Goal: Task Accomplishment & Management: Manage account settings

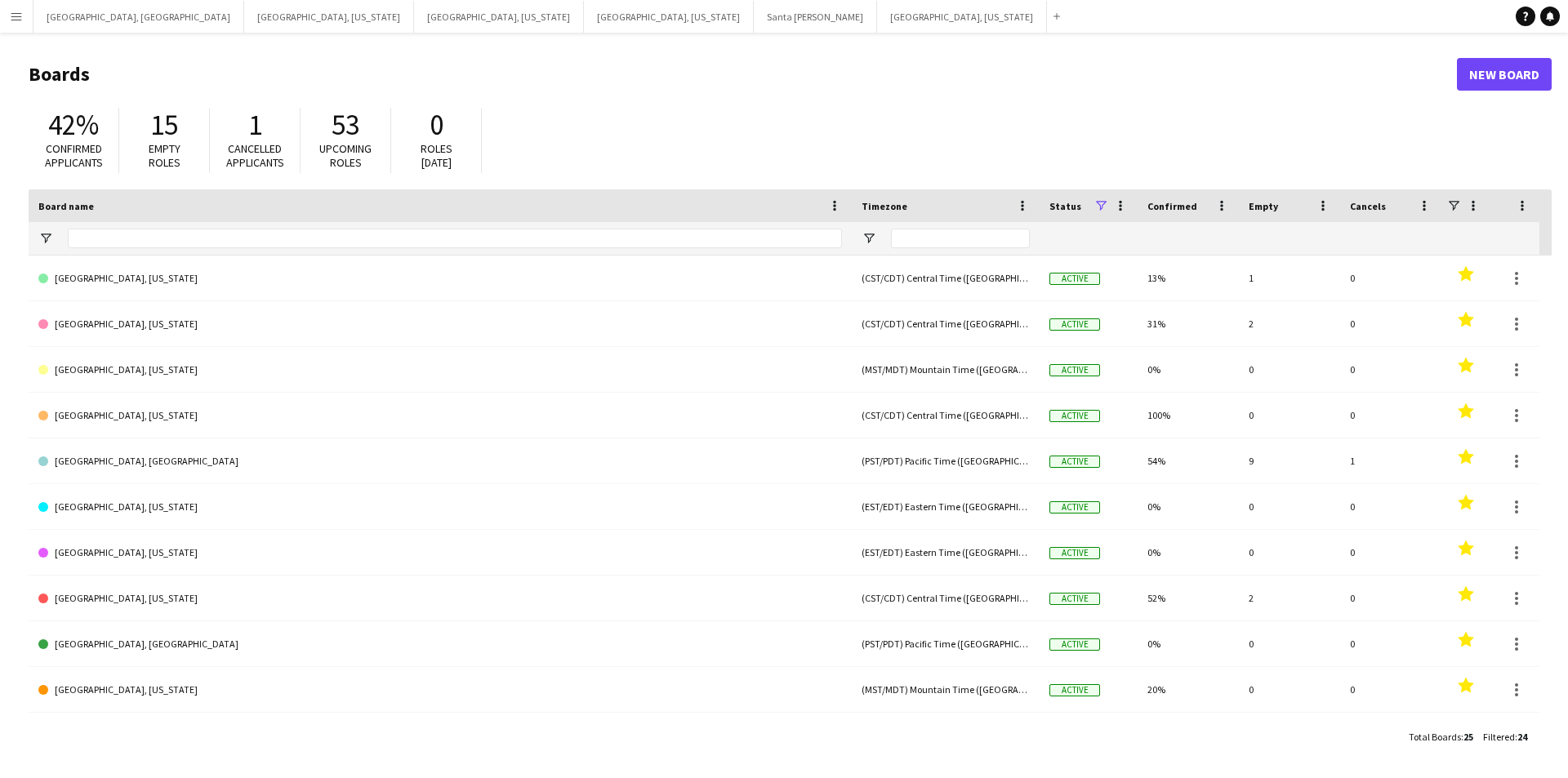
click at [0, 16] on button "Menu" at bounding box center [16, 16] width 32 height 32
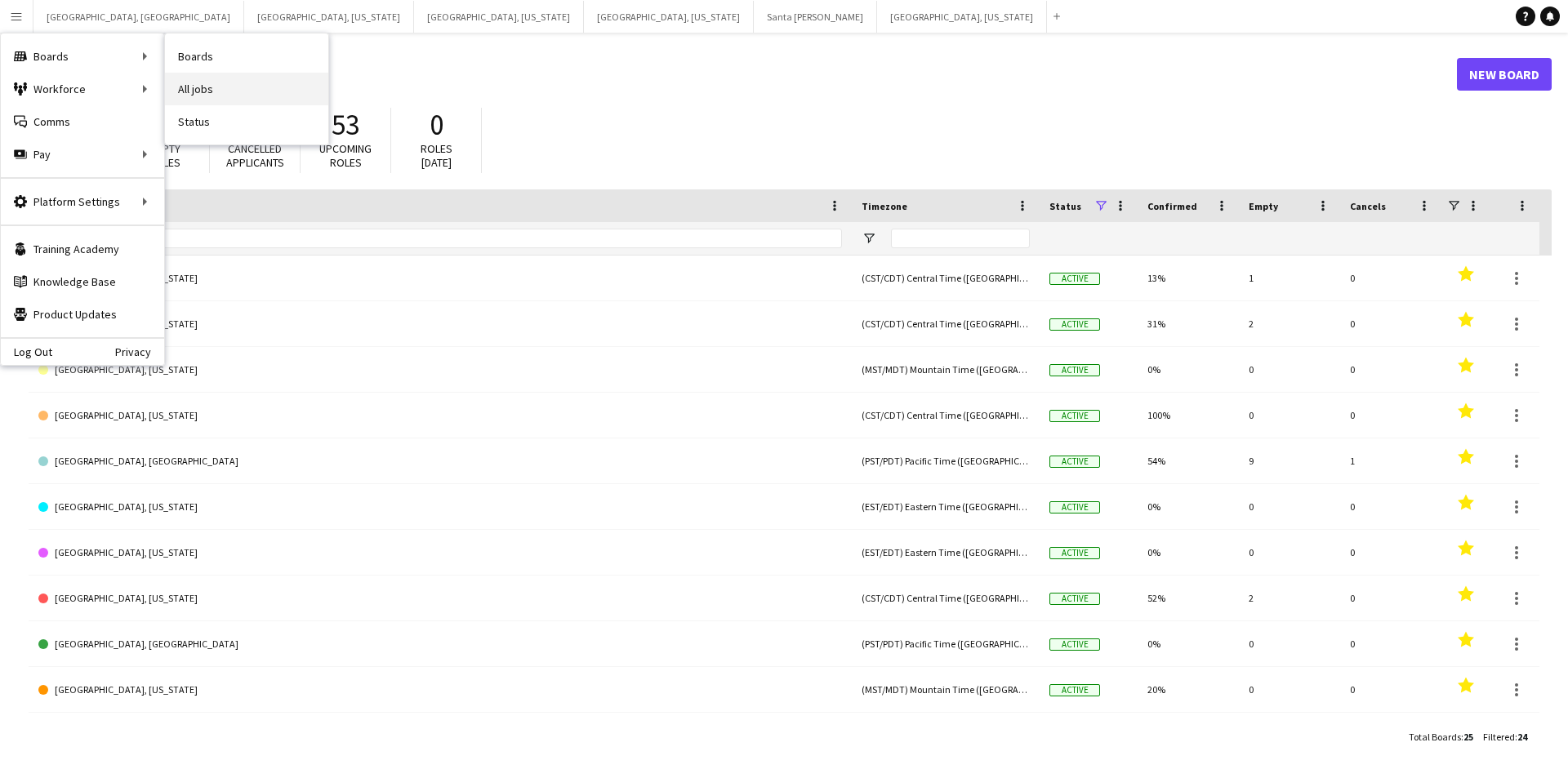
click at [199, 79] on link "All jobs" at bounding box center [247, 88] width 163 height 32
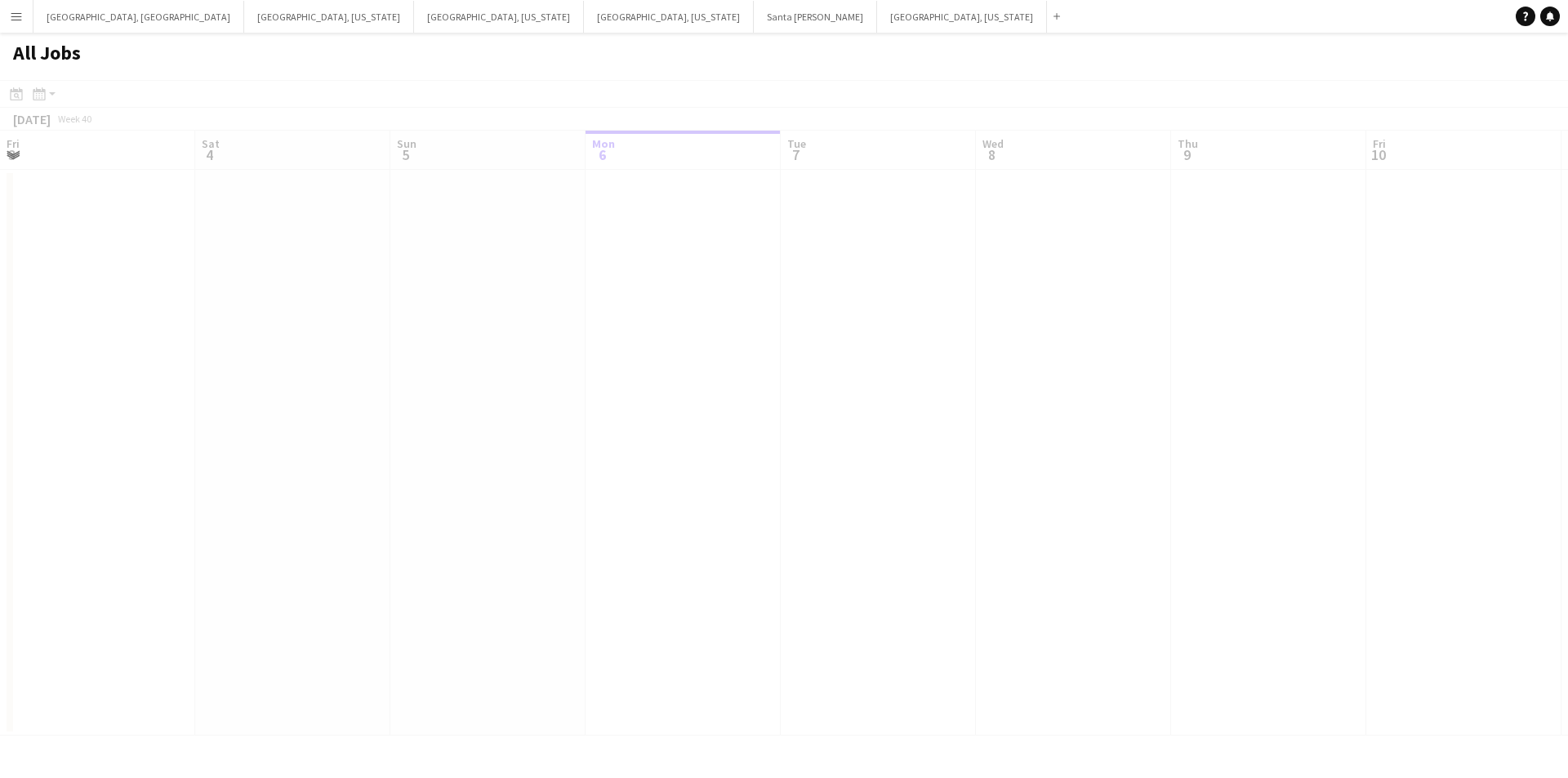
scroll to position [0, 391]
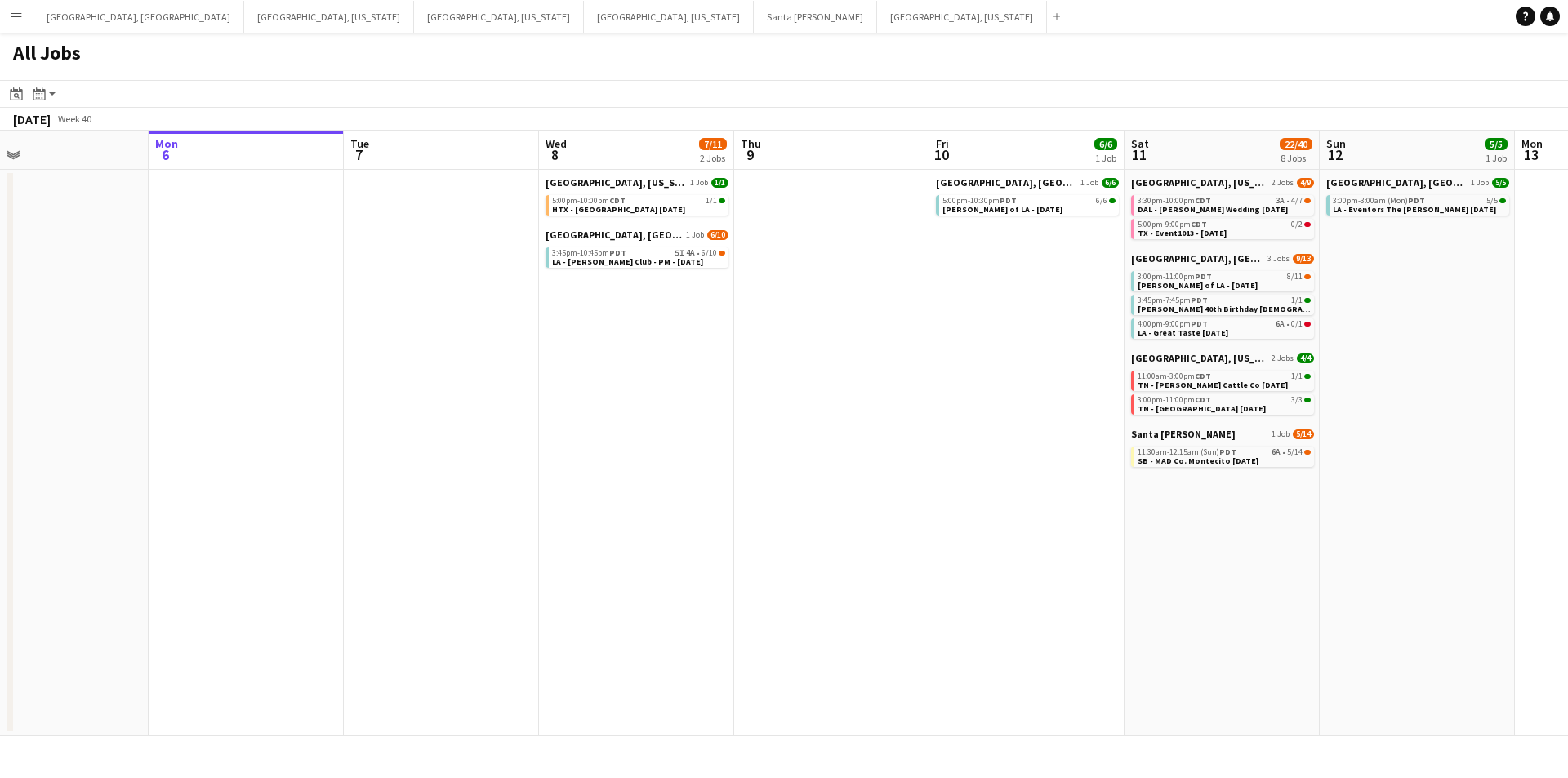
drag, startPoint x: 756, startPoint y: 320, endPoint x: 709, endPoint y: 324, distance: 47.2
click at [709, 324] on app-calendar-viewport "Fri 3 8/8 1 Job Sat 4 9/9 4 Jobs Sun 5 Mon 6 Tue 7 Wed 8 7/11 2 Jobs Thu 9 Fri …" at bounding box center [784, 433] width 1568 height 606
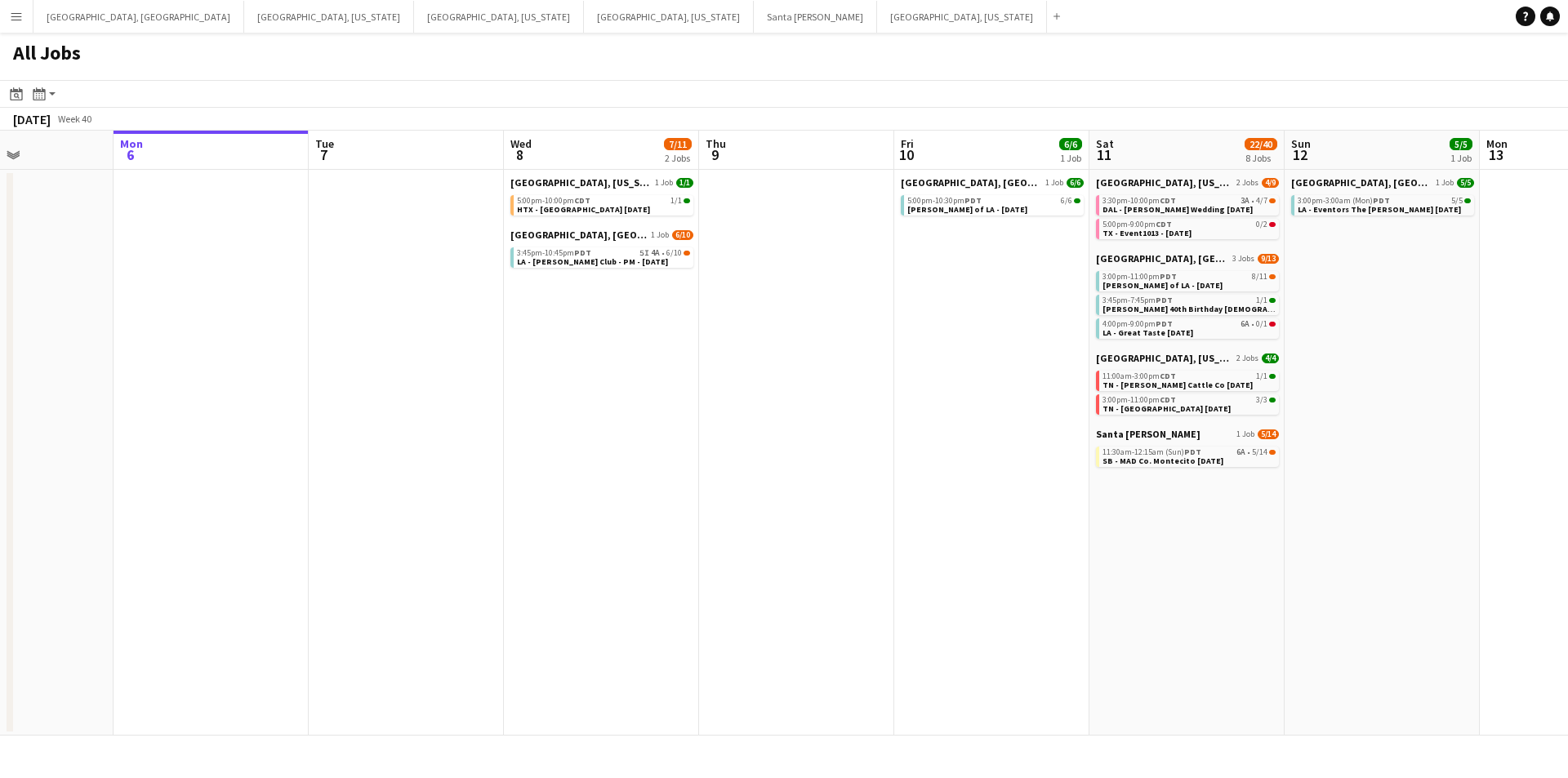
drag, startPoint x: 724, startPoint y: 316, endPoint x: 689, endPoint y: 322, distance: 35.5
click at [689, 322] on app-calendar-viewport "Fri 3 8/8 1 Job Sat 4 9/9 4 Jobs Sun 5 Mon 6 Tue 7 Wed 8 7/11 2 Jobs Thu 9 Fri …" at bounding box center [784, 433] width 1568 height 606
click at [575, 261] on span "LA - [PERSON_NAME] Club - PM - [DATE]" at bounding box center [592, 262] width 151 height 11
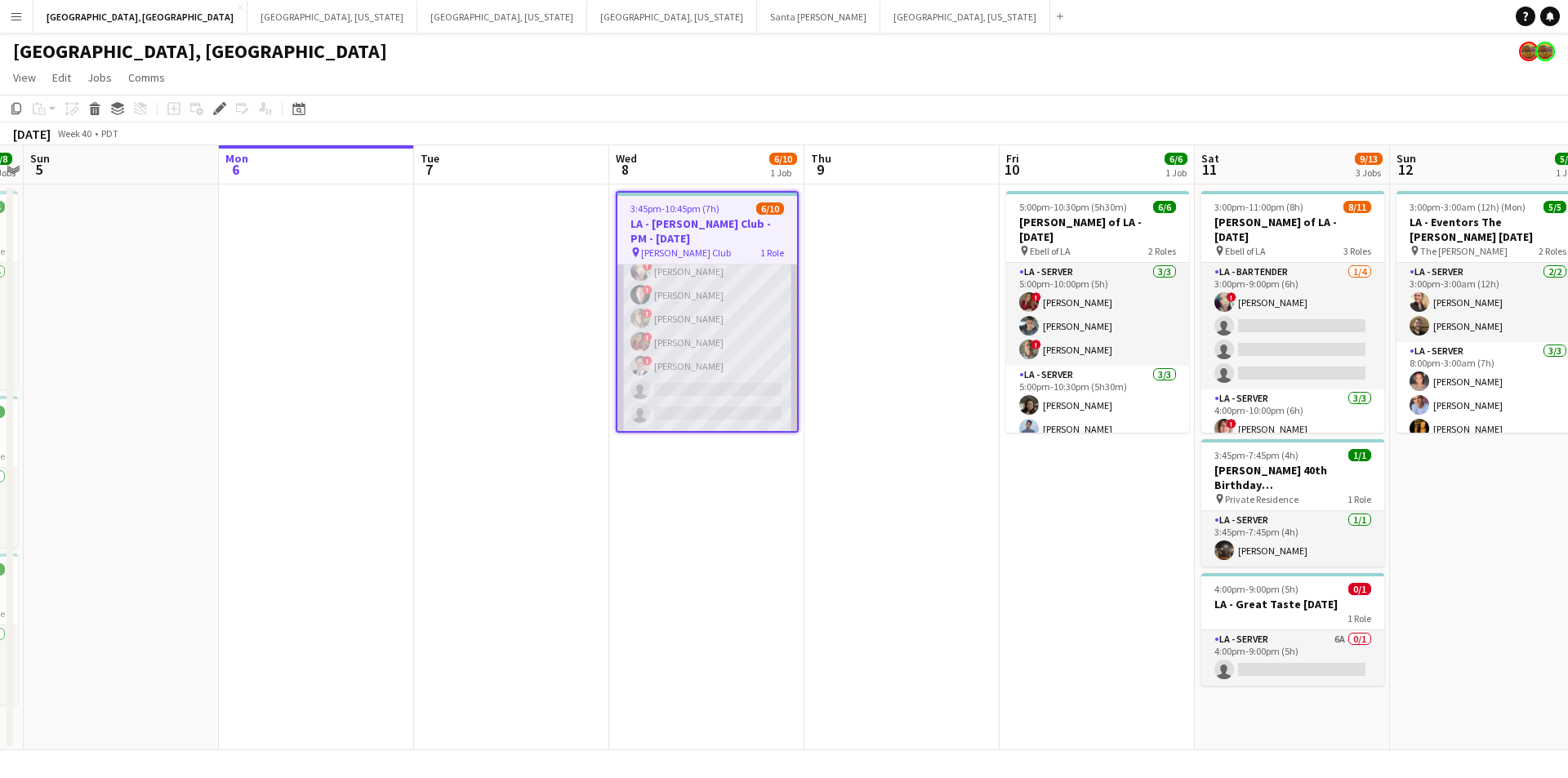
scroll to position [102, 0]
click at [727, 342] on app-card-role "LA - Server 5I 3A 6/10 3:45pm-10:45pm (7h) Robert Solomon ! Christina Martinez …" at bounding box center [707, 297] width 180 height 269
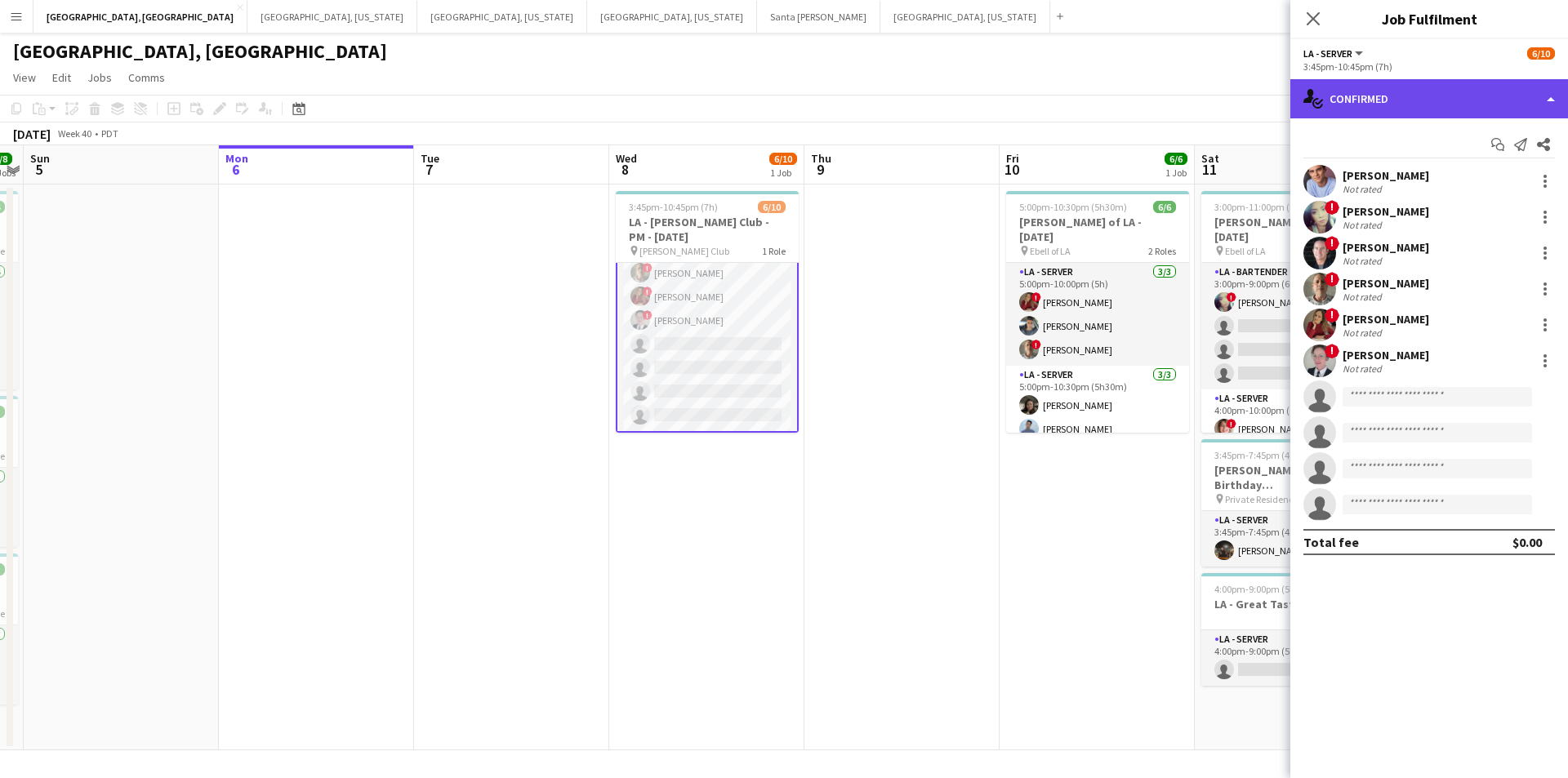
click at [1548, 104] on div "single-neutral-actions-check-2 Confirmed" at bounding box center [1429, 98] width 277 height 39
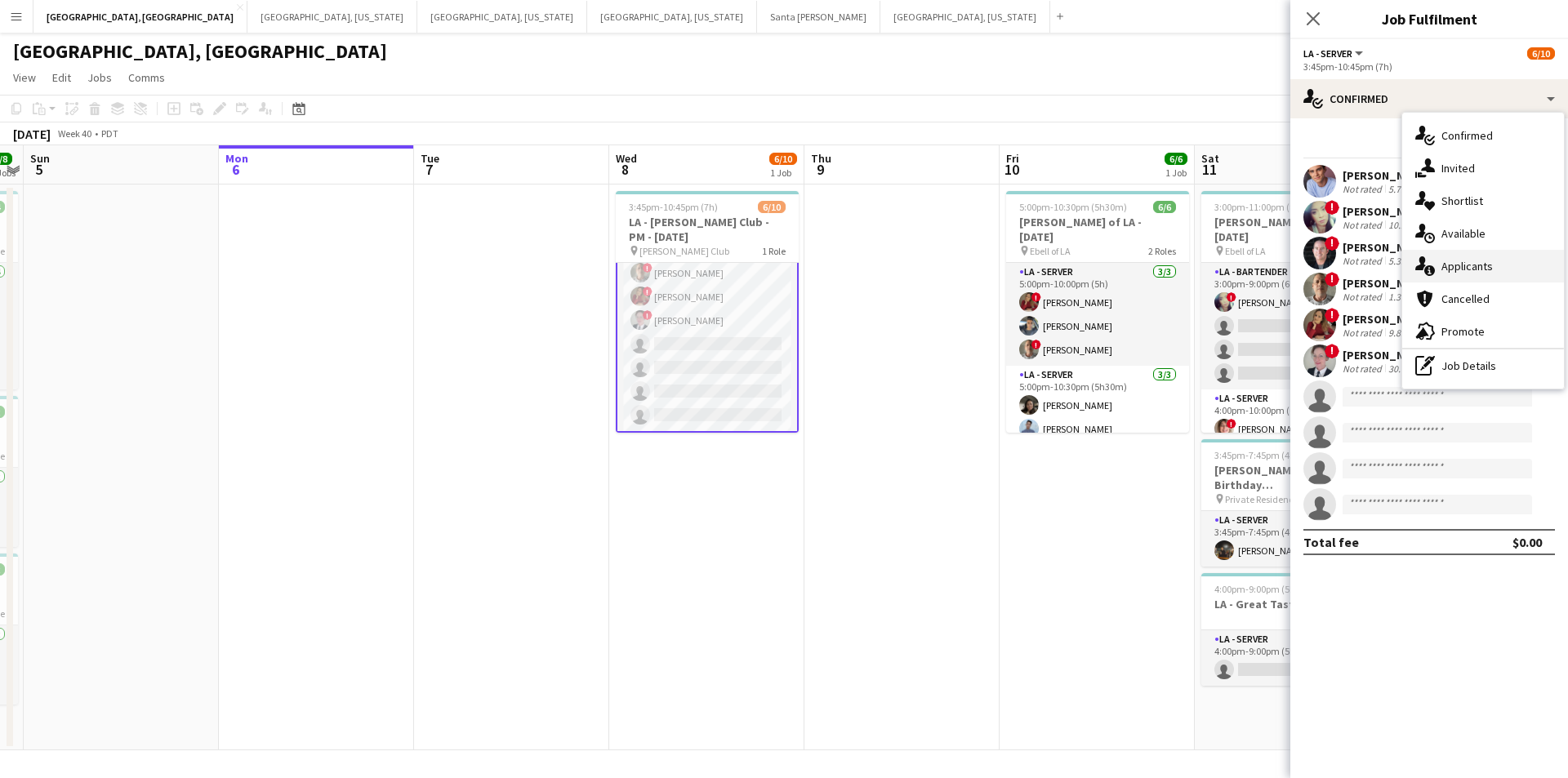
click at [1465, 262] on span "Applicants" at bounding box center [1467, 267] width 52 height 15
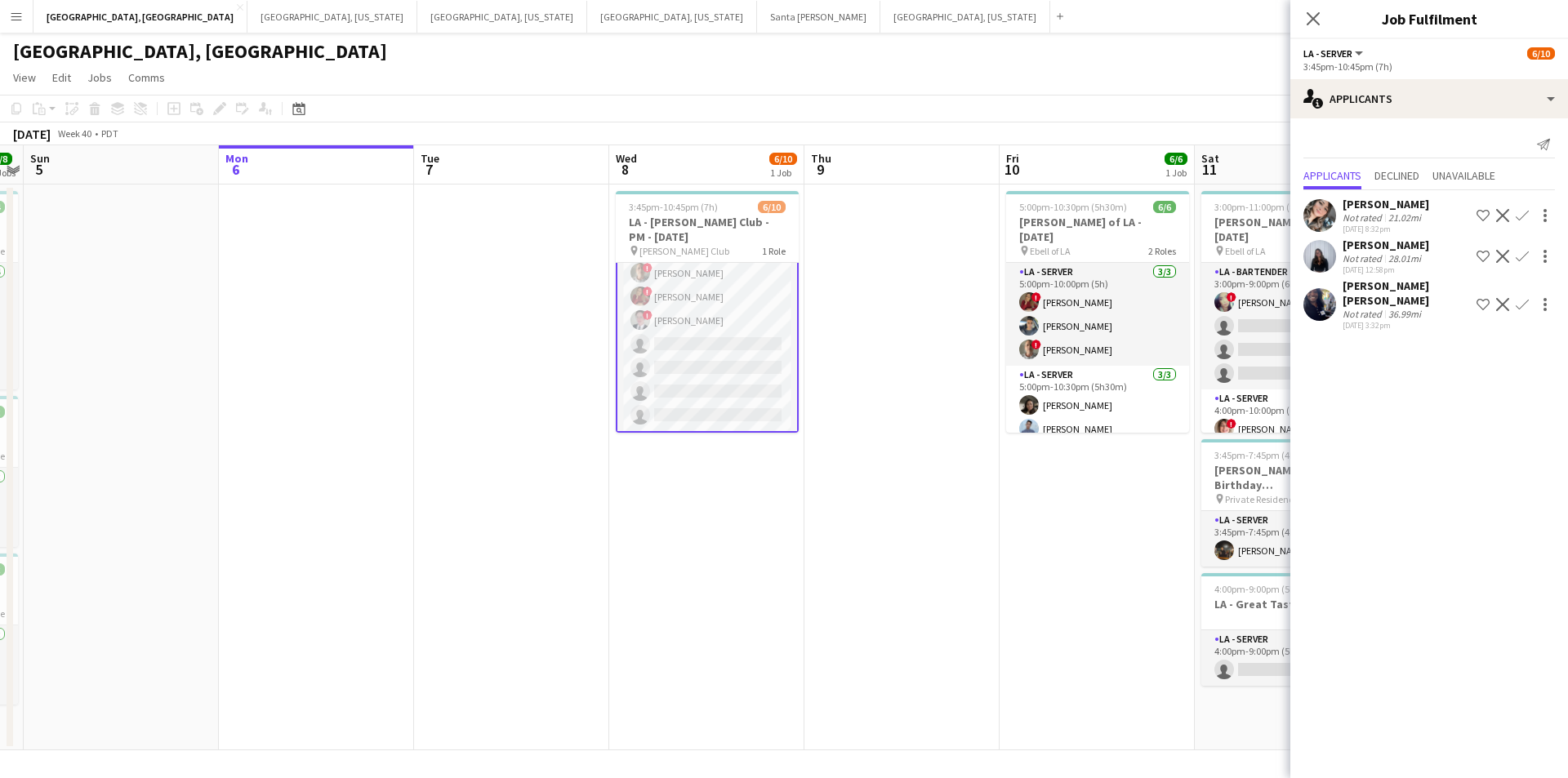
click at [1372, 261] on div "Not rated" at bounding box center [1364, 258] width 42 height 12
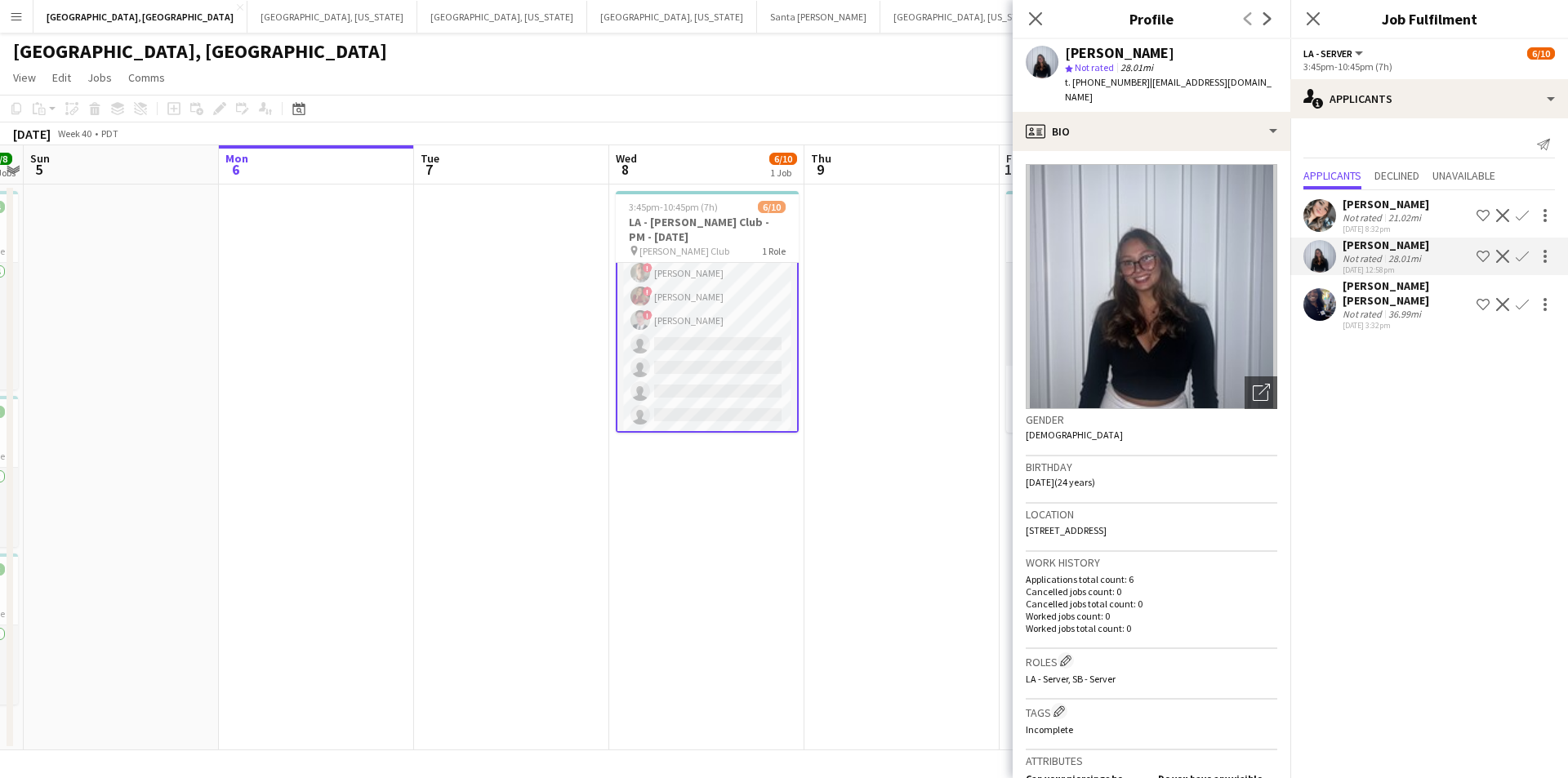
scroll to position [82, 0]
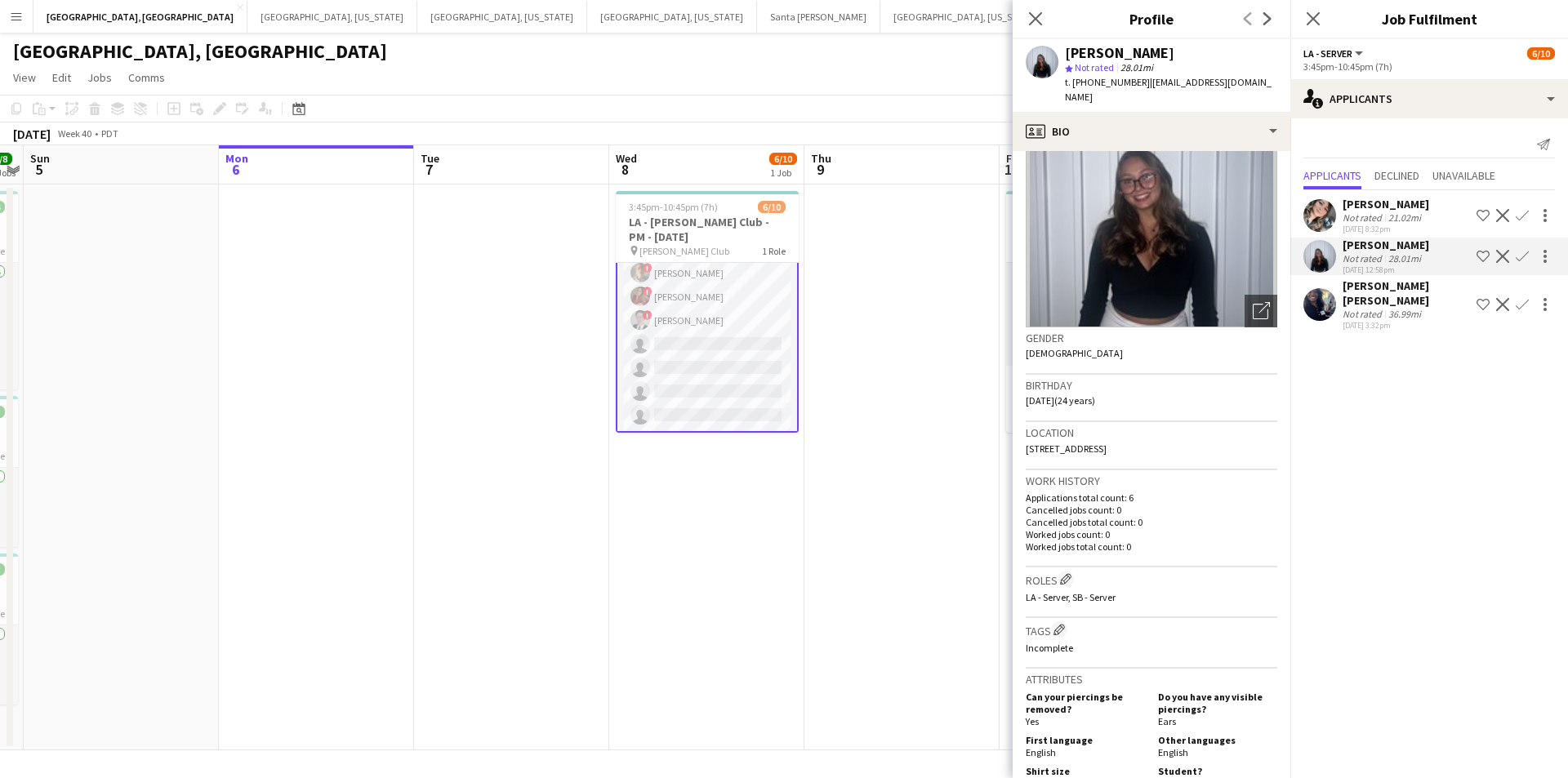
click at [1391, 308] on div "36.99mi" at bounding box center [1405, 314] width 39 height 12
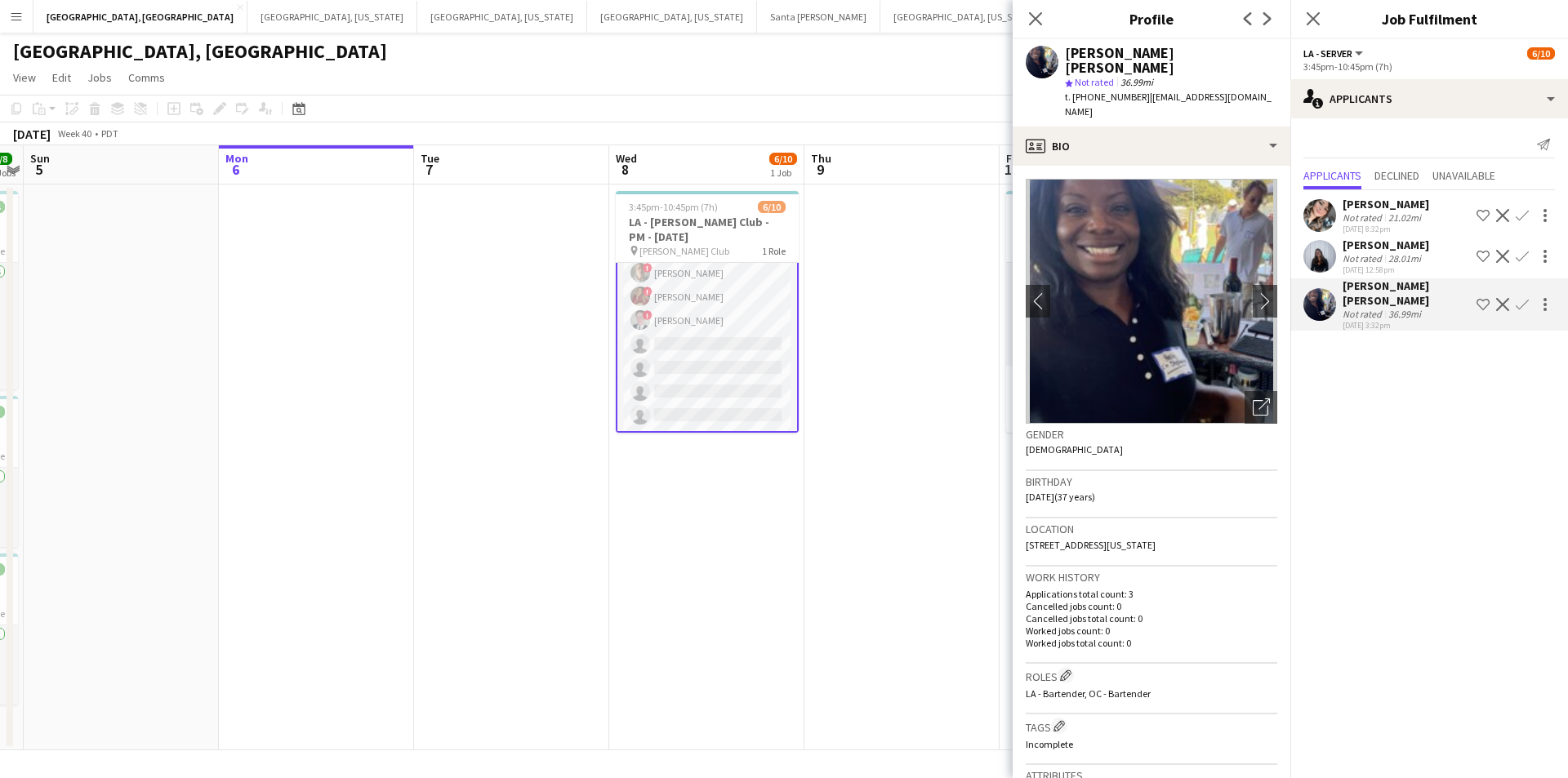
click at [1374, 252] on div "Isabella Merino" at bounding box center [1386, 245] width 87 height 15
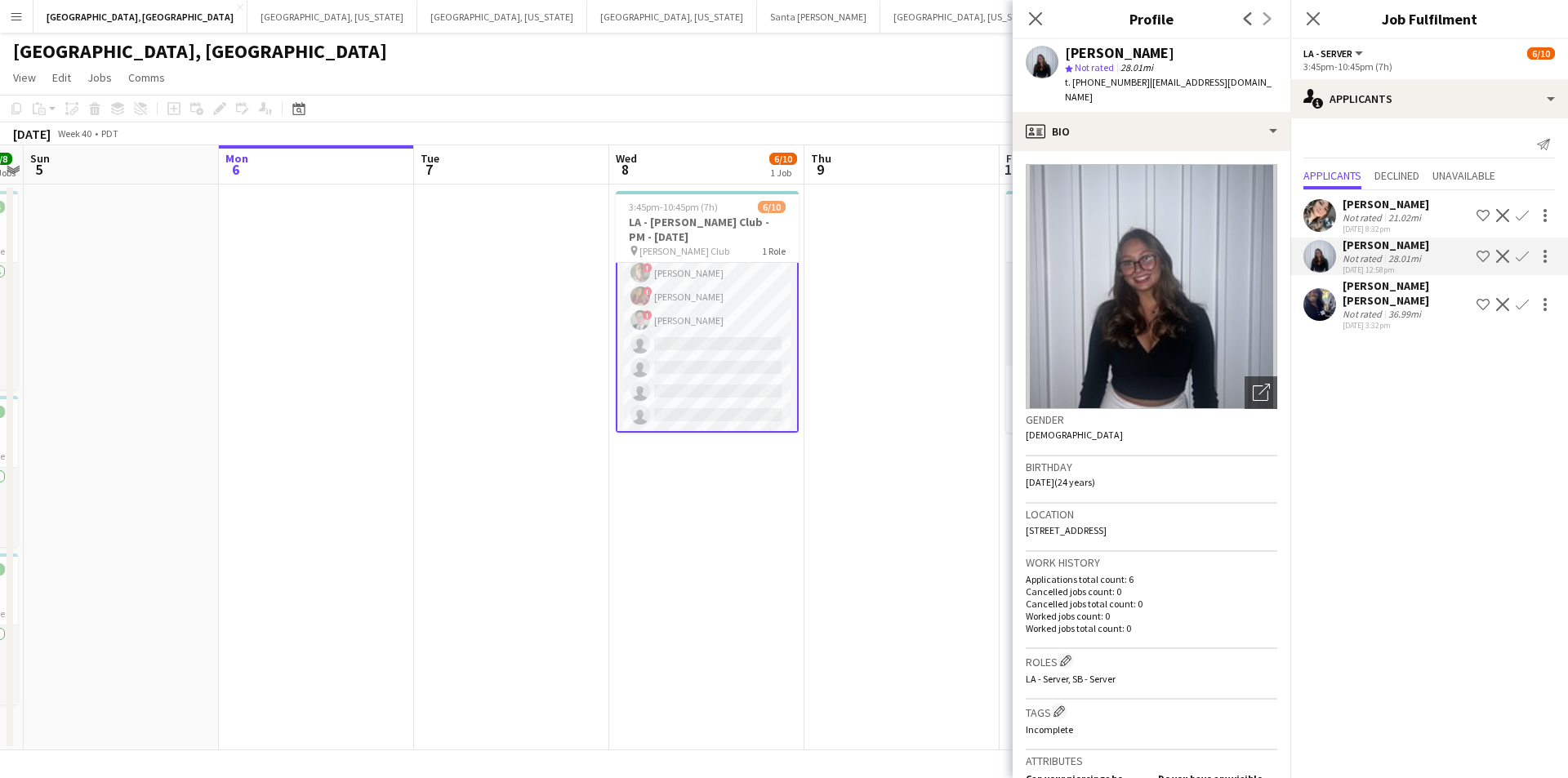
click at [1355, 209] on div "Janessa Revelez" at bounding box center [1386, 204] width 87 height 15
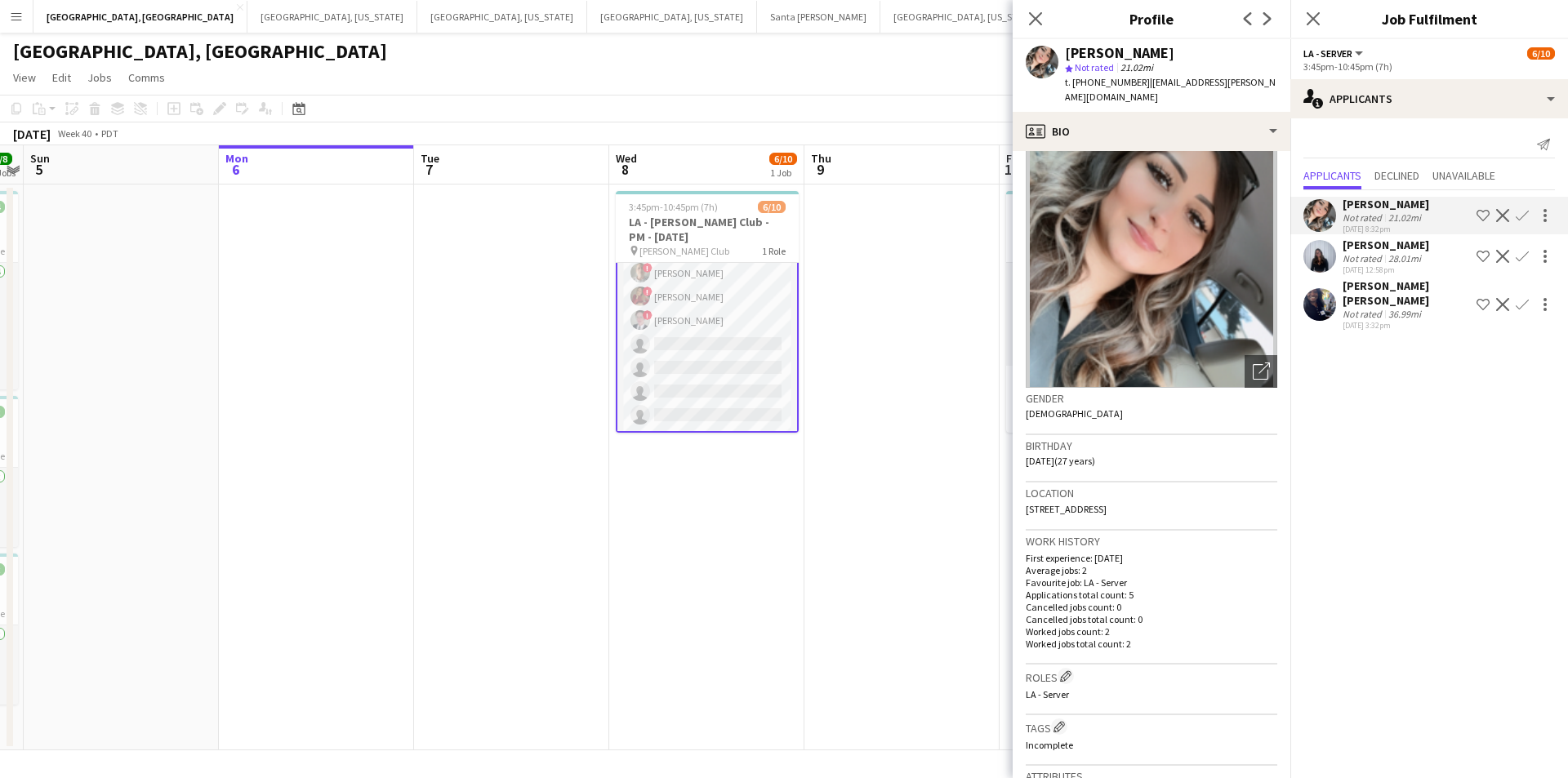
scroll to position [0, 0]
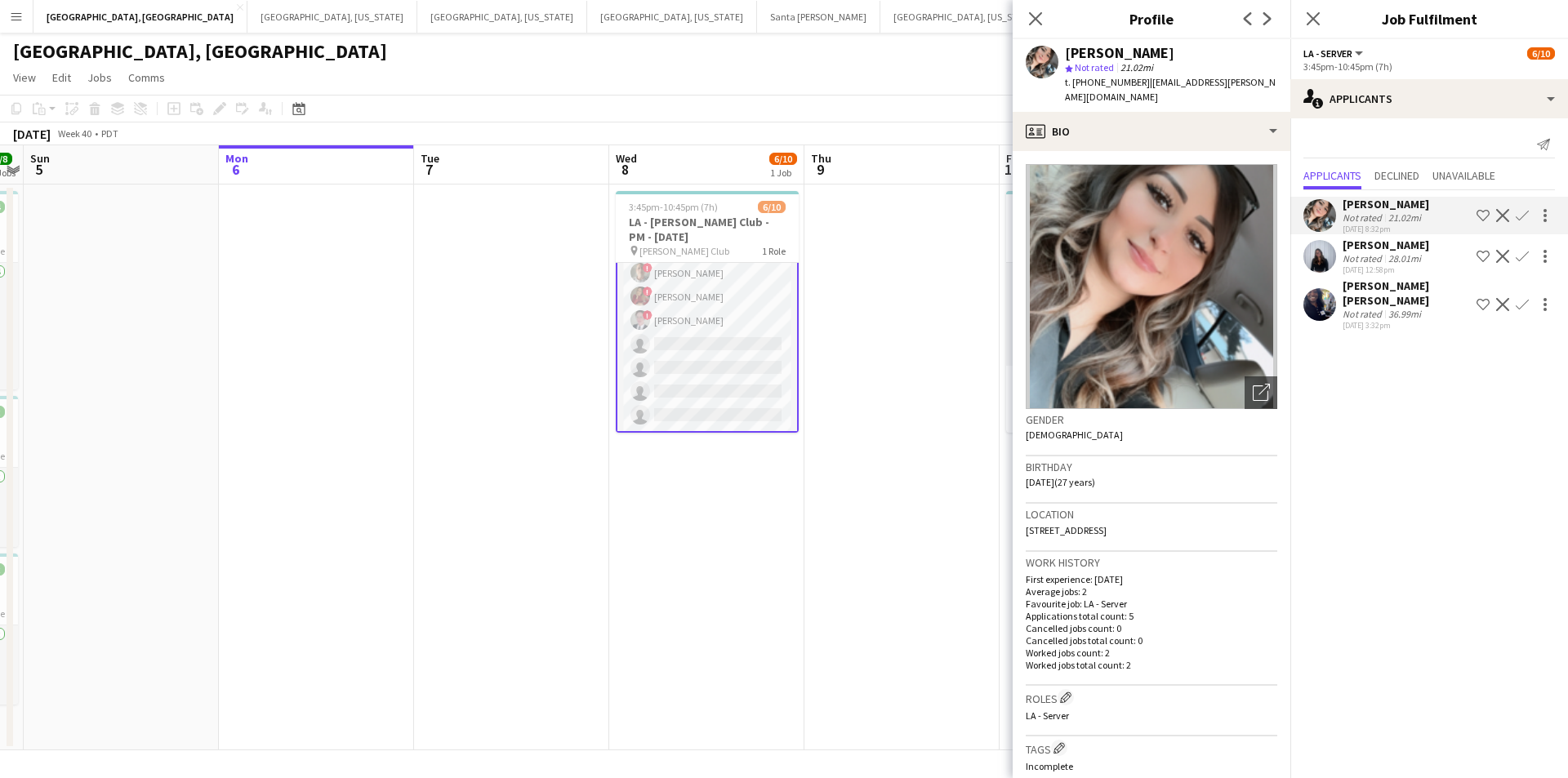
click at [1345, 254] on div "Not rated" at bounding box center [1364, 258] width 42 height 12
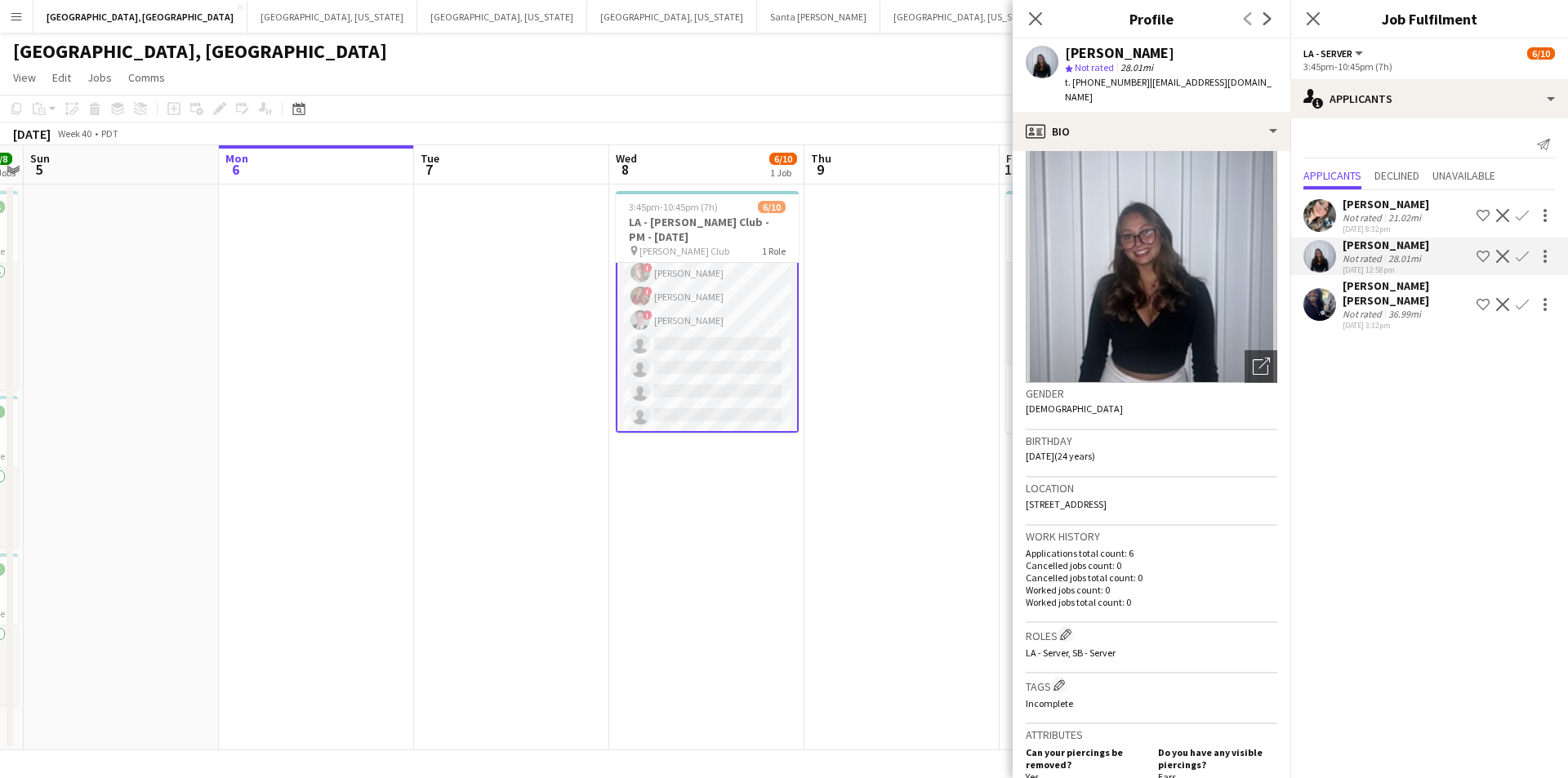
scroll to position [516, 0]
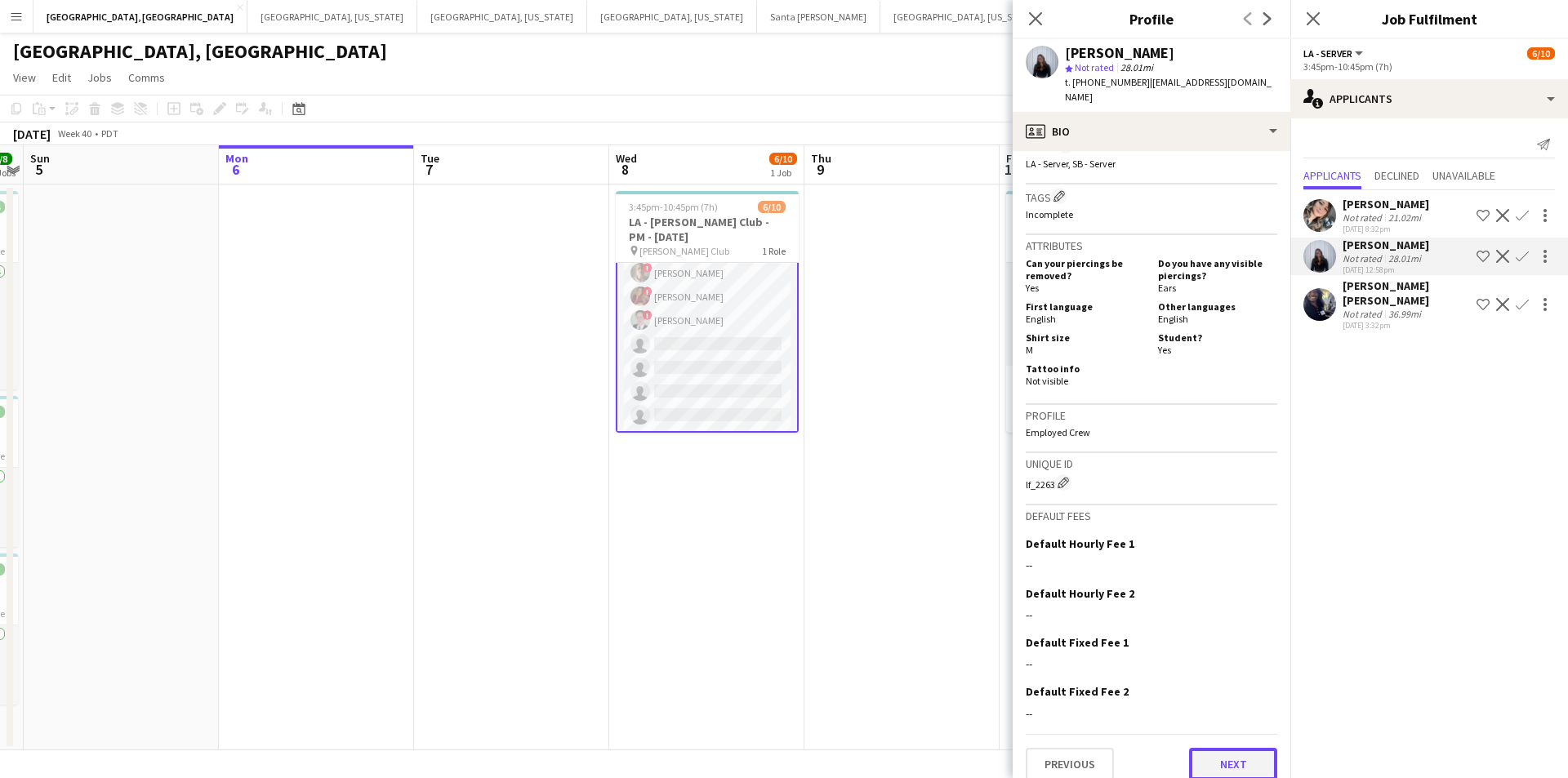
click at [1220, 748] on button "Next" at bounding box center [1234, 764] width 88 height 32
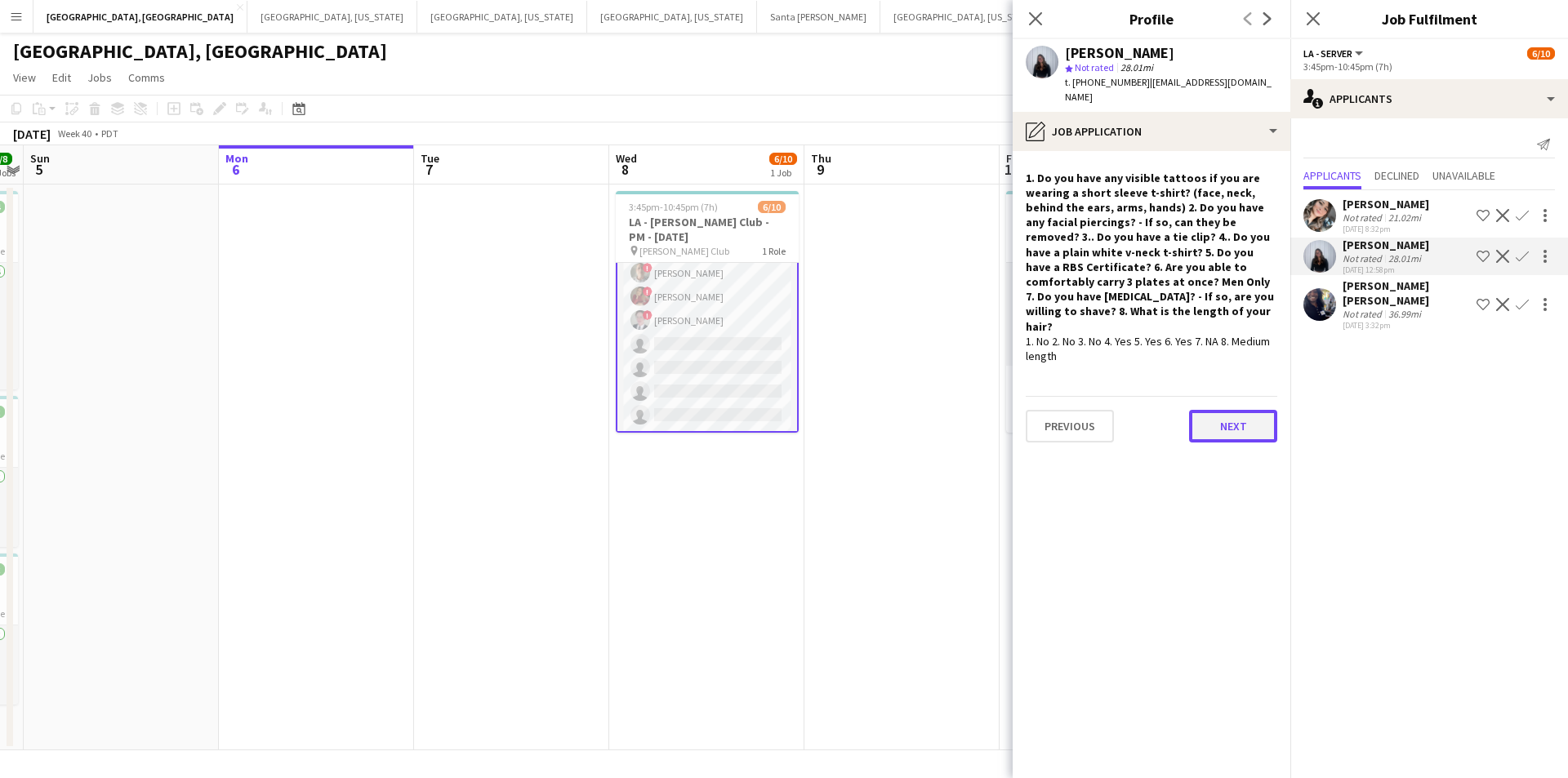
click at [1228, 410] on button "Next" at bounding box center [1234, 426] width 88 height 32
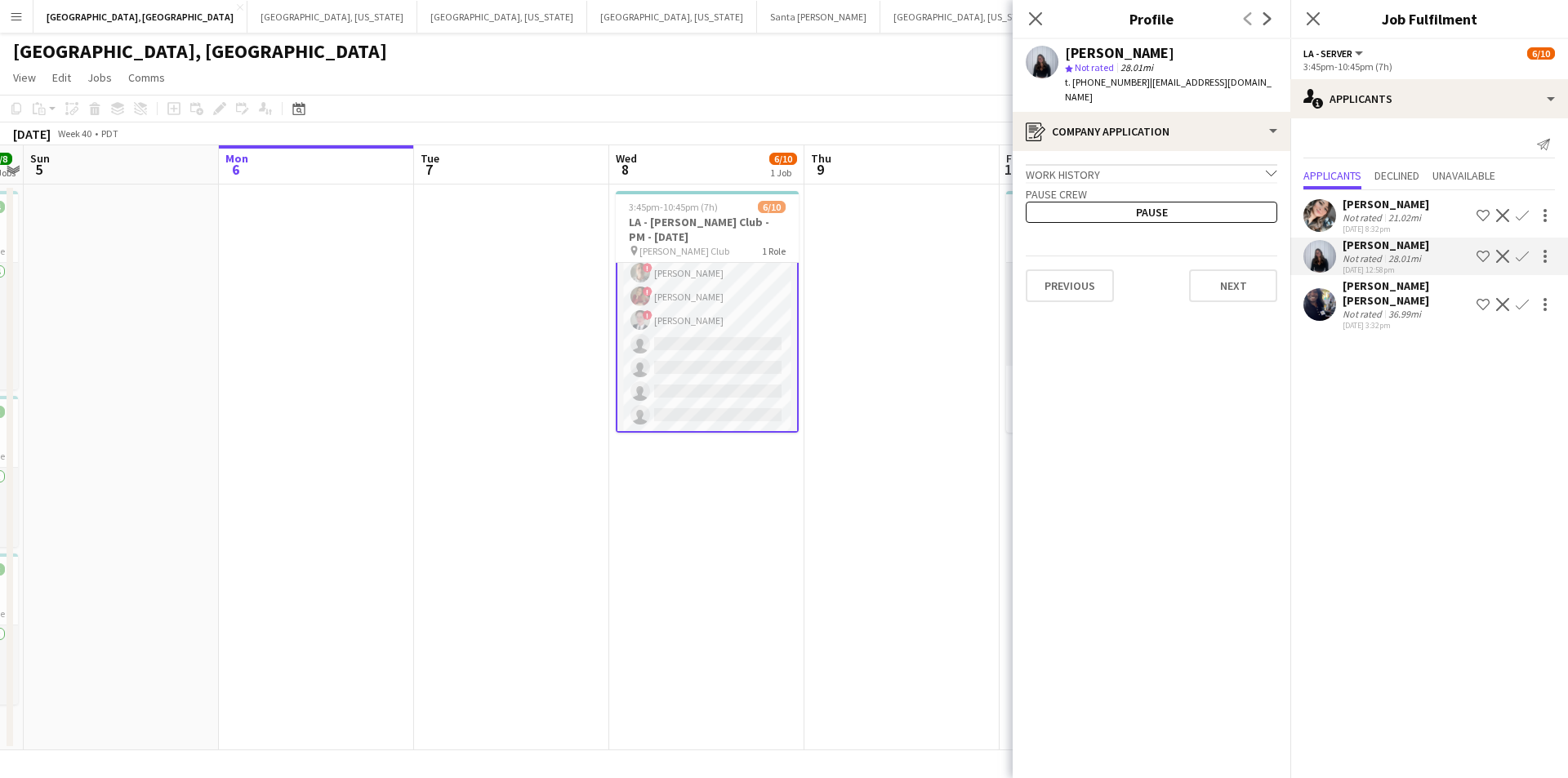
click at [1229, 288] on app-crew-profile-application "Work history chevron-down Incomplete Pause crew Pause Previous Next" at bounding box center [1151, 464] width 277 height 627
click at [1231, 279] on button "Next" at bounding box center [1234, 286] width 88 height 32
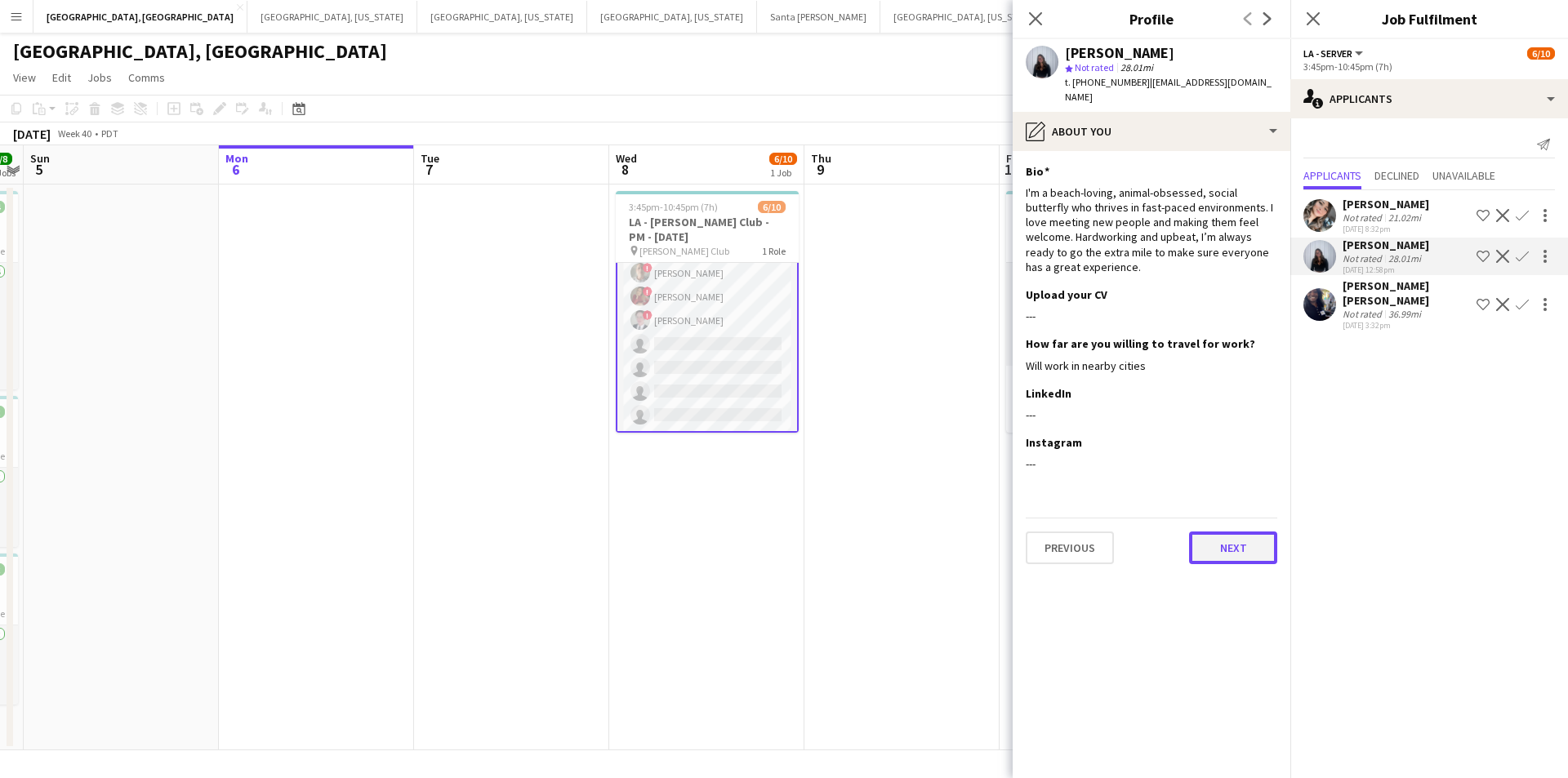
click at [1237, 531] on button "Next" at bounding box center [1234, 547] width 88 height 32
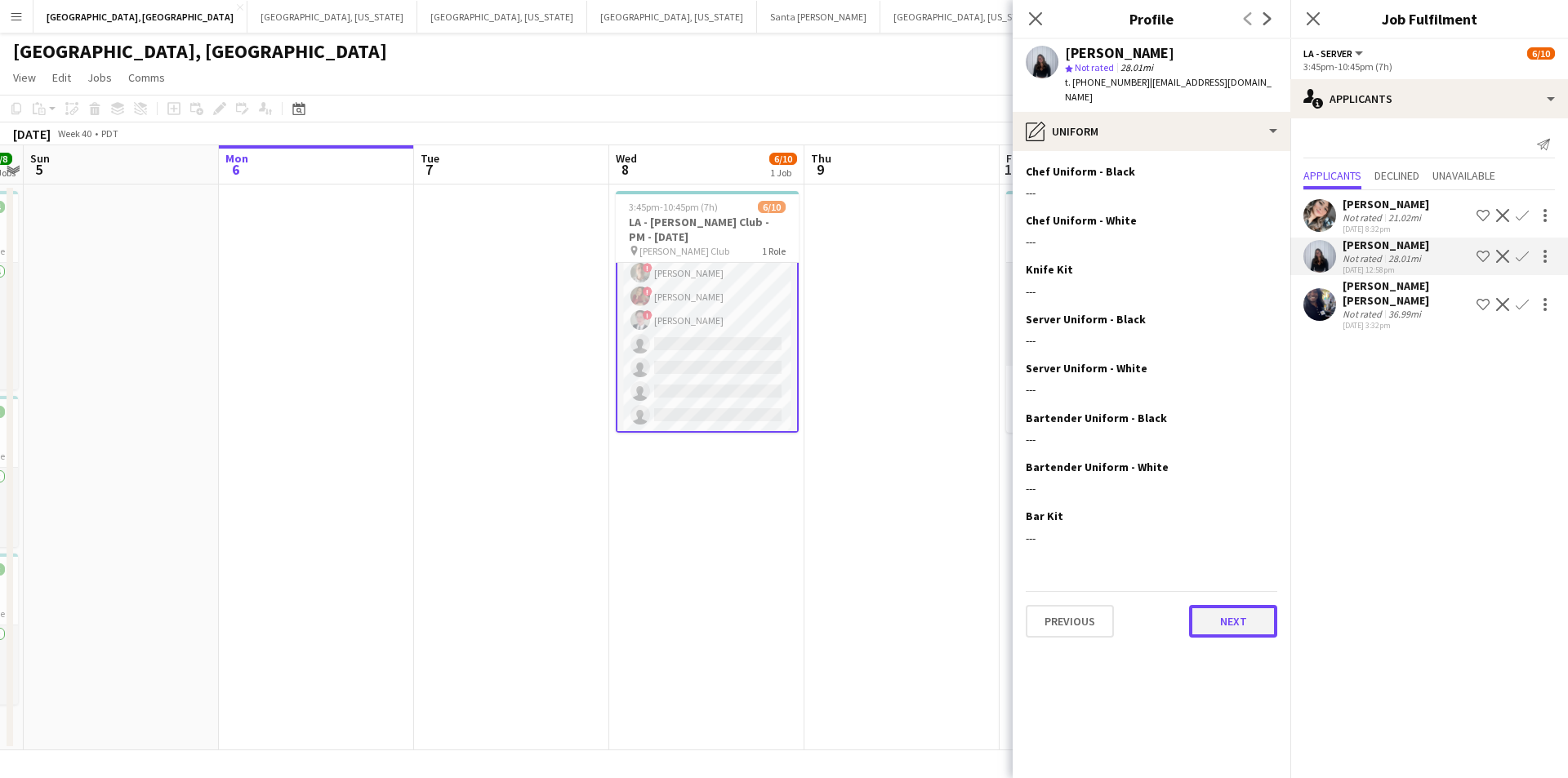
click at [1229, 606] on button "Next" at bounding box center [1234, 621] width 88 height 32
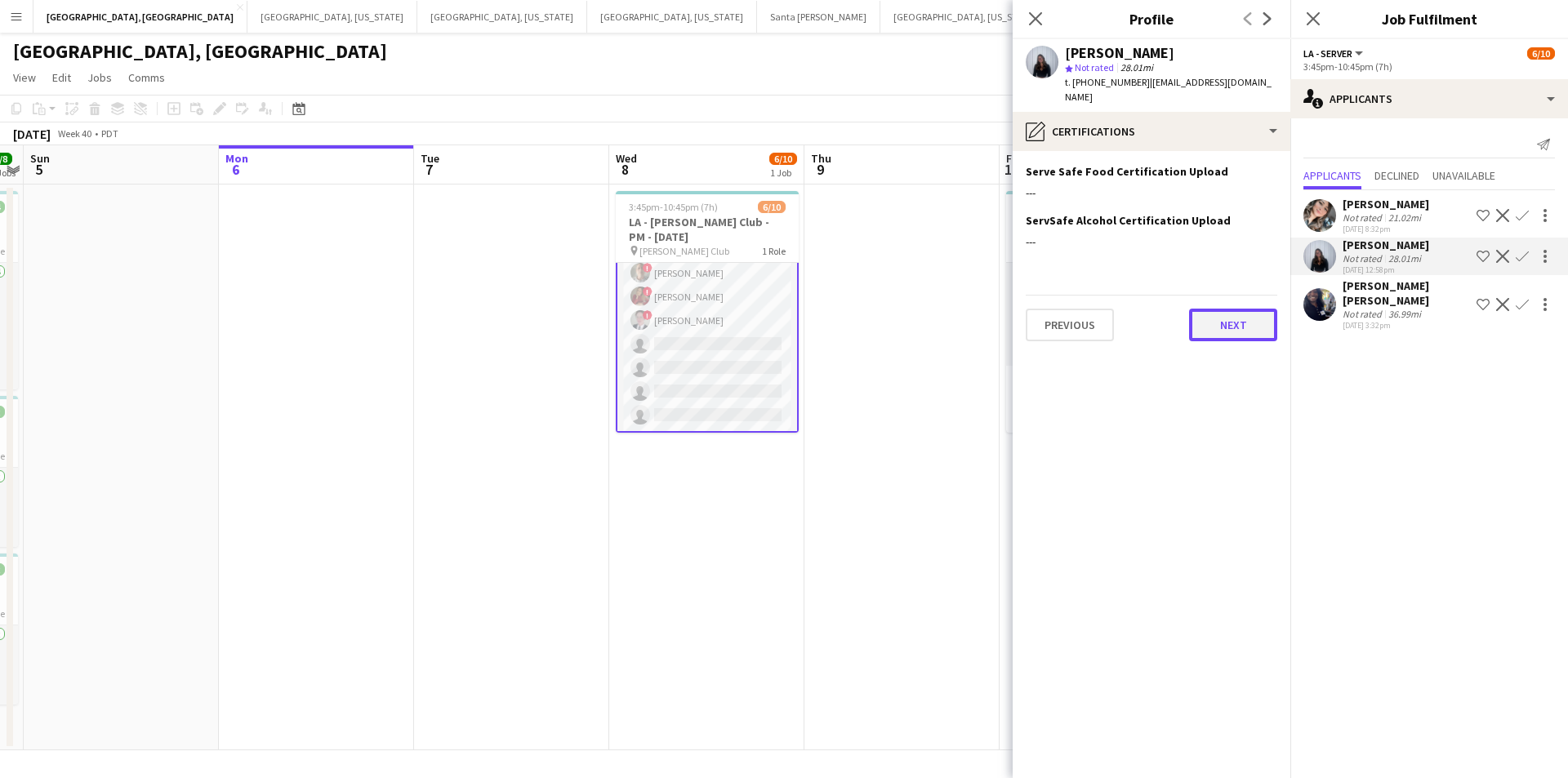
click at [1227, 309] on button "Next" at bounding box center [1234, 325] width 88 height 32
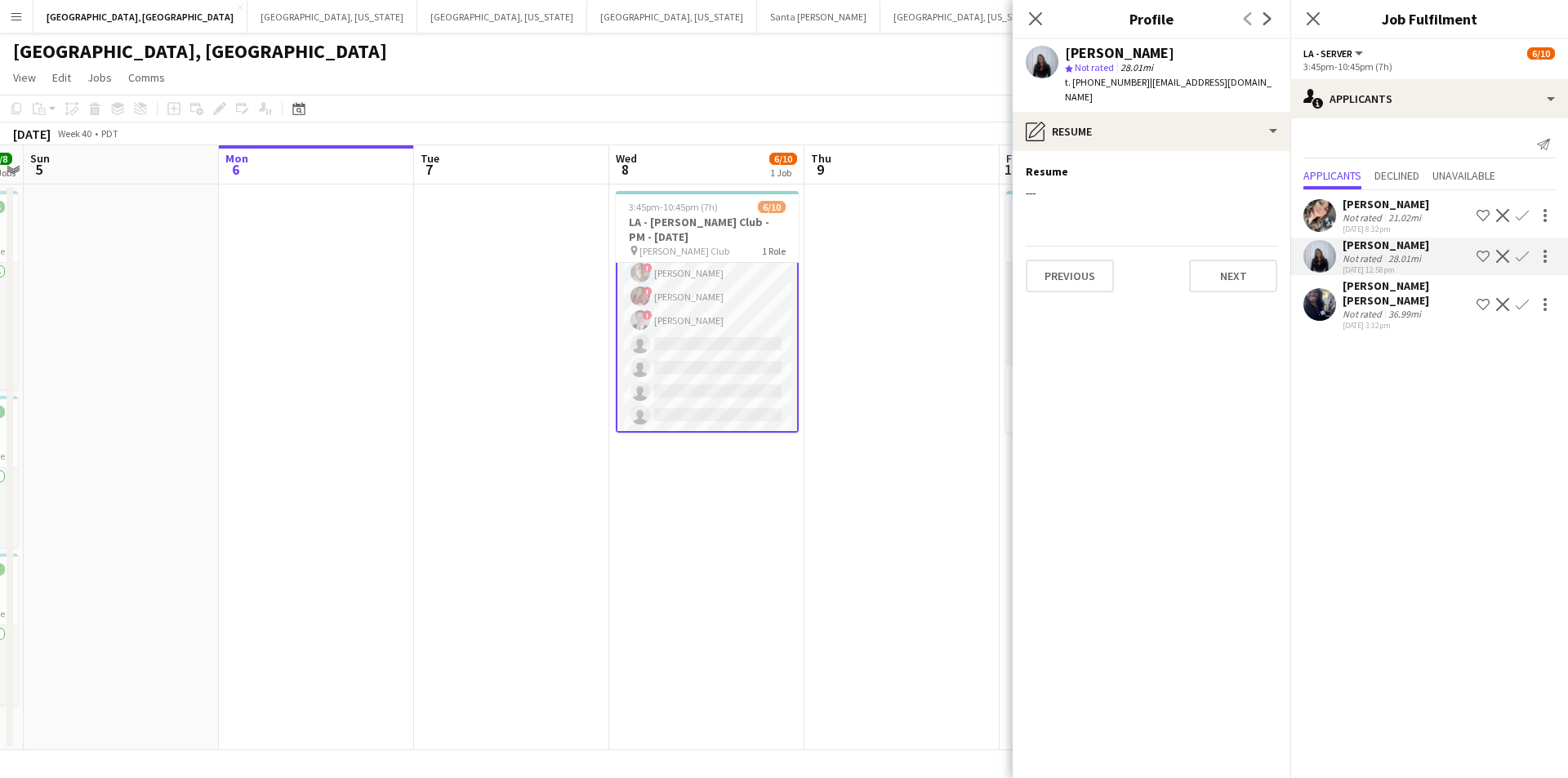
click at [1250, 246] on div "Previous Next" at bounding box center [1151, 269] width 252 height 47
click at [1247, 260] on button "Next" at bounding box center [1234, 276] width 88 height 32
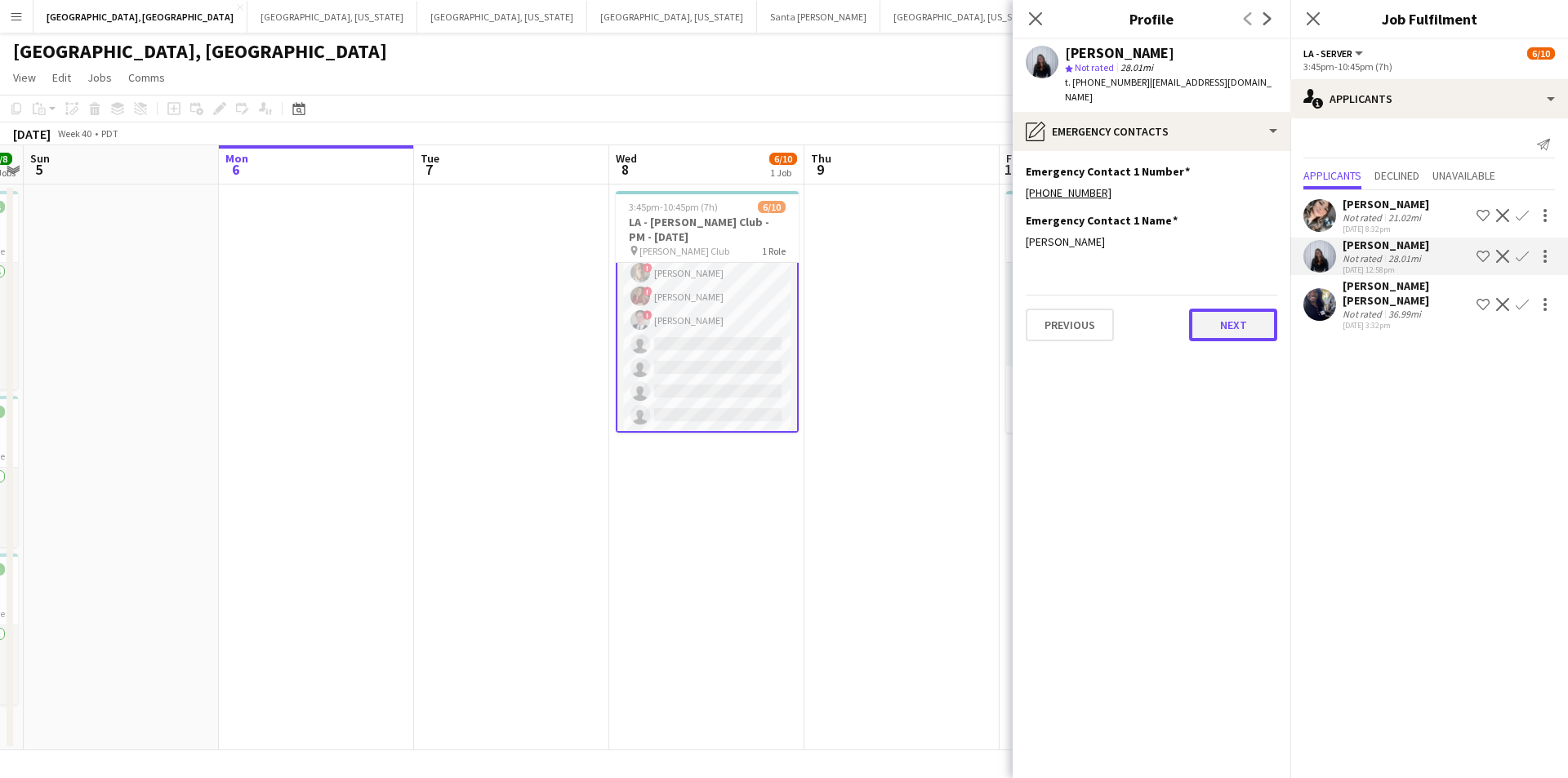
click at [1221, 309] on button "Next" at bounding box center [1234, 325] width 88 height 32
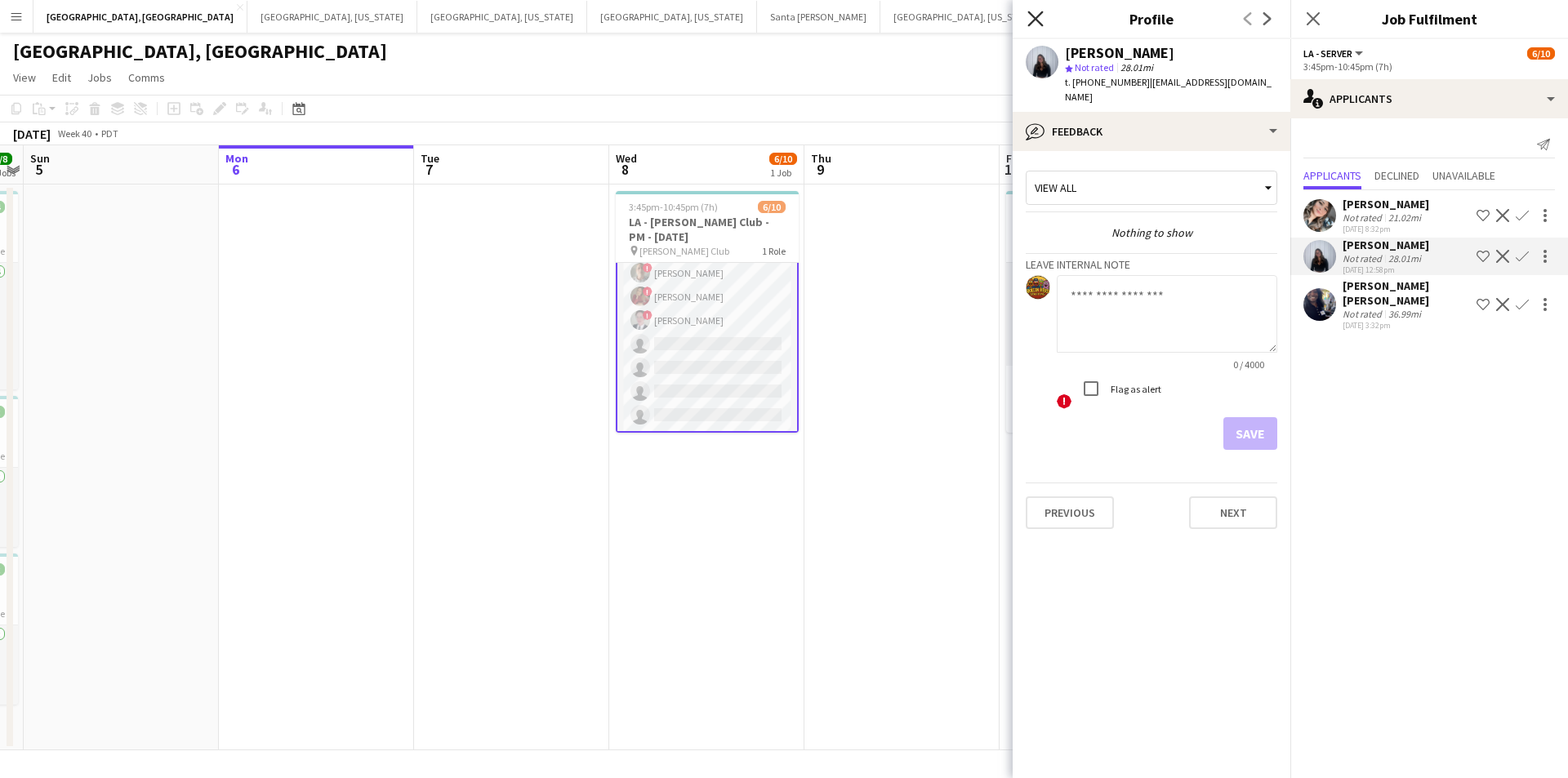
click at [1032, 14] on icon "Close pop-in" at bounding box center [1035, 18] width 16 height 16
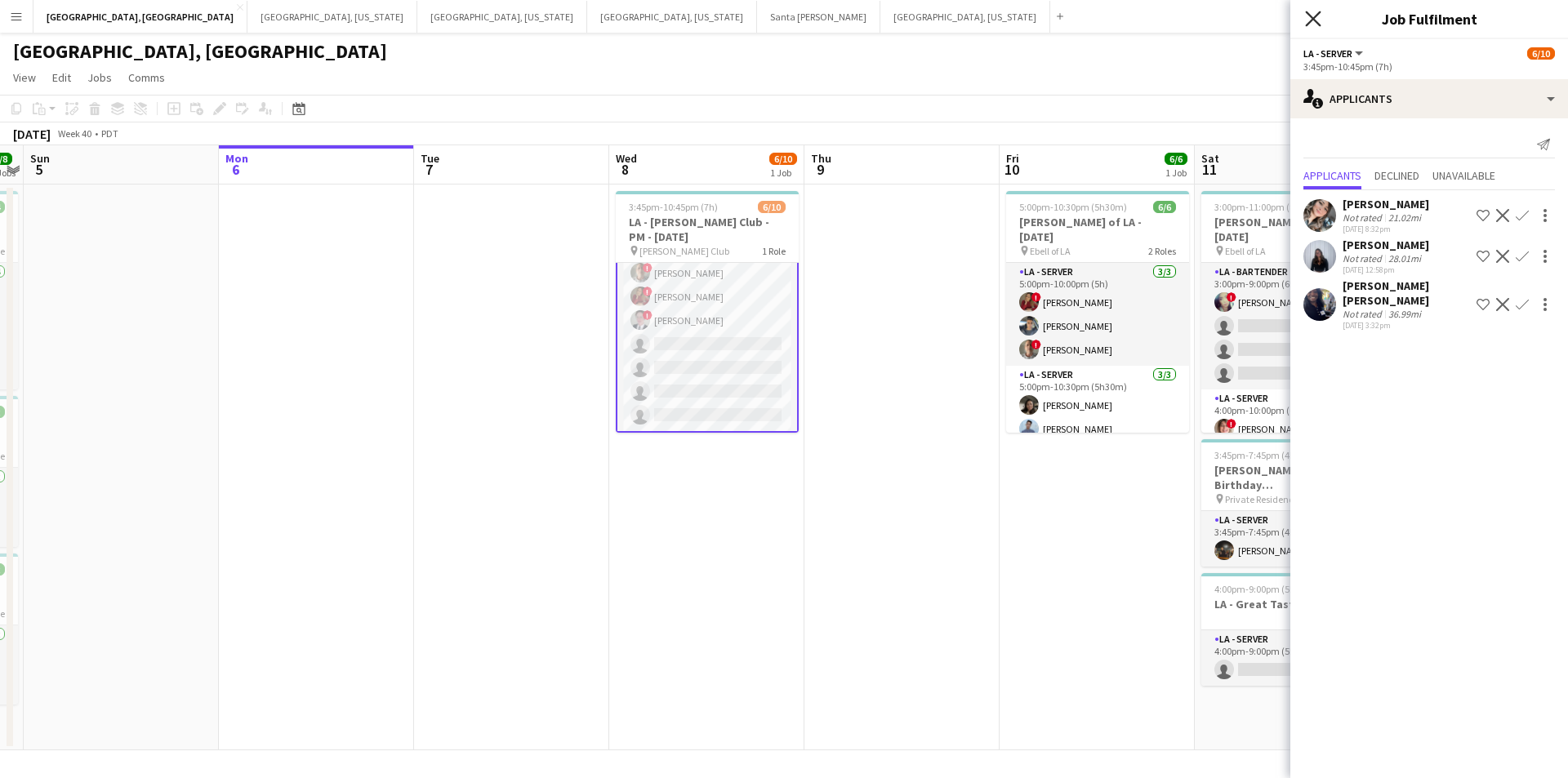
click at [1310, 19] on icon "Close pop-in" at bounding box center [1313, 18] width 16 height 16
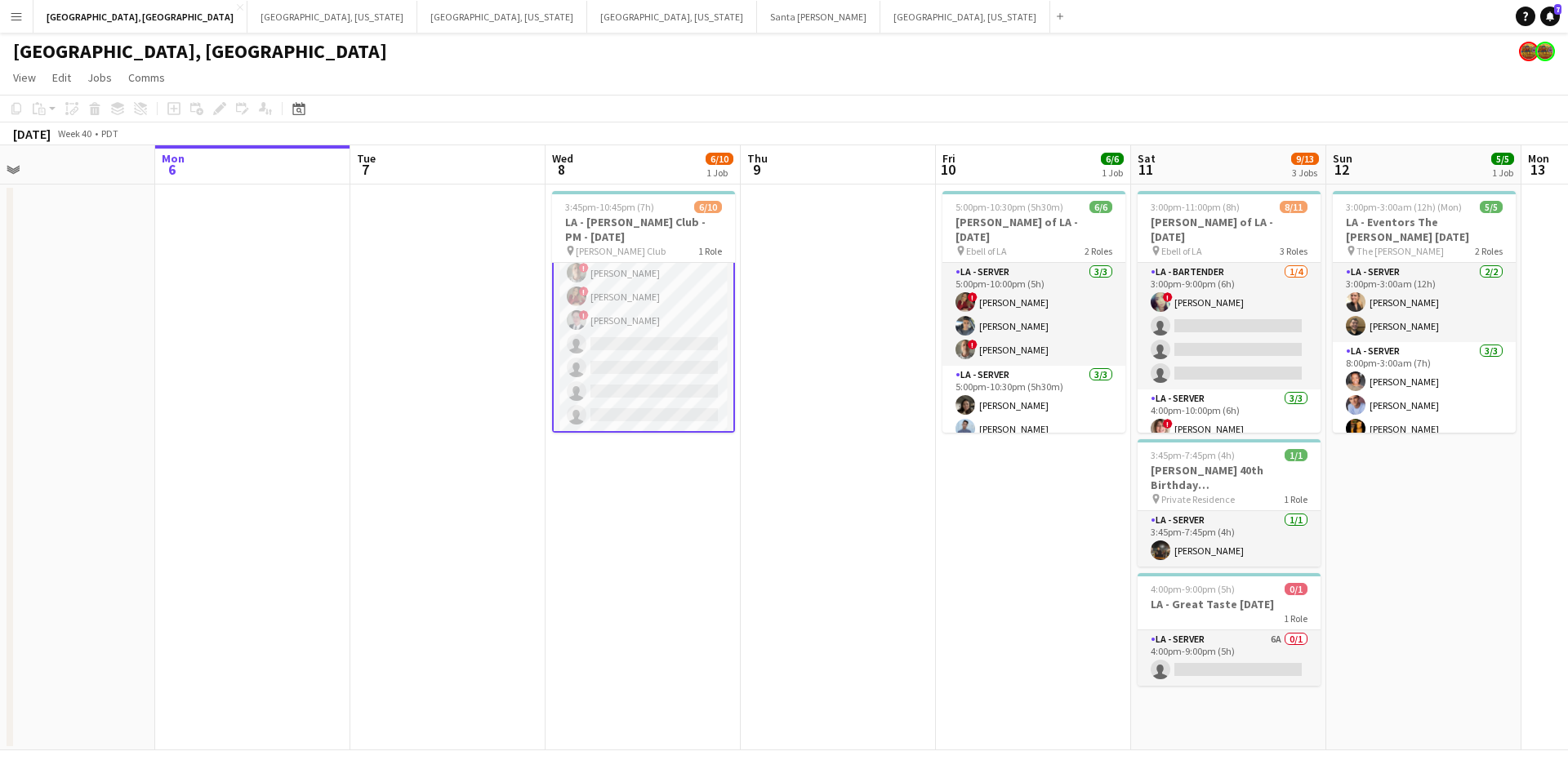
scroll to position [0, 680]
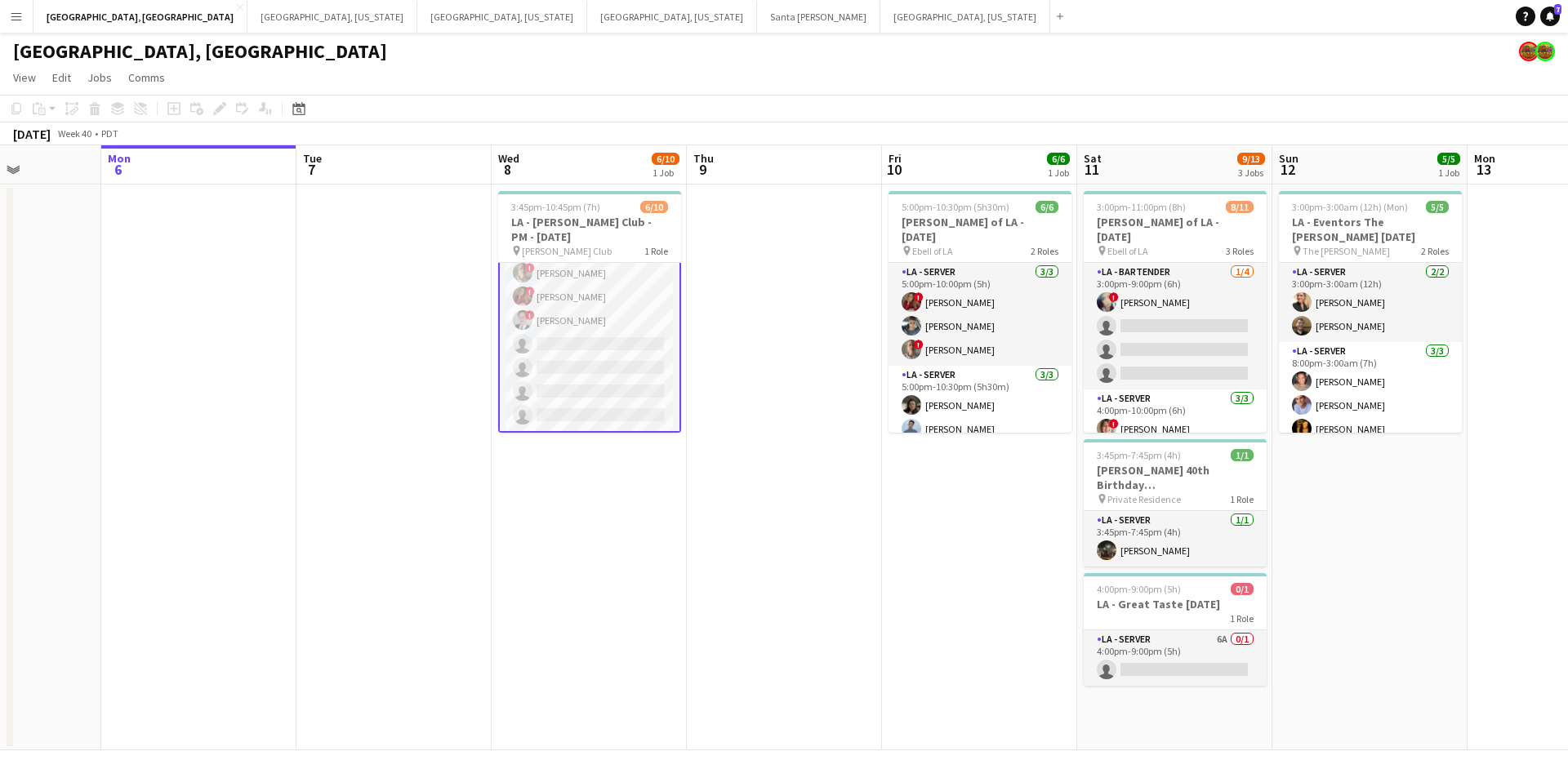
drag, startPoint x: 979, startPoint y: 461, endPoint x: 861, endPoint y: 465, distance: 118.1
click at [861, 465] on app-calendar-viewport "Thu 2 4/4 1 Job Fri 3 8/8 1 Job Sat 4 8/8 3 Jobs Sun 5 Mon 6 Tue 7 Wed 8 6/10 1…" at bounding box center [784, 448] width 1568 height 606
click at [908, 482] on app-date-cell "5:00pm-10:30pm (5h30m) 6/6 LA - Ebell of LA - 10.10.25 pin Ebell of LA 2 Roles …" at bounding box center [980, 467] width 195 height 566
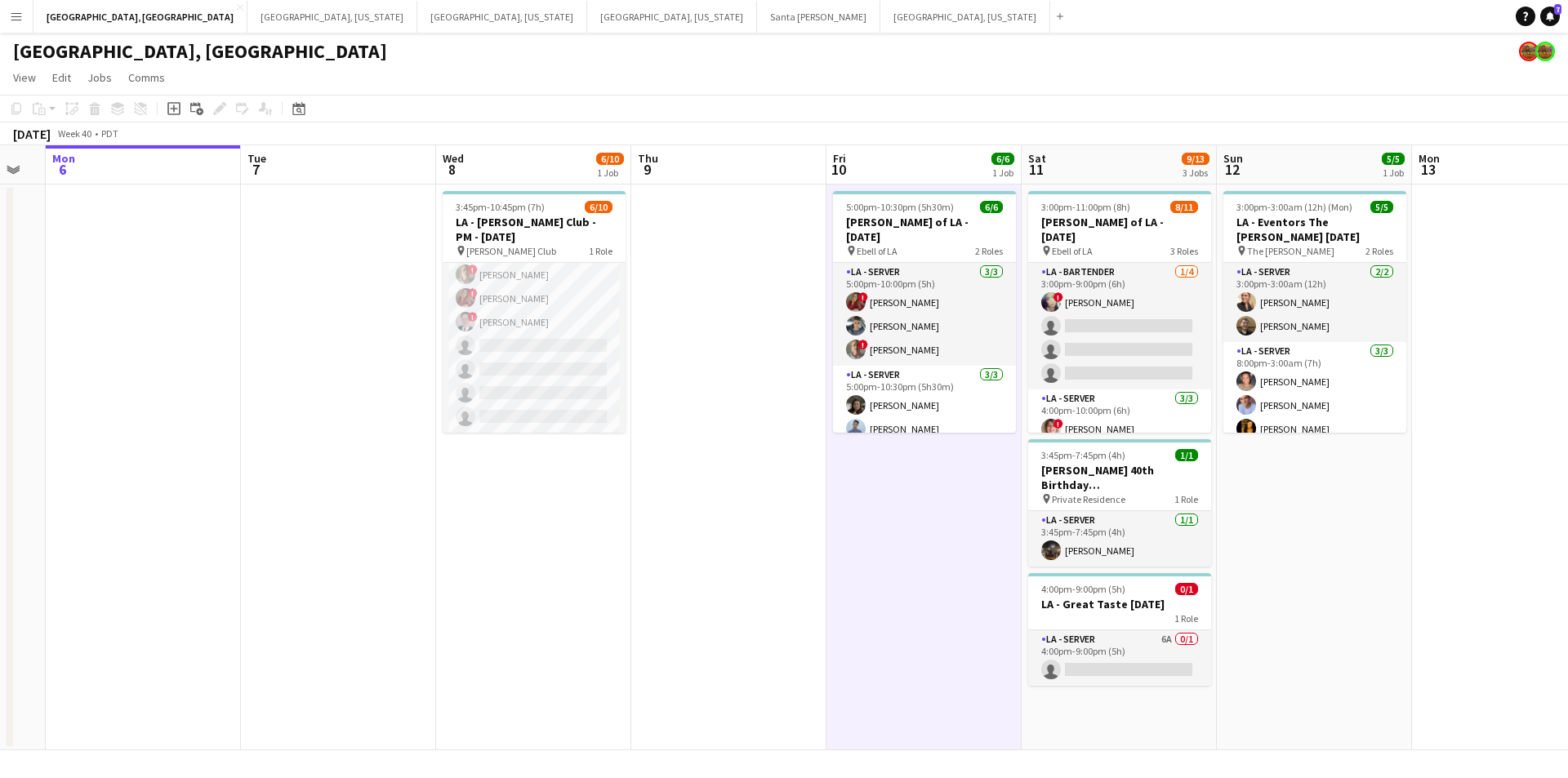
drag, startPoint x: 841, startPoint y: 471, endPoint x: 772, endPoint y: 461, distance: 69.7
click at [772, 461] on app-calendar-viewport "Thu 2 4/4 1 Job Fri 3 8/8 1 Job Sat 4 8/8 3 Jobs Sun 5 Mon 6 Tue 7 Wed 8 6/10 1…" at bounding box center [784, 448] width 1568 height 606
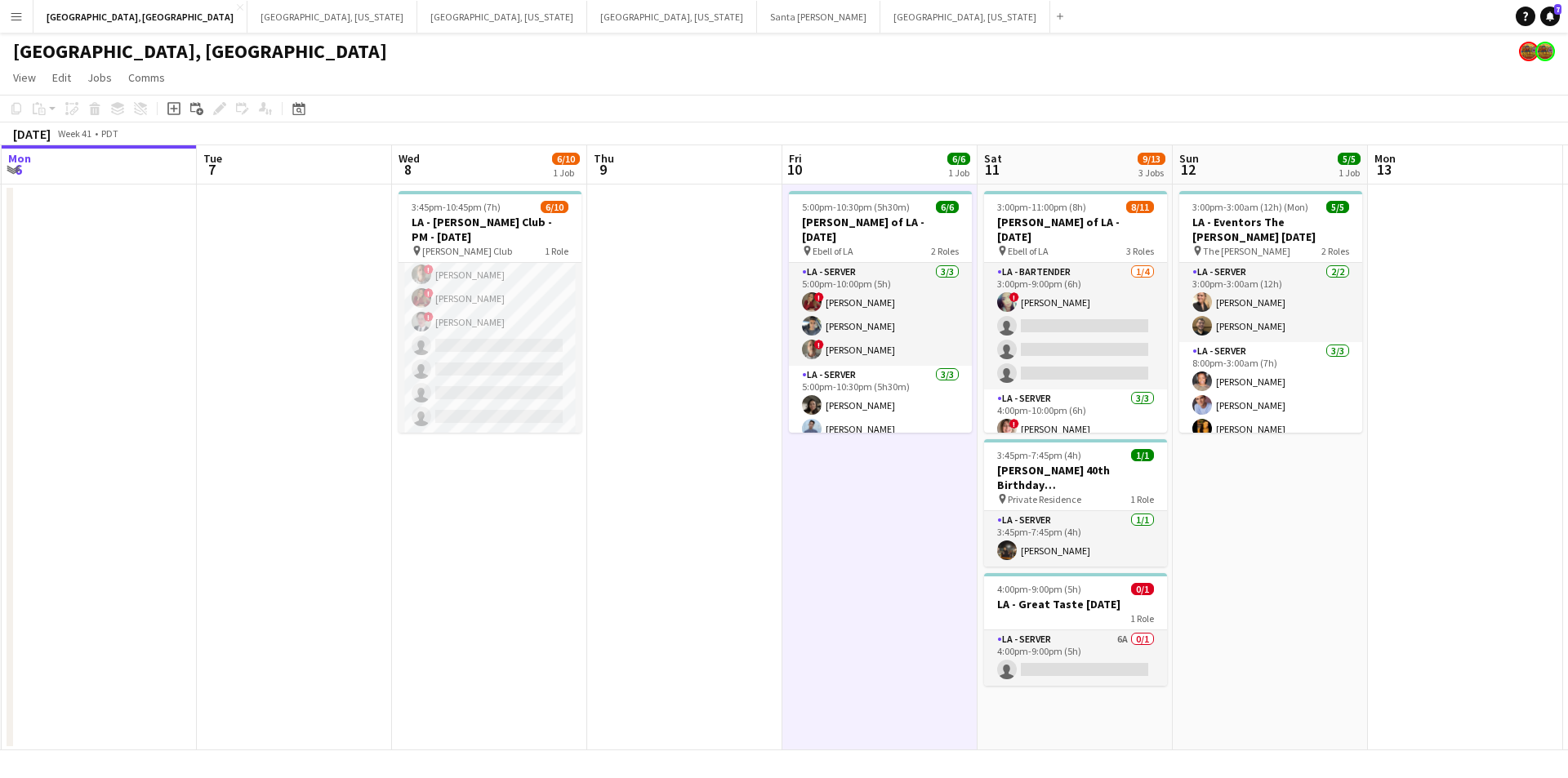
scroll to position [0, 805]
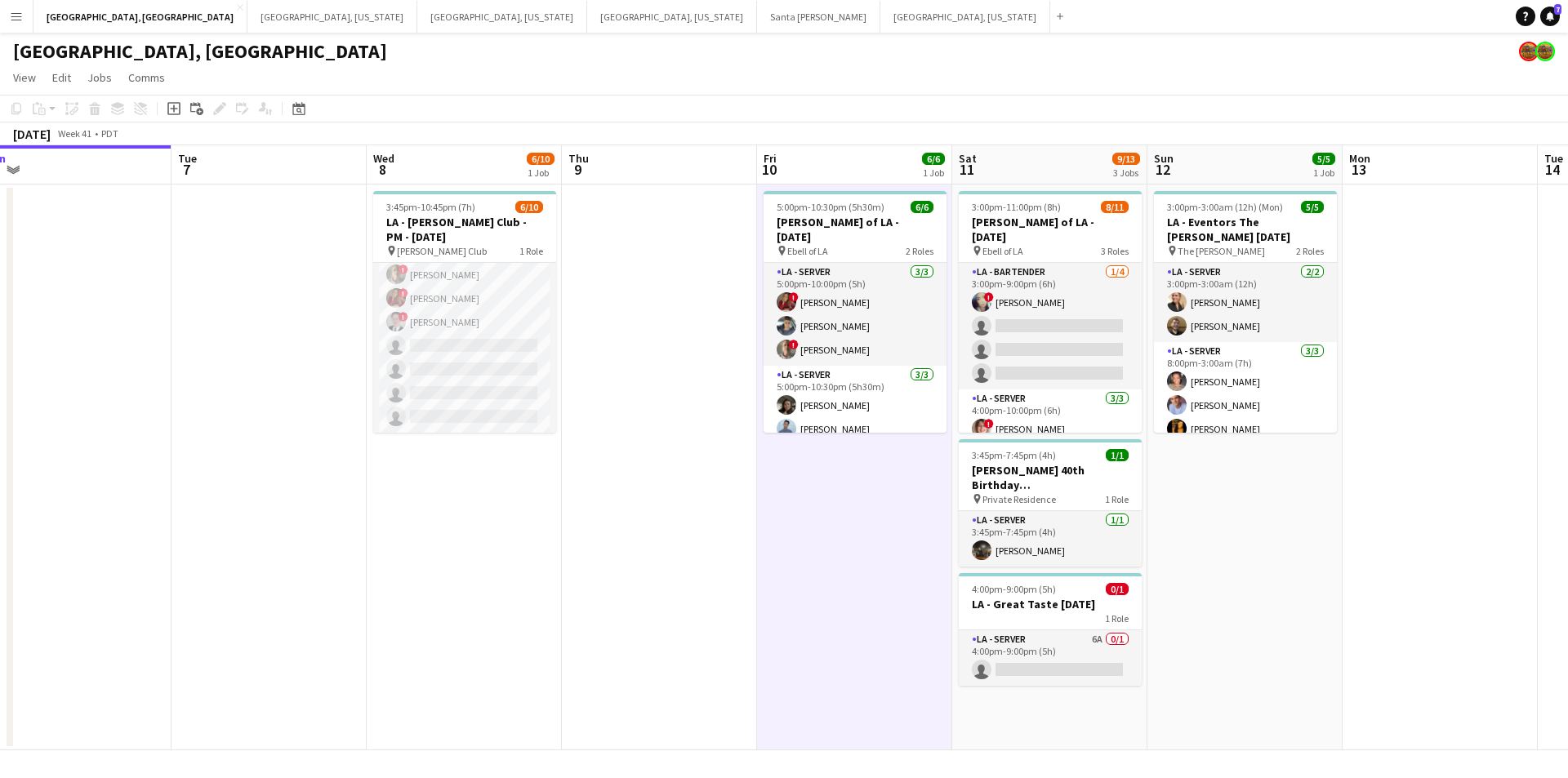
drag, startPoint x: 856, startPoint y: 496, endPoint x: 820, endPoint y: 501, distance: 36.3
click at [820, 501] on app-calendar-viewport "Thu 2 4/4 1 Job Fri 3 8/8 1 Job Sat 4 8/8 3 Jobs Sun 5 Mon 6 Tue 7 Wed 8 6/10 1…" at bounding box center [784, 448] width 1568 height 606
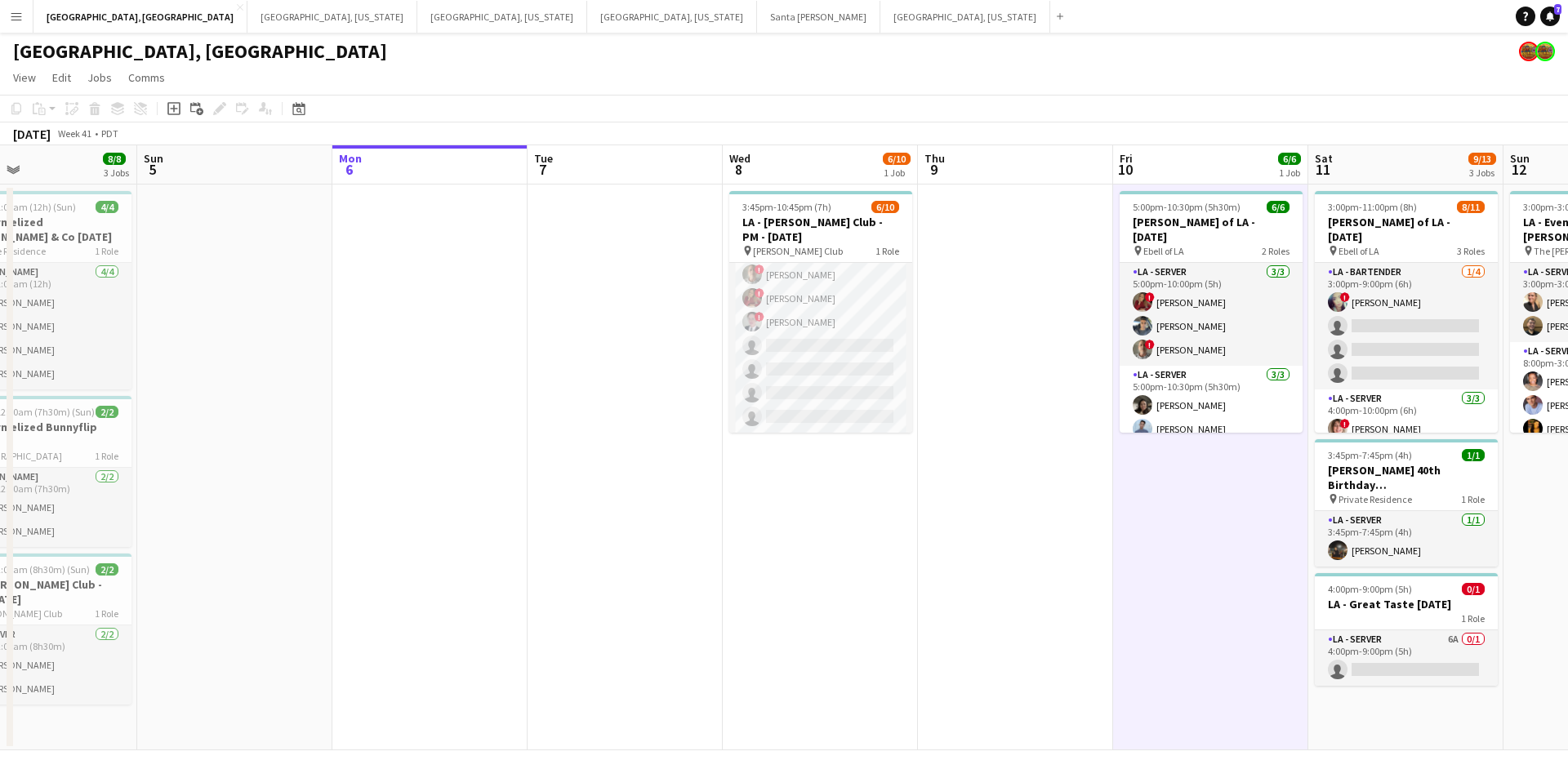
drag, startPoint x: 734, startPoint y: 486, endPoint x: 700, endPoint y: 479, distance: 34.7
click at [700, 479] on app-calendar-viewport "Thu 2 4/4 1 Job Fri 3 8/8 1 Job Sat 4 8/8 3 Jobs Sun 5 Mon 6 Tue 7 Wed 8 6/10 1…" at bounding box center [784, 448] width 1568 height 606
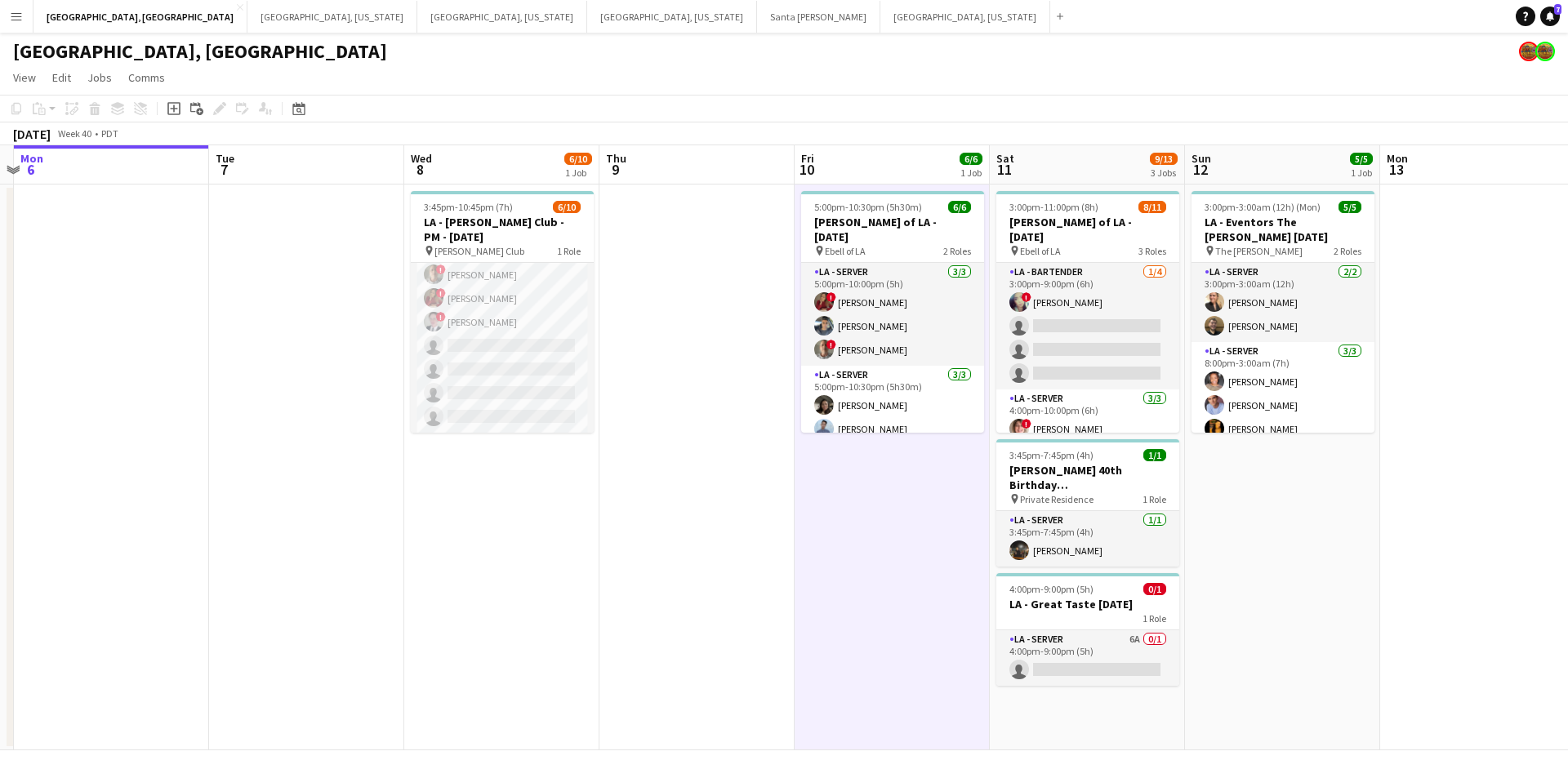
drag, startPoint x: 707, startPoint y: 488, endPoint x: 787, endPoint y: 488, distance: 80.0
click at [787, 488] on app-calendar-viewport "Sat 4 8/8 3 Jobs Sun 5 Mon 6 Tue 7 Wed 8 6/10 1 Job Thu 9 Fri 10 6/6 1 Job Sat …" at bounding box center [784, 448] width 1568 height 606
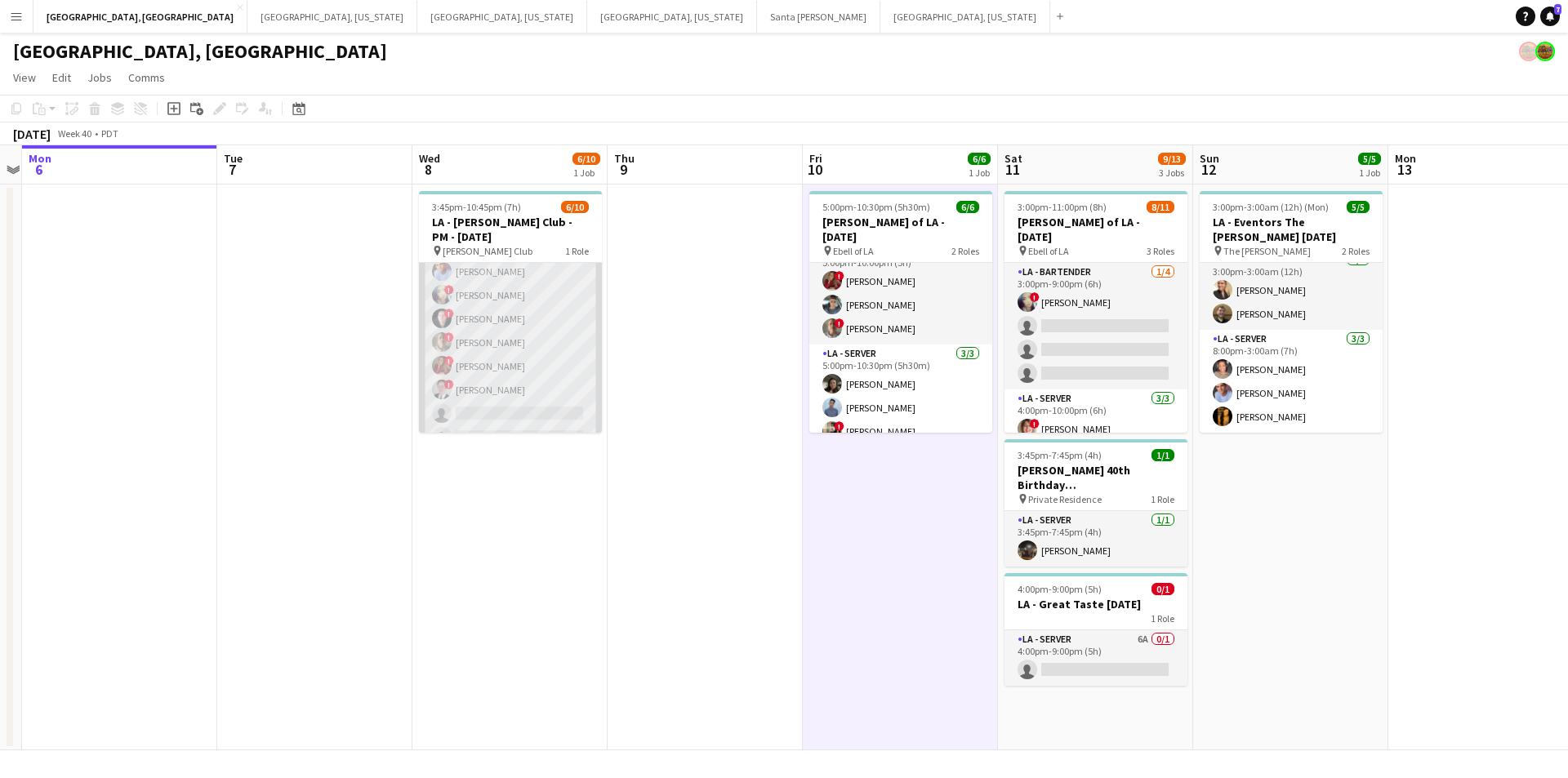
scroll to position [0, 0]
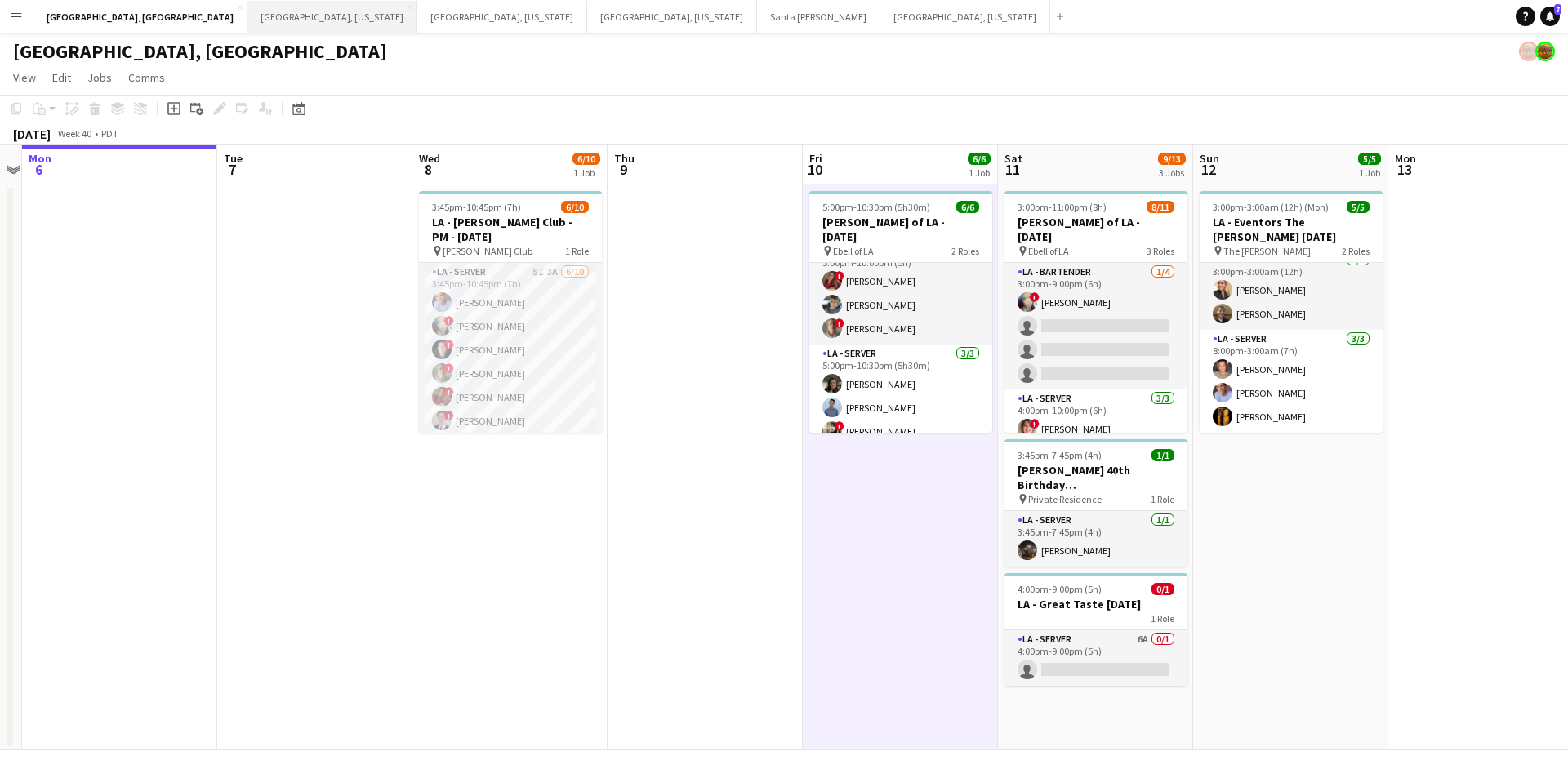
click at [247, 9] on button "Dallas, Texas Close" at bounding box center [332, 17] width 170 height 32
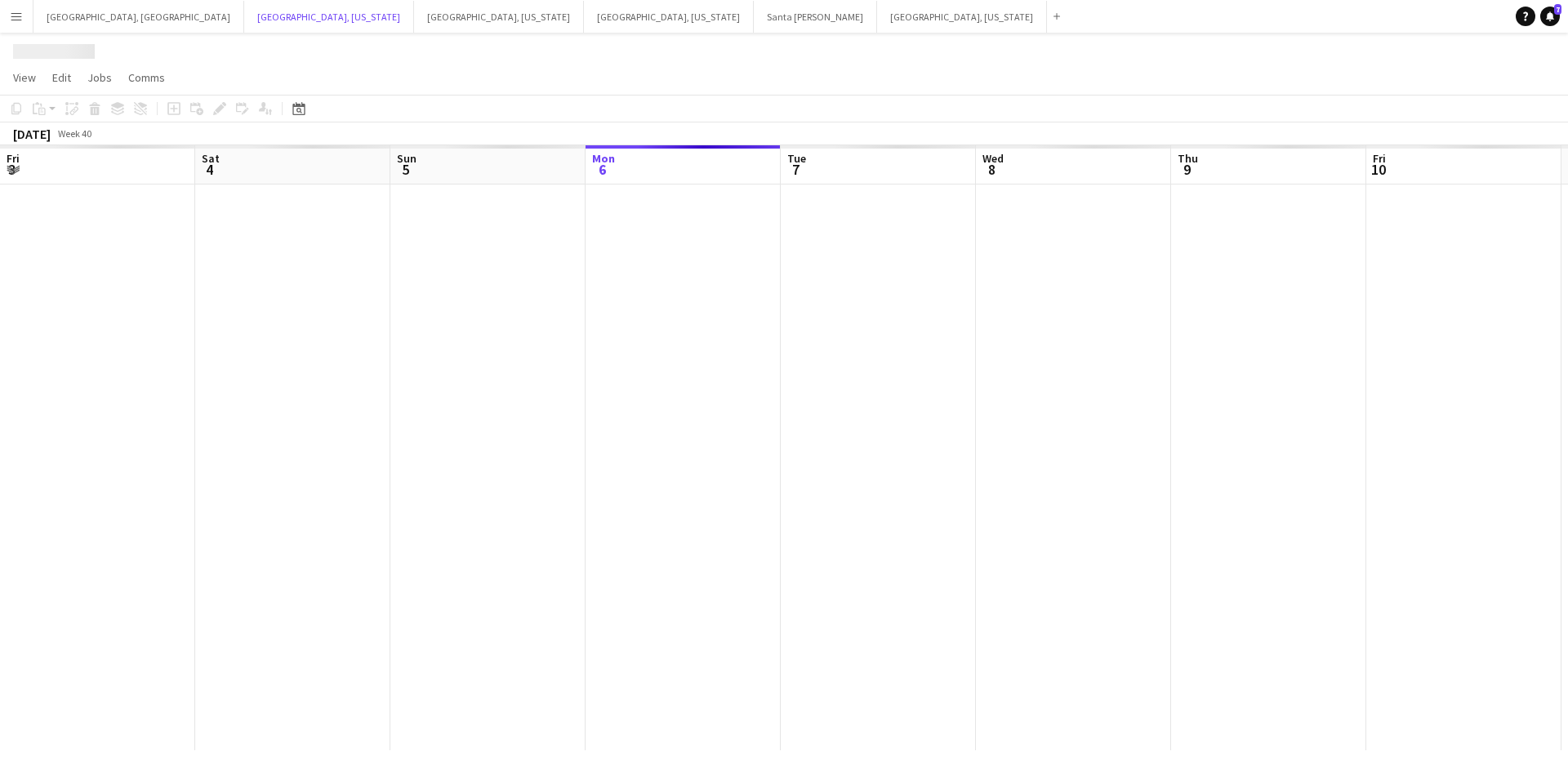
scroll to position [0, 391]
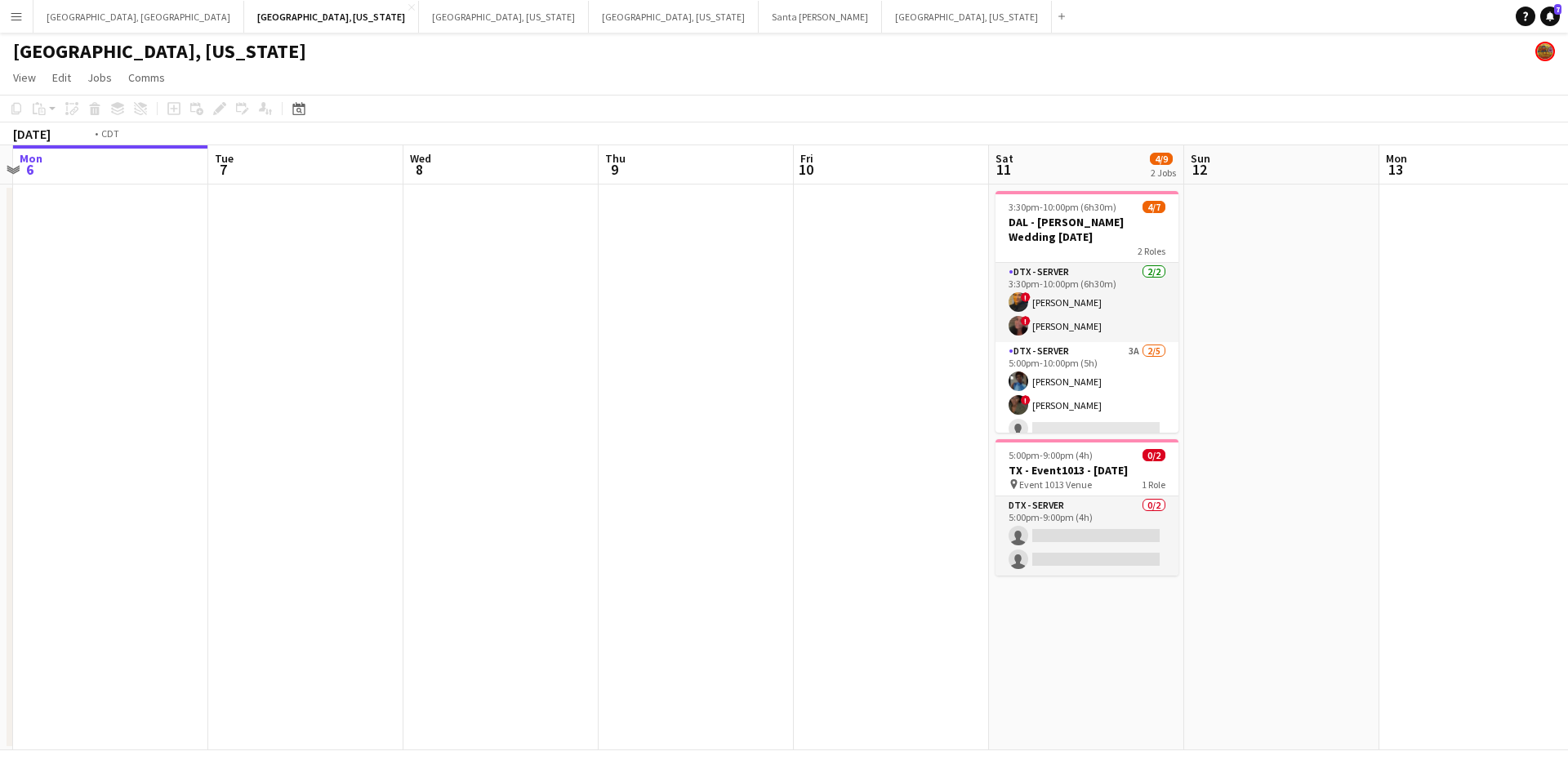
drag, startPoint x: 1061, startPoint y: 539, endPoint x: 898, endPoint y: 525, distance: 163.6
click at [880, 539] on app-calendar-viewport "Fri 3 Sat 4 Sun 5 Mon 6 Tue 7 Wed 8 Thu 9 Fri 10 Sat 11 4/9 2 Jobs Sun 12 Mon 1…" at bounding box center [784, 448] width 1568 height 606
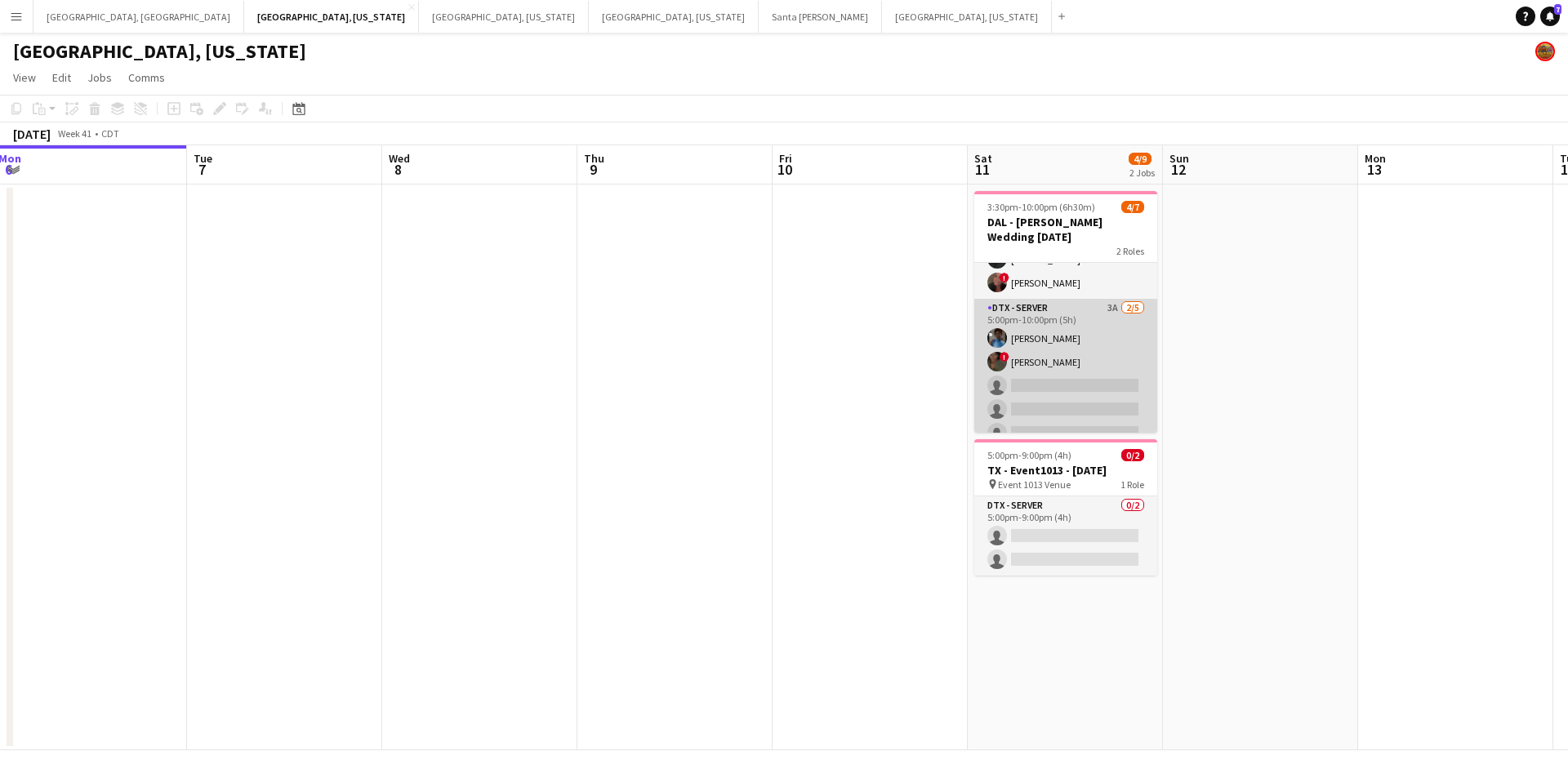
scroll to position [45, 0]
click at [1089, 377] on app-card-role "DTX - Server 3A 2/5 5:00pm-10:00pm (5h) Shelley Lynch ! Bwalya Chisanga single-…" at bounding box center [1066, 372] width 183 height 150
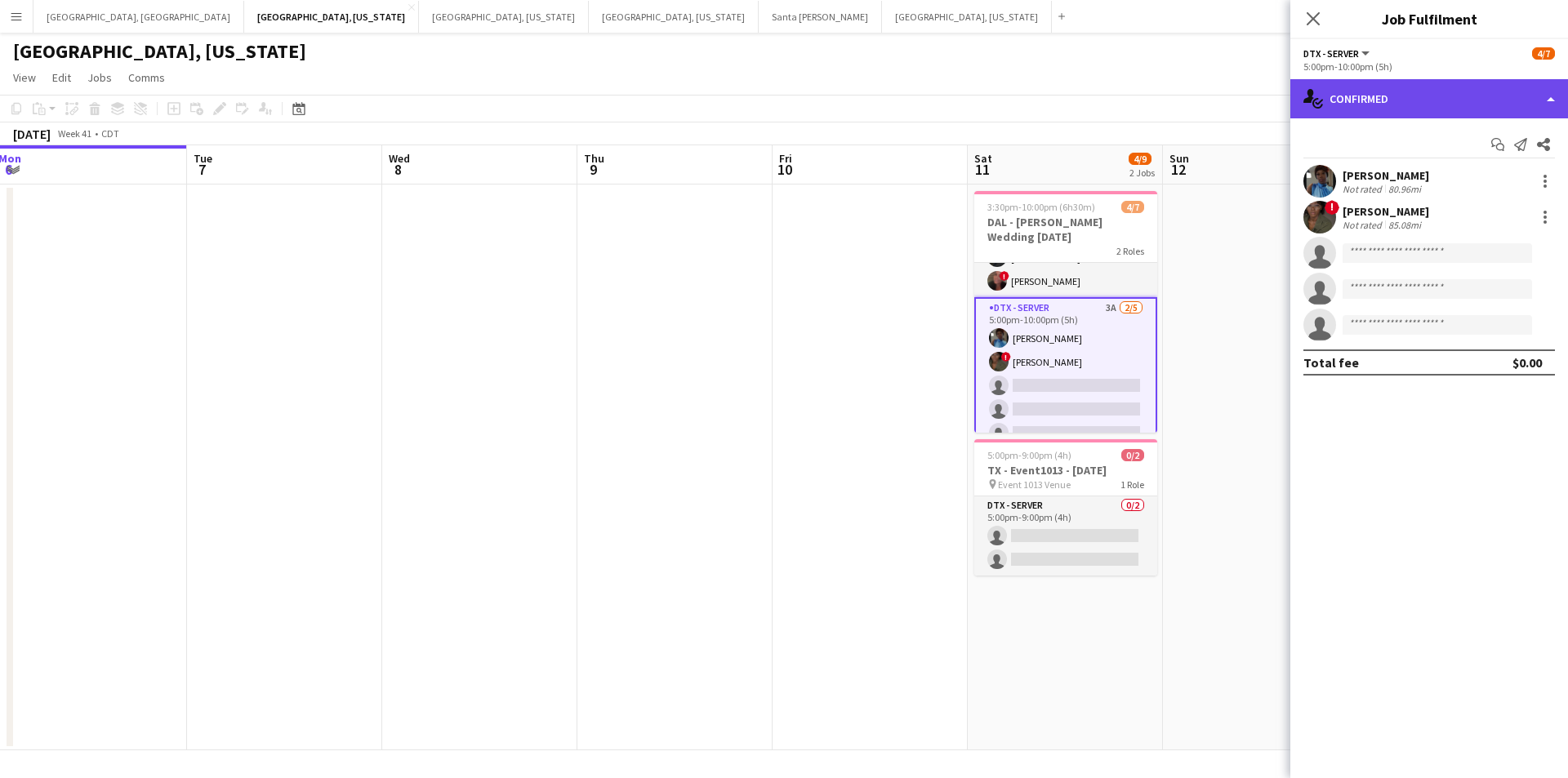
click at [1542, 94] on div "single-neutral-actions-check-2 Confirmed" at bounding box center [1429, 98] width 277 height 39
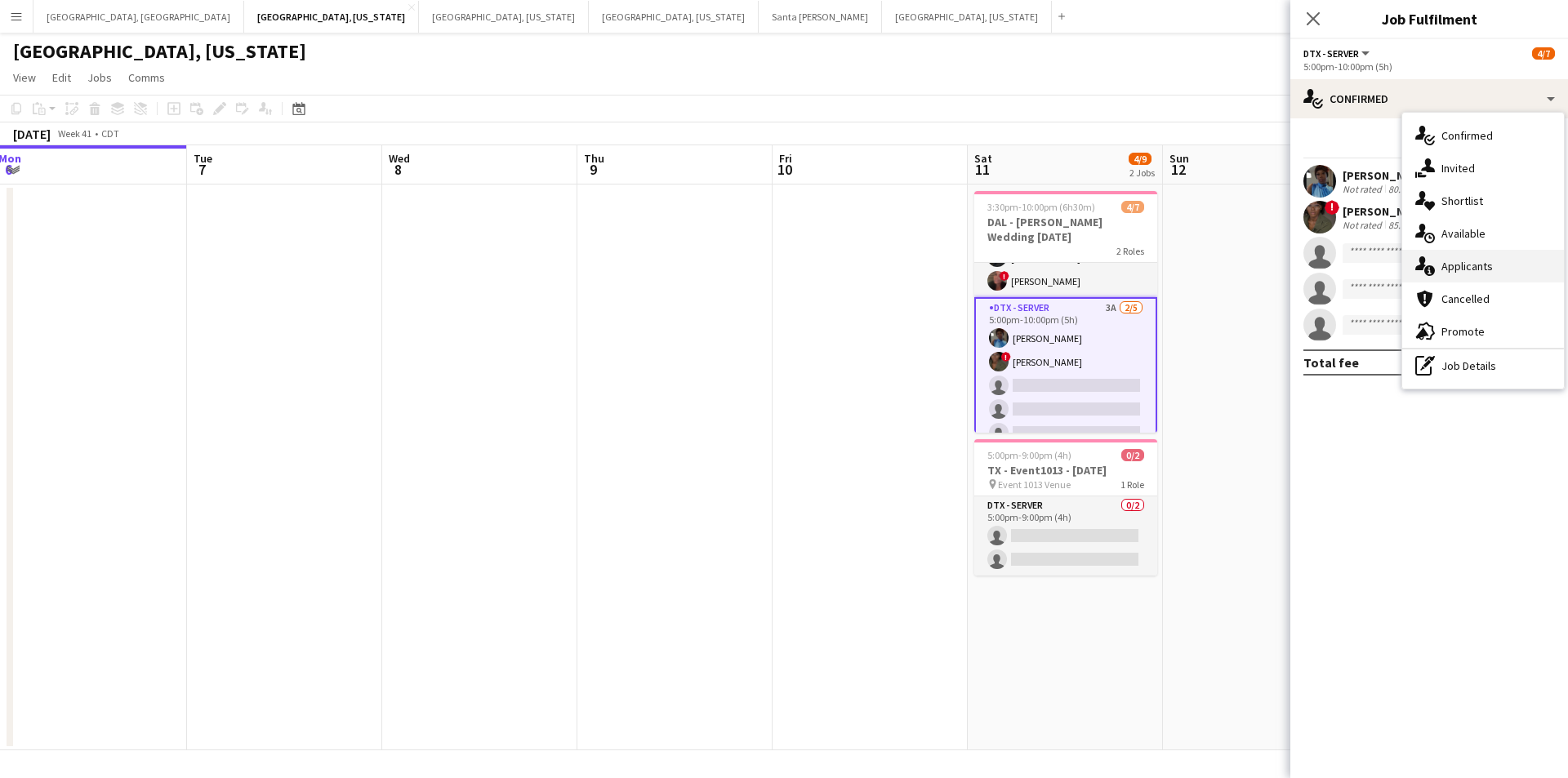
click at [1490, 256] on div "single-neutral-actions-information Applicants" at bounding box center [1483, 266] width 162 height 32
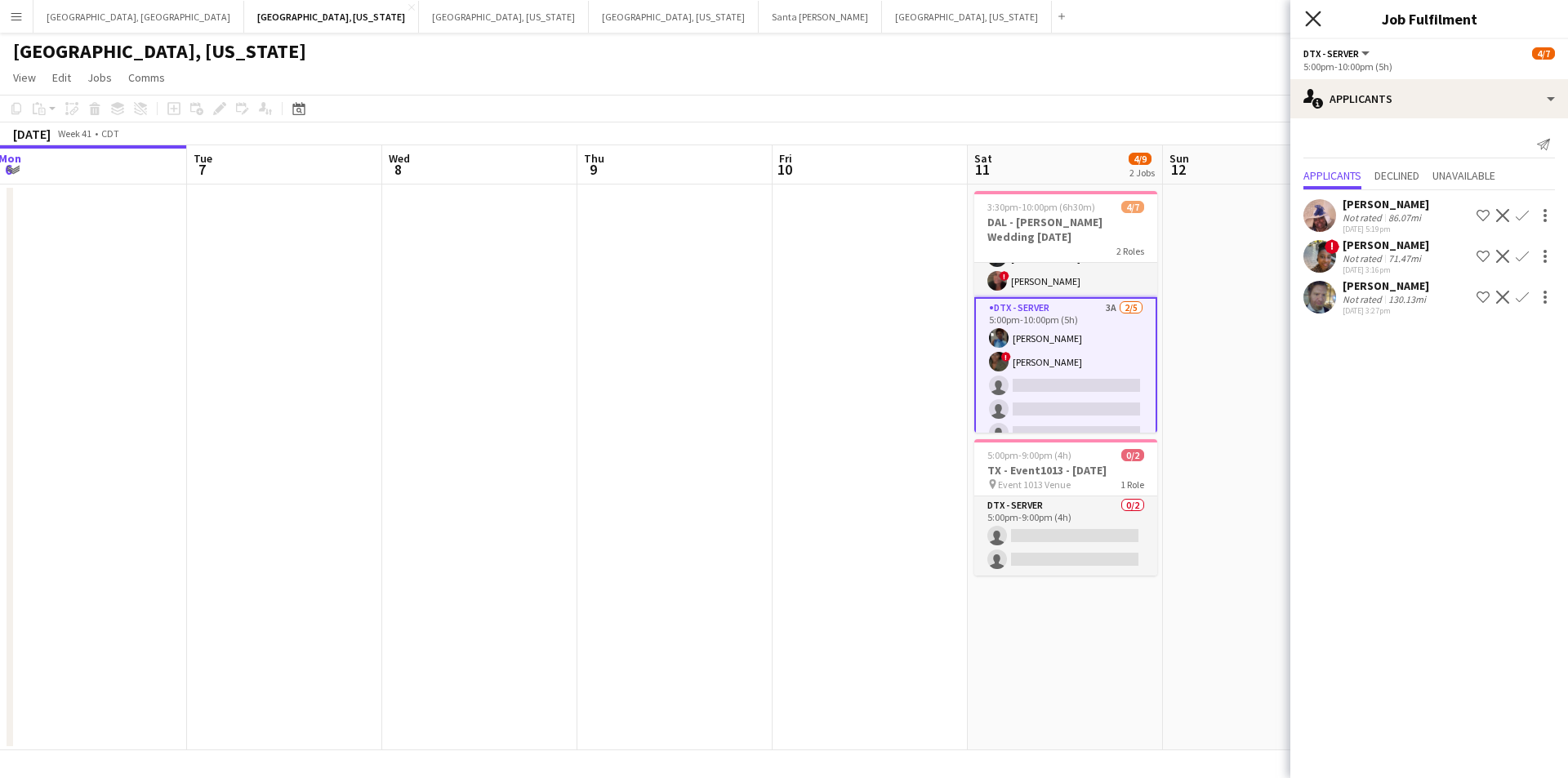
click at [1309, 16] on icon "Close pop-in" at bounding box center [1313, 18] width 16 height 16
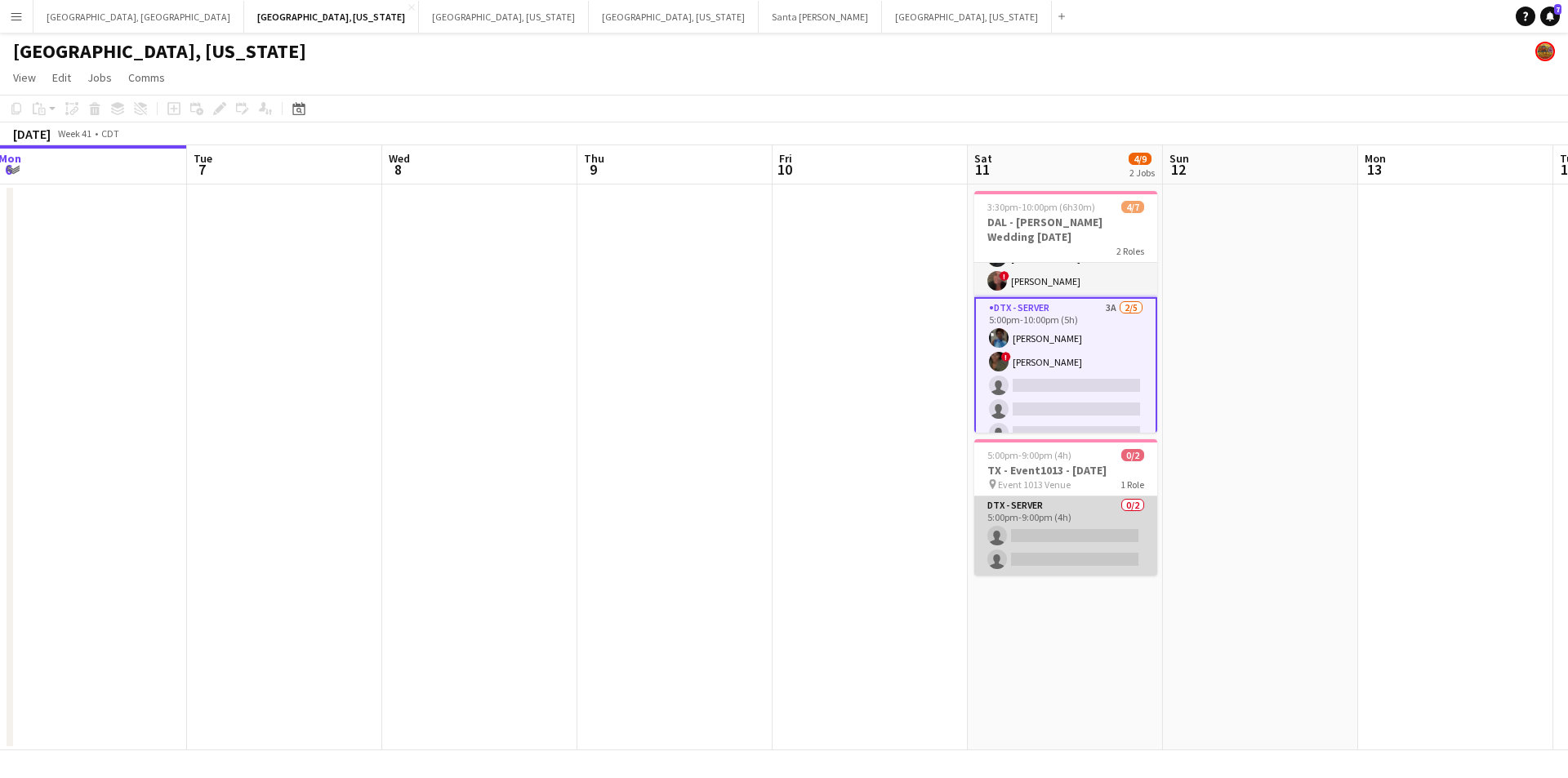
click at [1110, 546] on app-card-role "DTX - Server 0/2 5:00pm-9:00pm (4h) single-neutral-actions single-neutral-actio…" at bounding box center [1066, 536] width 183 height 79
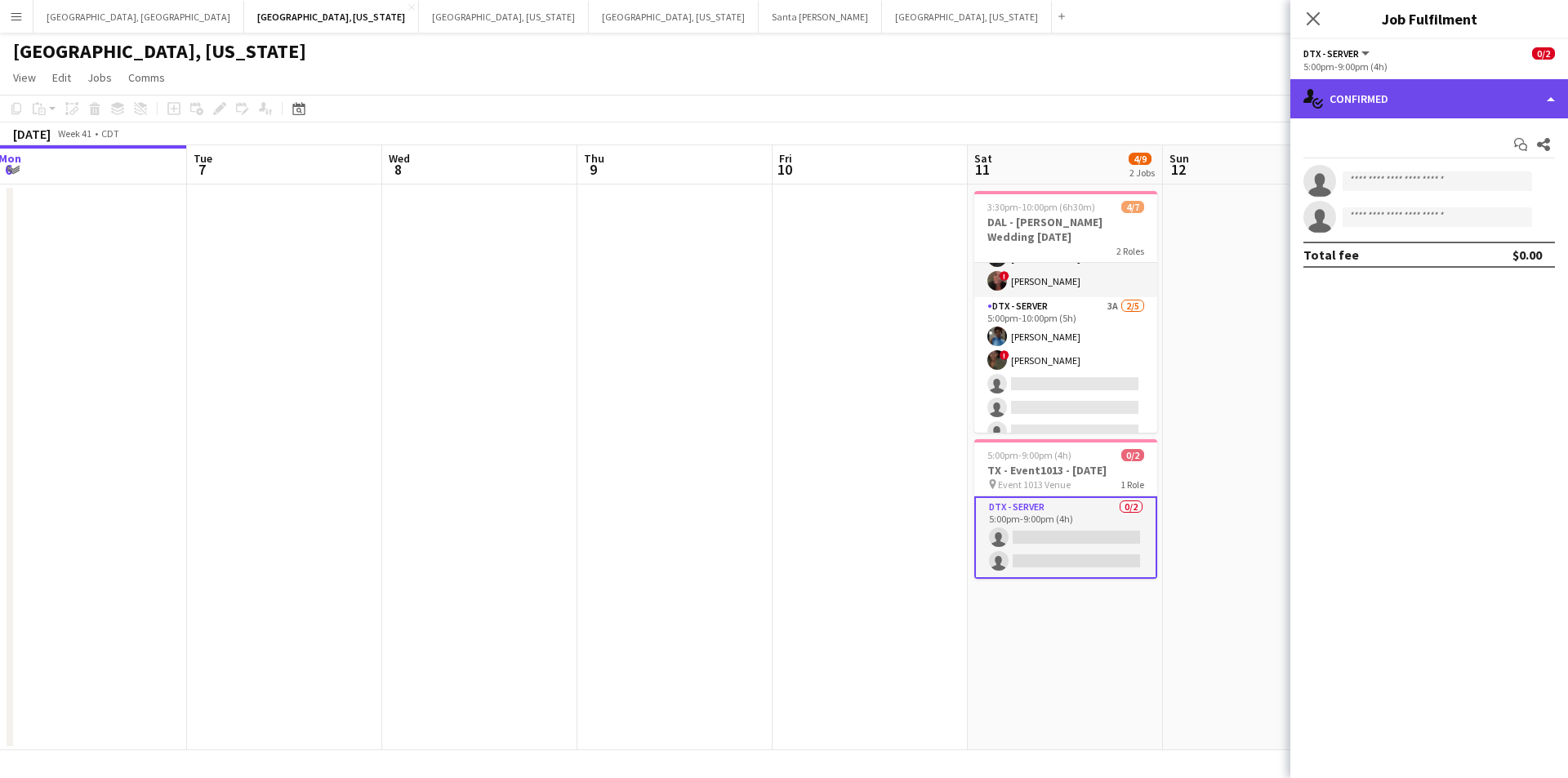
click at [1539, 84] on div "single-neutral-actions-check-2 Confirmed" at bounding box center [1429, 98] width 277 height 39
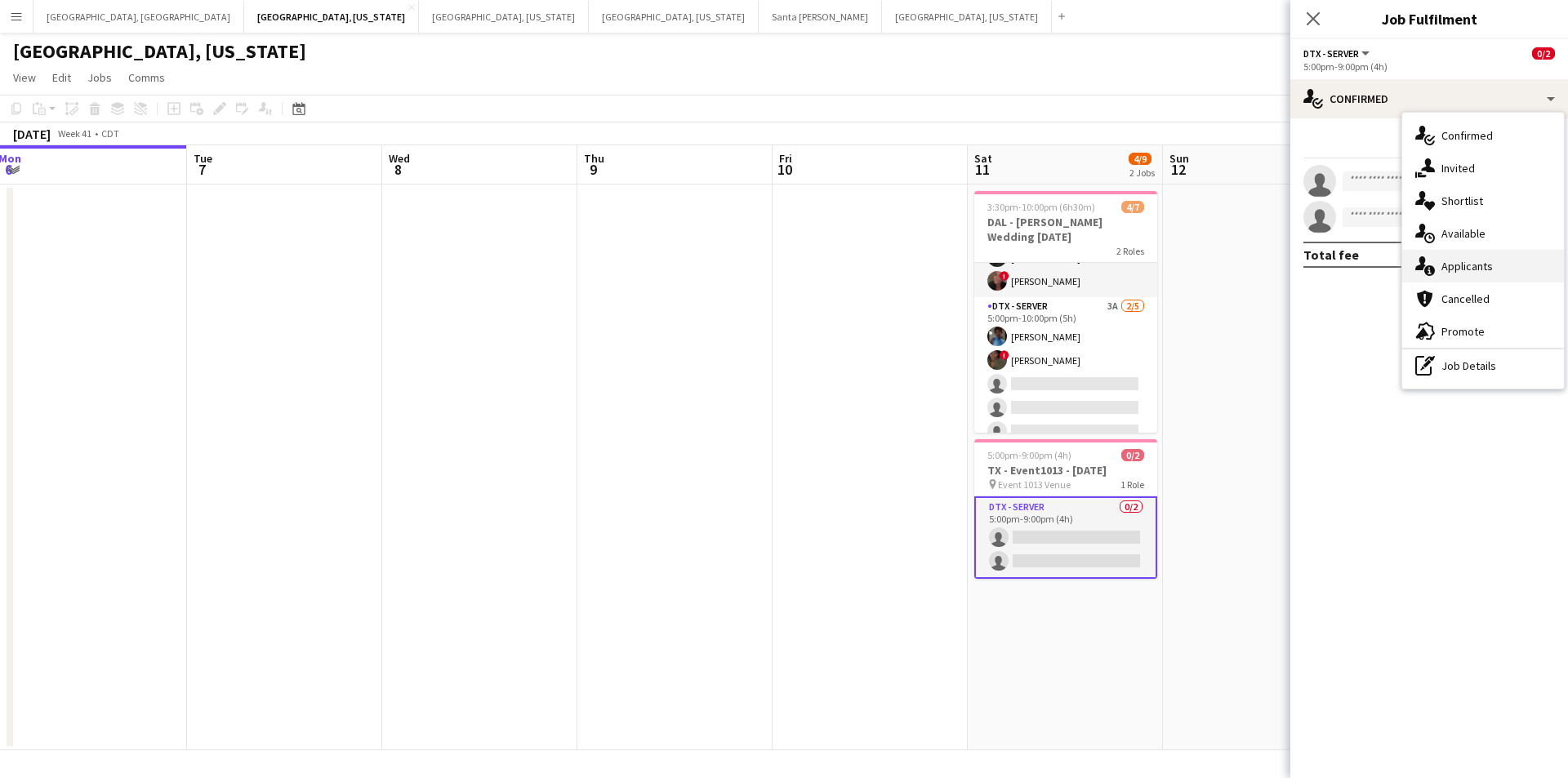
click at [1495, 269] on div "single-neutral-actions-information Applicants" at bounding box center [1483, 266] width 162 height 32
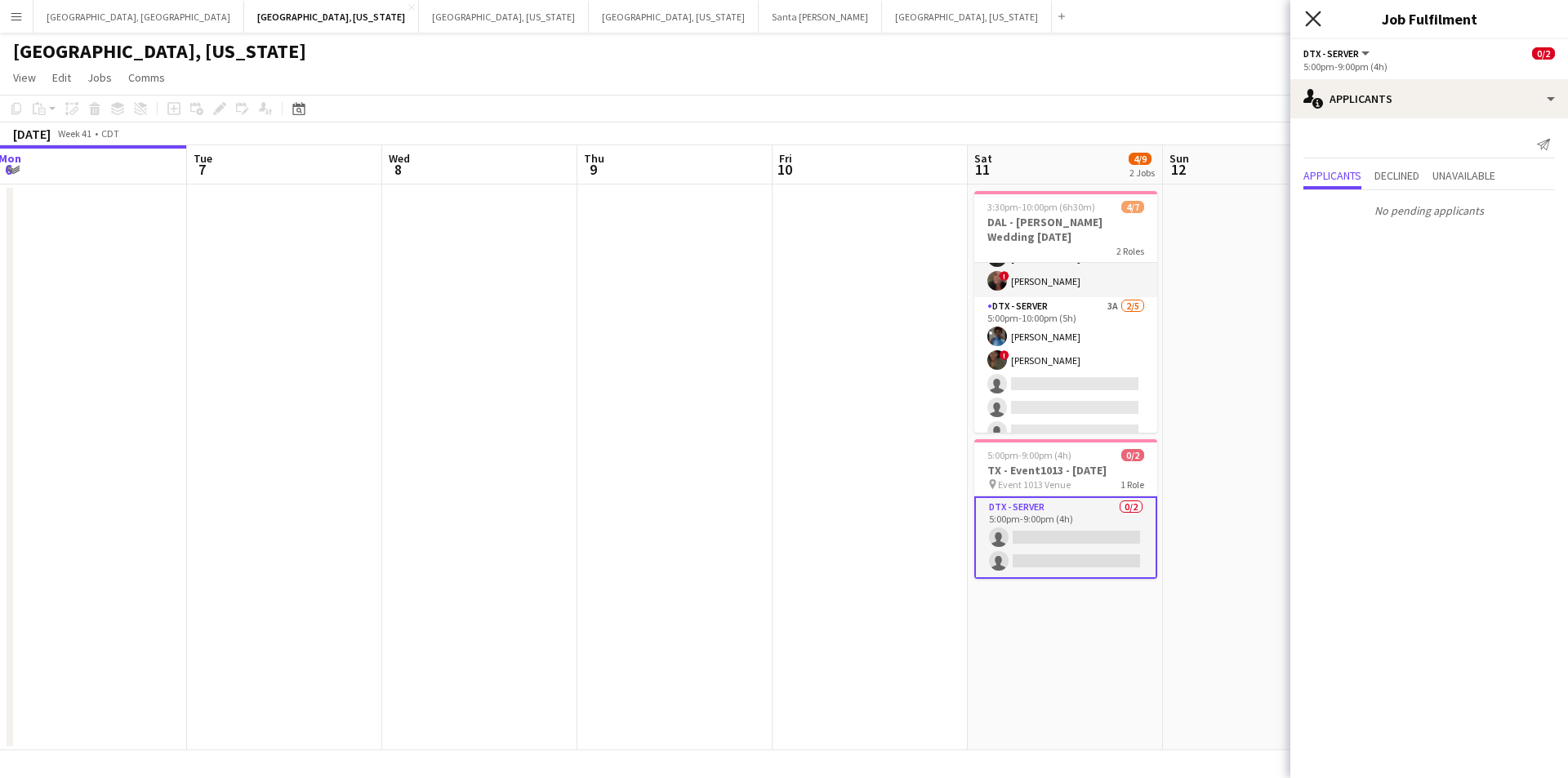
click at [1312, 17] on icon at bounding box center [1313, 18] width 16 height 16
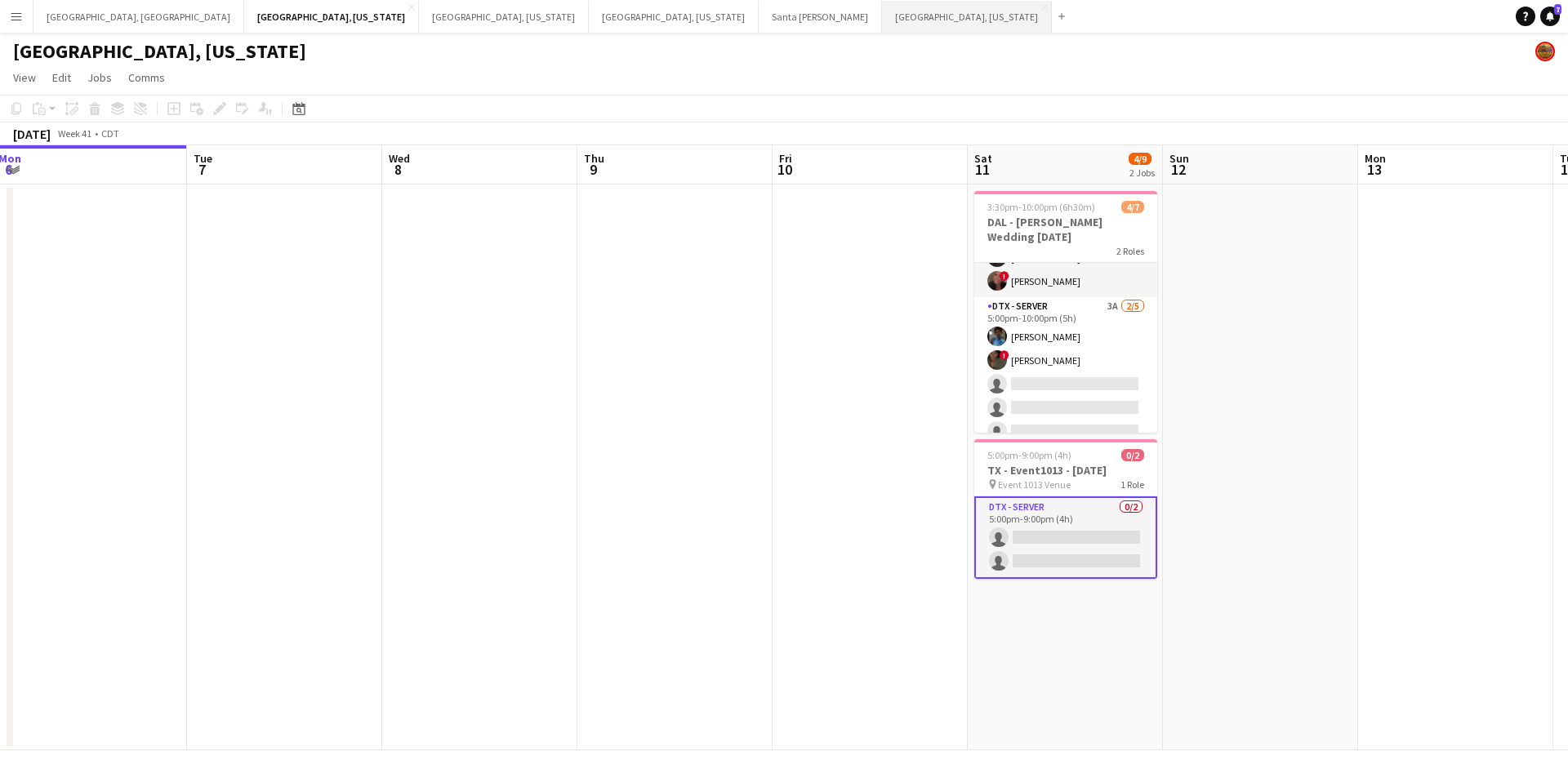
click at [882, 21] on button "Nashville, Tennessee Close" at bounding box center [967, 17] width 170 height 32
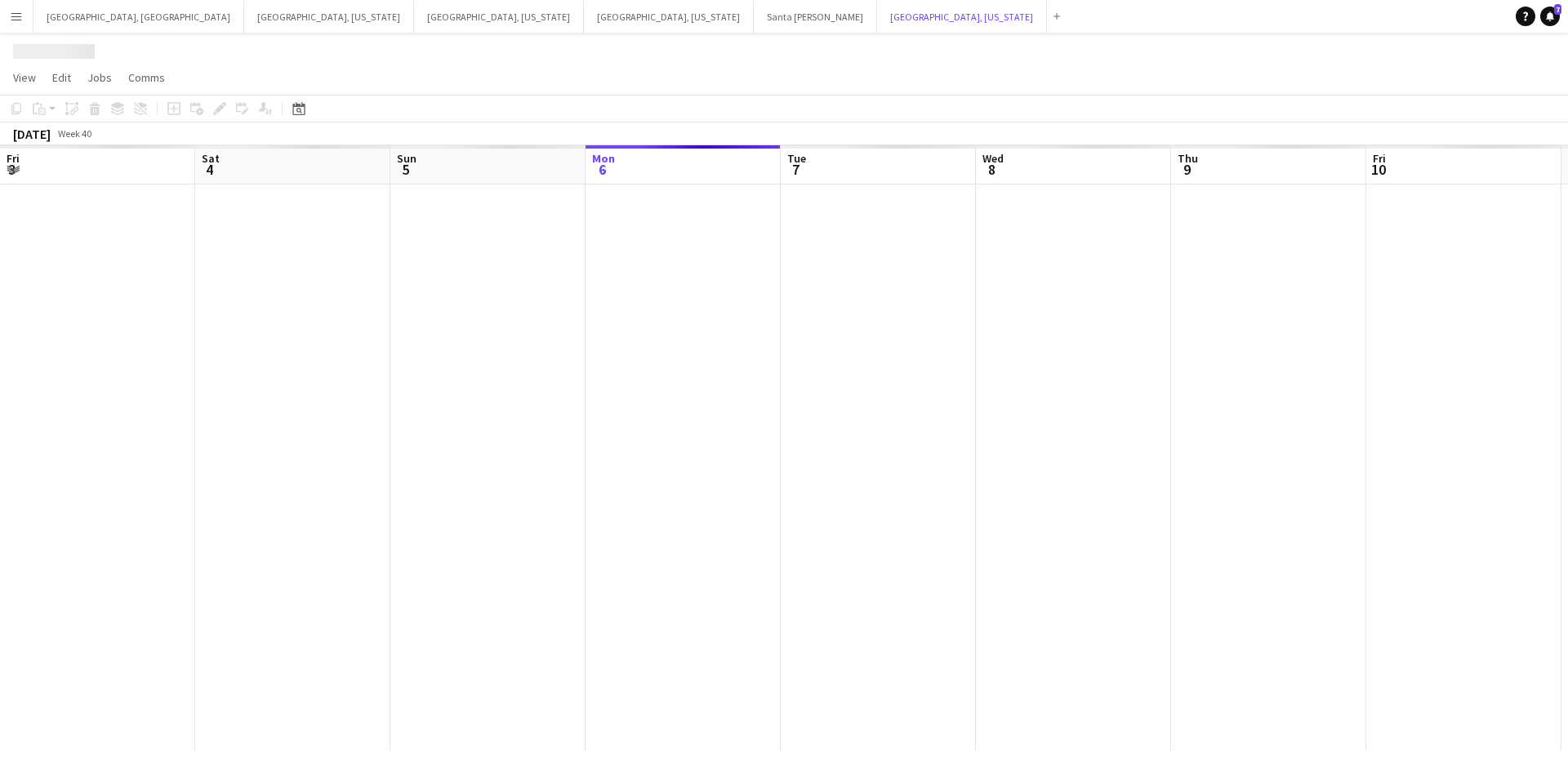
scroll to position [0, 391]
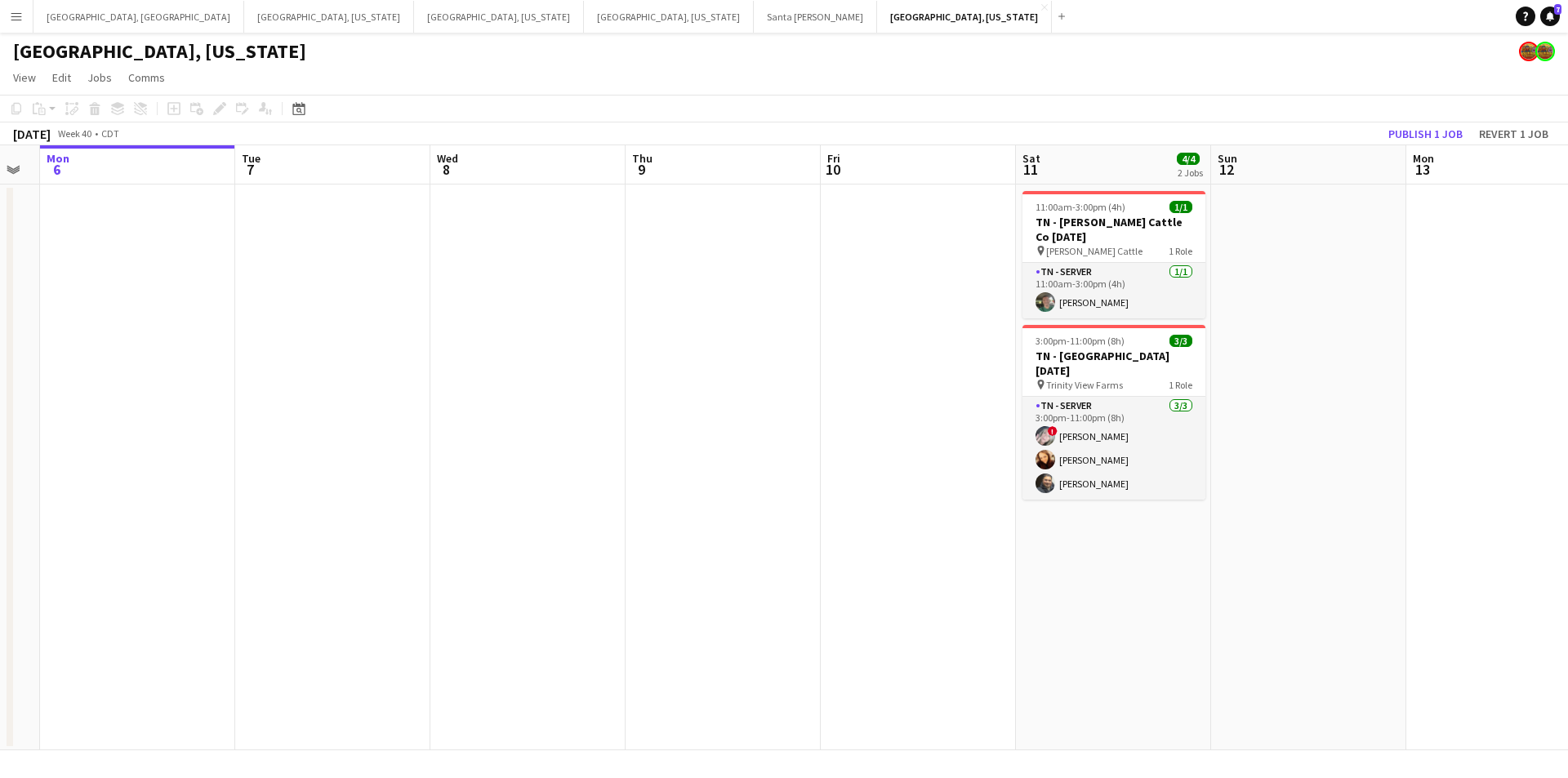
drag, startPoint x: 941, startPoint y: 425, endPoint x: 788, endPoint y: 425, distance: 153.0
click at [788, 425] on app-calendar-viewport "Fri 3 Sat 4 1/1 1 Job Sun 5 Mon 6 Tue 7 Wed 8 Thu 9 Fri 10 Sat 11 4/4 2 Jobs Su…" at bounding box center [784, 448] width 1568 height 606
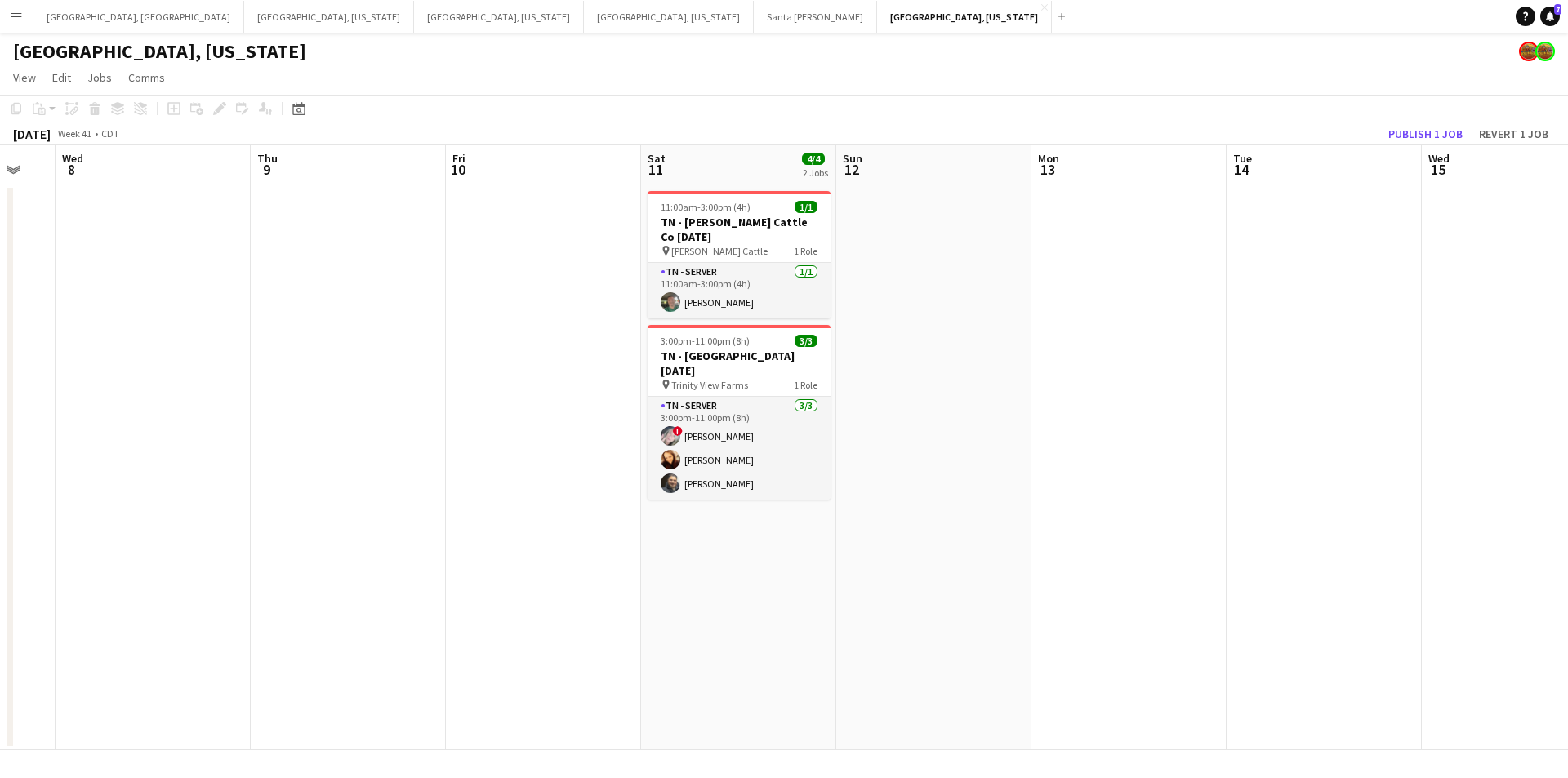
drag, startPoint x: 905, startPoint y: 401, endPoint x: 528, endPoint y: 405, distance: 377.0
click at [528, 405] on app-calendar-viewport "Sun 5 Mon 6 Tue 7 Wed 8 Thu 9 Fri 10 Sat 11 4/4 2 Jobs Sun 12 Mon 13 Tue 14 Wed…" at bounding box center [784, 448] width 1568 height 606
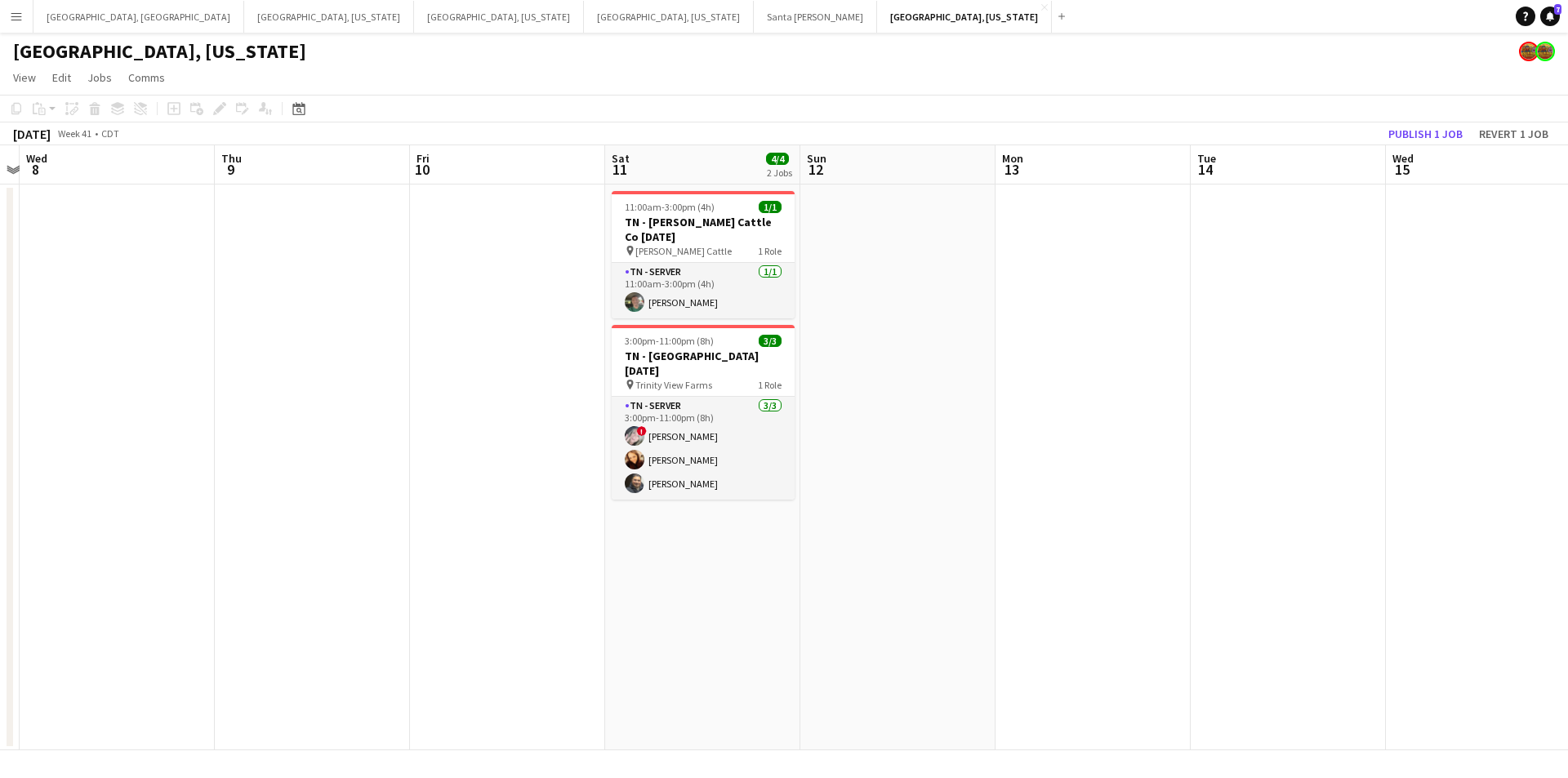
drag, startPoint x: 1154, startPoint y: 432, endPoint x: 677, endPoint y: 464, distance: 478.1
click at [487, 480] on app-calendar-viewport "Sun 5 Mon 6 Tue 7 Wed 8 Thu 9 Fri 10 Sat 11 4/4 2 Jobs Sun 12 Mon 13 Tue 14 Wed…" at bounding box center [784, 448] width 1568 height 606
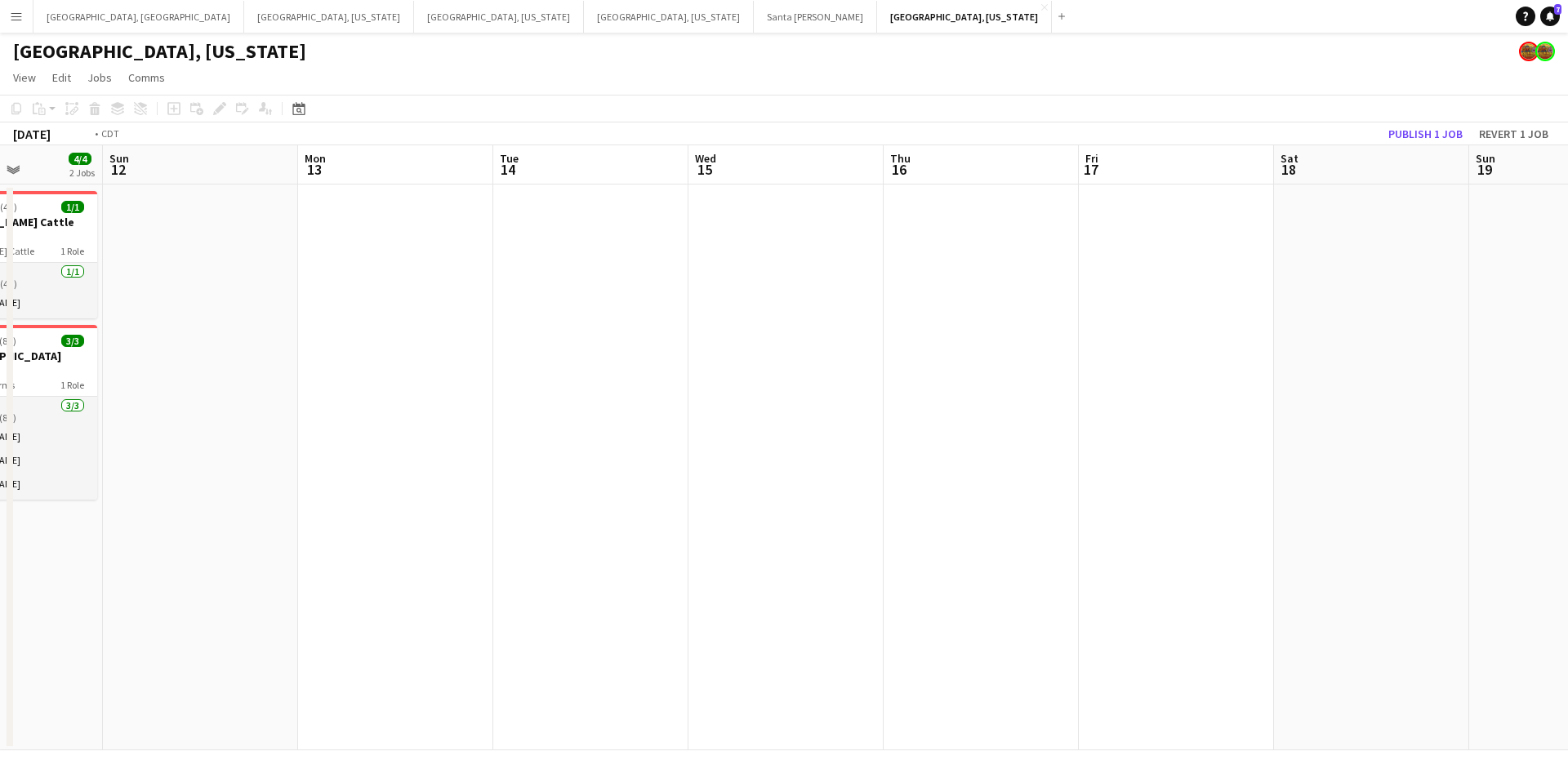
drag, startPoint x: 917, startPoint y: 420, endPoint x: 505, endPoint y: 433, distance: 412.2
click at [438, 436] on app-calendar-viewport "Wed 8 Thu 9 Fri 10 Sat 11 4/4 2 Jobs Sun 12 Mon 13 Tue 14 Wed 15 Thu 16 Fri 17 …" at bounding box center [784, 448] width 1568 height 606
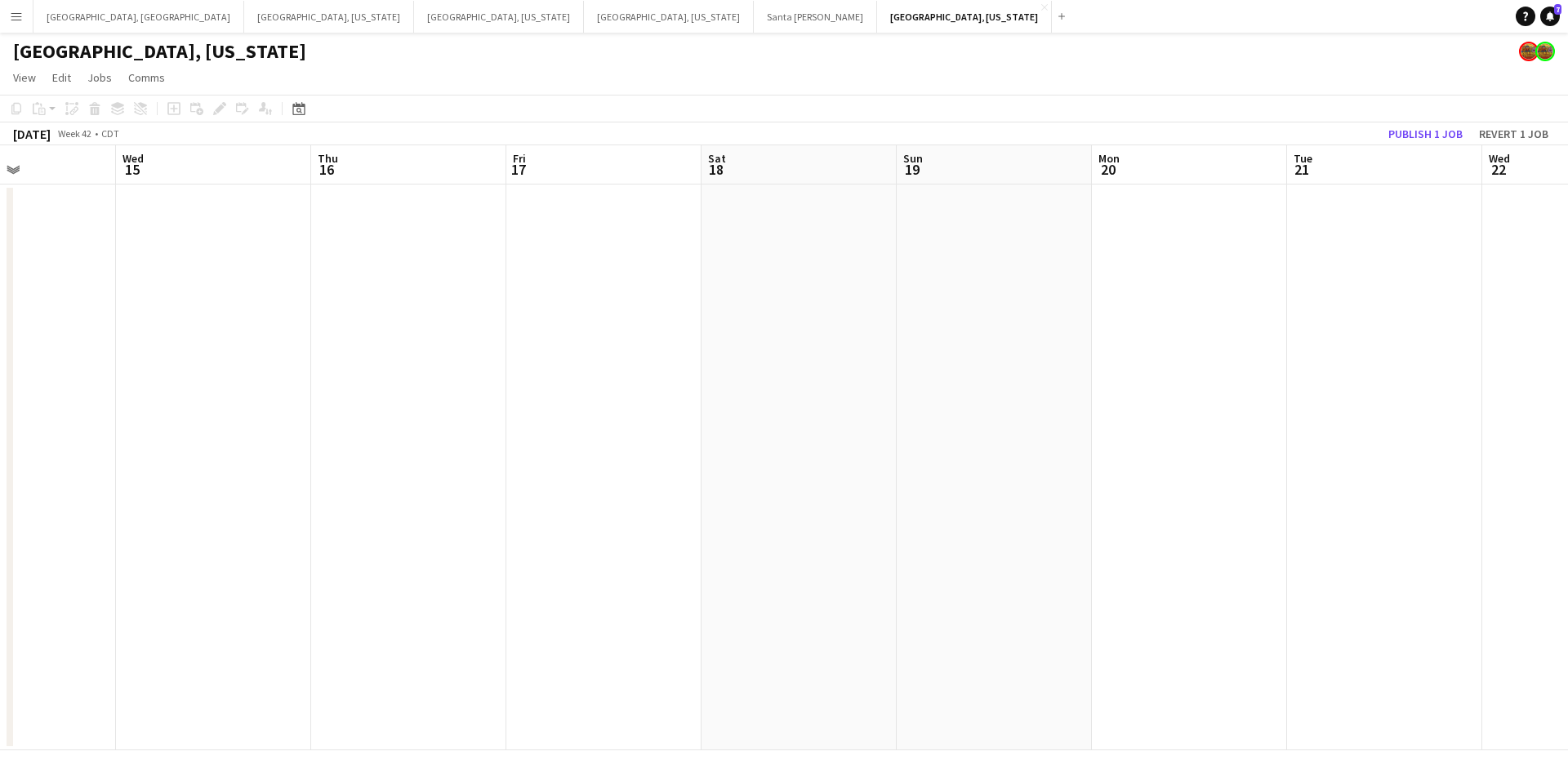
drag, startPoint x: 920, startPoint y: 398, endPoint x: 540, endPoint y: 398, distance: 380.0
click at [540, 398] on app-calendar-viewport "Sat 11 4/4 2 Jobs Sun 12 Mon 13 Tue 14 Wed 15 Thu 16 Fri 17 Sat 18 Sun 19 Mon 2…" at bounding box center [784, 448] width 1568 height 606
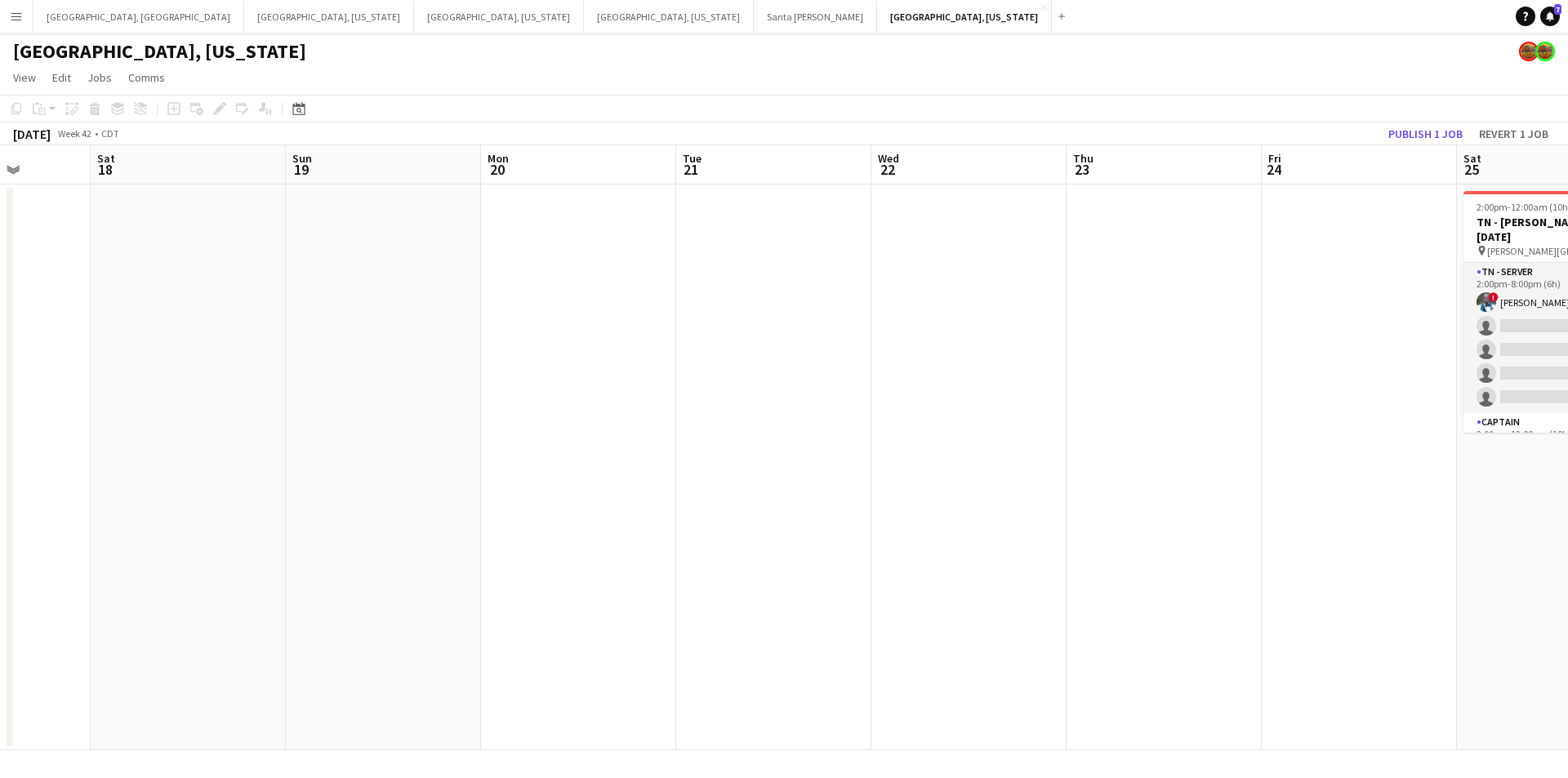
drag, startPoint x: 1024, startPoint y: 383, endPoint x: 576, endPoint y: 409, distance: 448.8
click at [576, 409] on app-calendar-viewport "Wed 15 Thu 16 Fri 17 Sat 18 Sun 19 Mon 20 Tue 21 Wed 22 Thu 23 Fri 24 Sat 25 8/…" at bounding box center [784, 448] width 1568 height 606
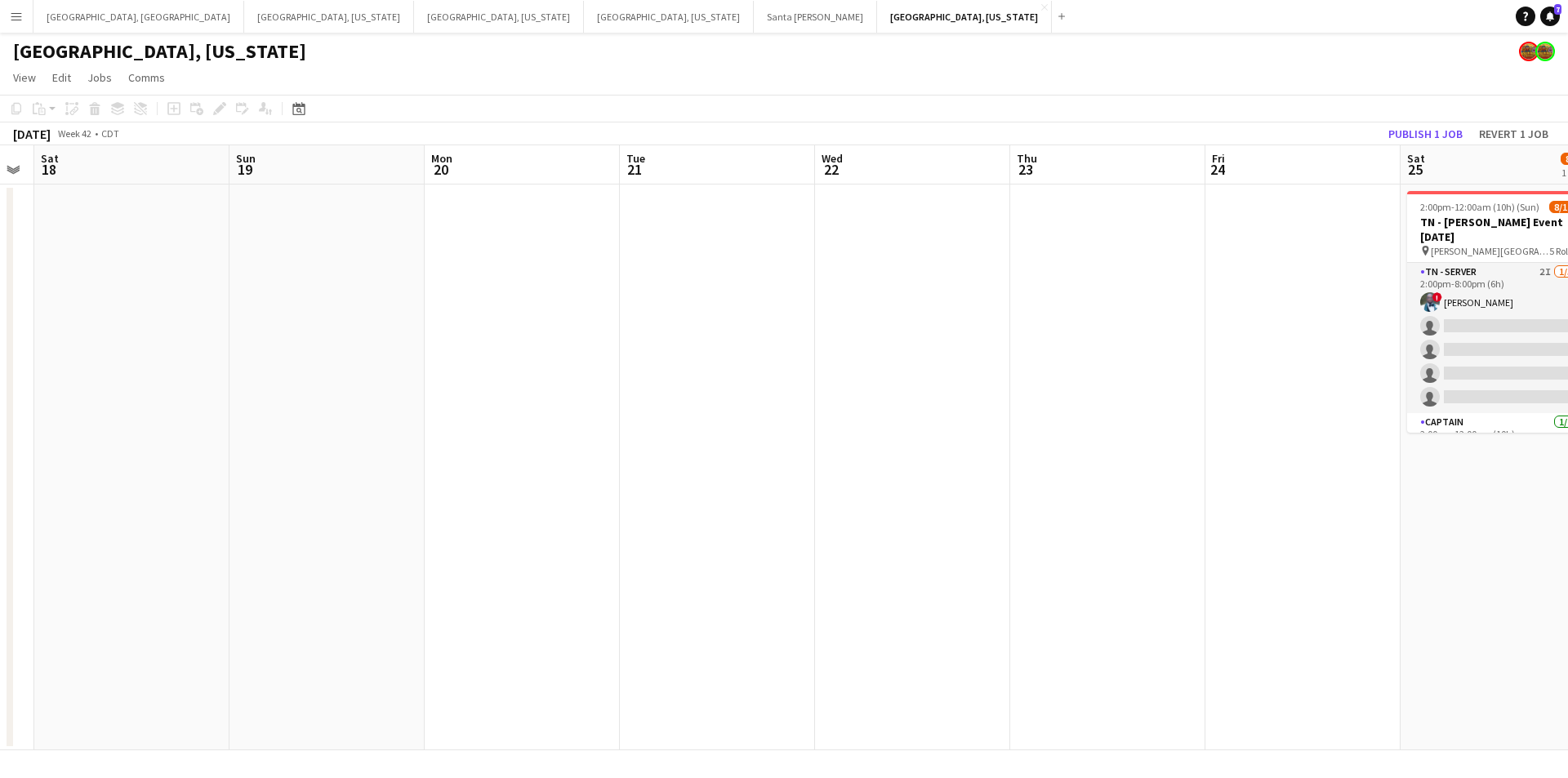
scroll to position [0, 477]
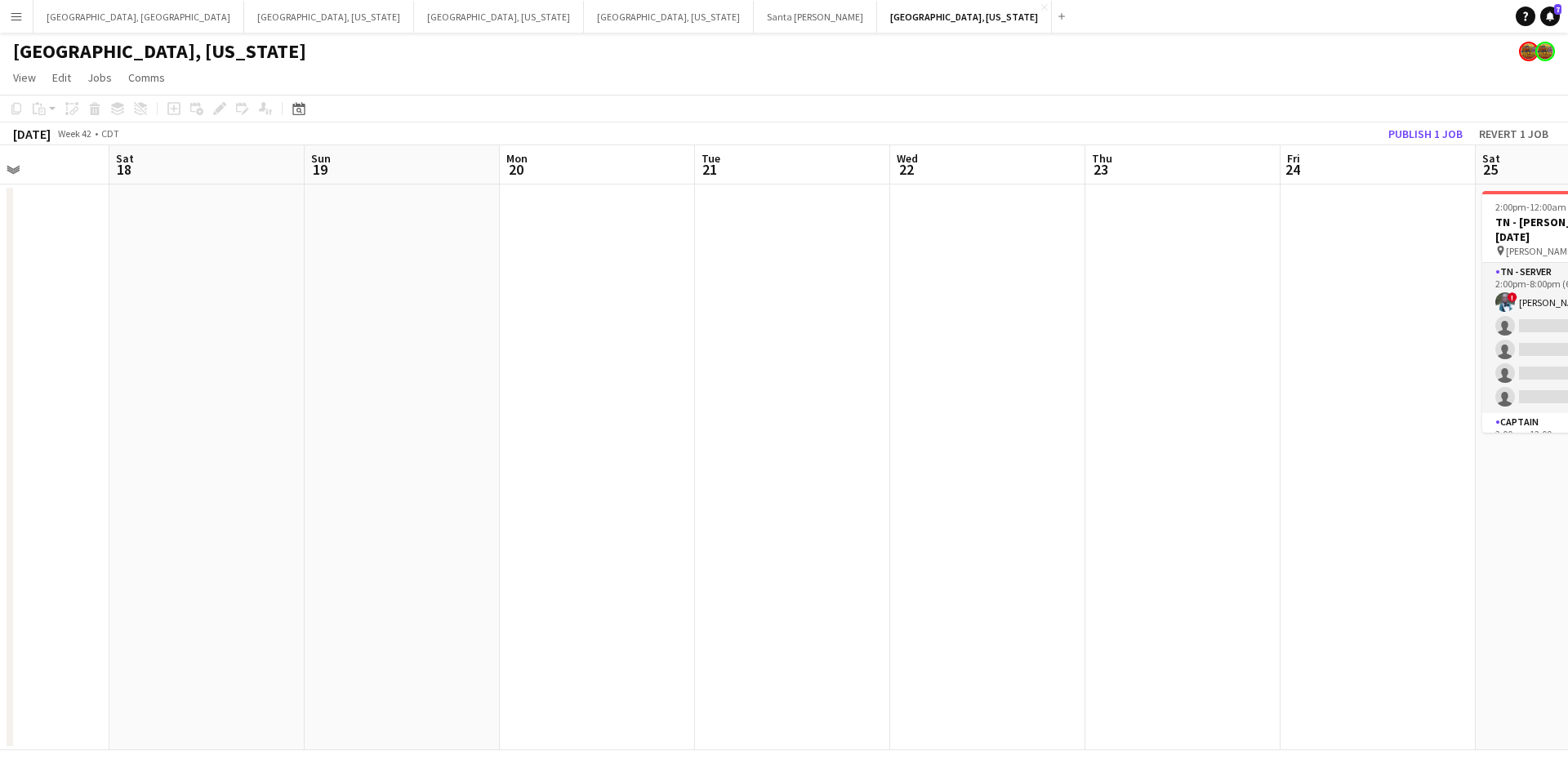
drag, startPoint x: 996, startPoint y: 398, endPoint x: 694, endPoint y: 398, distance: 302.0
click at [694, 398] on app-calendar-viewport "Wed 15 Thu 16 Fri 17 Sat 18 Sun 19 Mon 20 Tue 21 Wed 22 Thu 23 Fri 24 Sat 25 8/…" at bounding box center [784, 448] width 1568 height 606
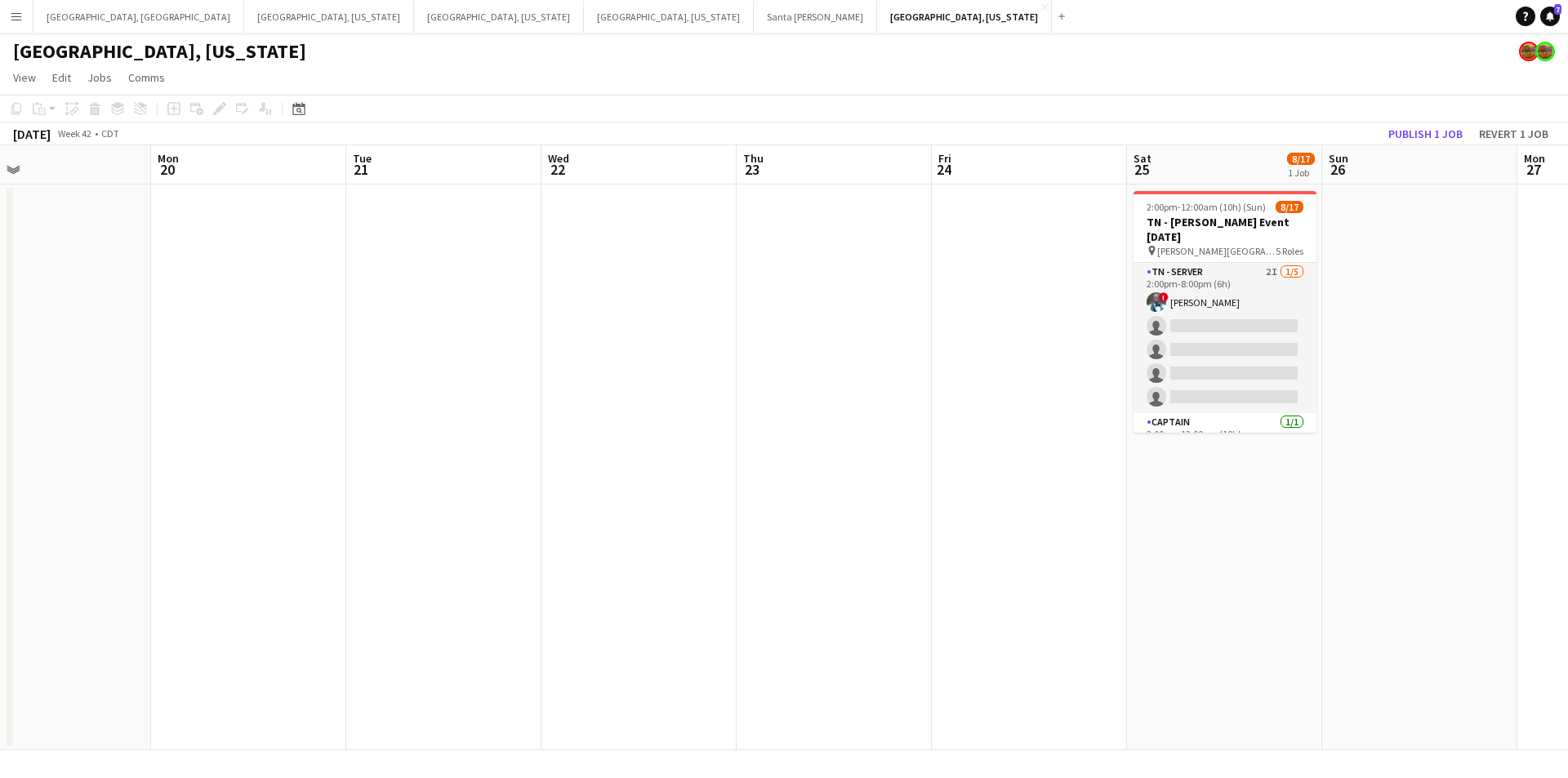
drag, startPoint x: 587, startPoint y: 417, endPoint x: 1020, endPoint y: 307, distance: 446.8
click at [1020, 307] on app-calendar-viewport "Fri 17 Sat 18 Sun 19 Mon 20 Tue 21 Wed 22 Thu 23 Fri 24 Sat 25 8/17 1 Job Sun 2…" at bounding box center [784, 448] width 1568 height 606
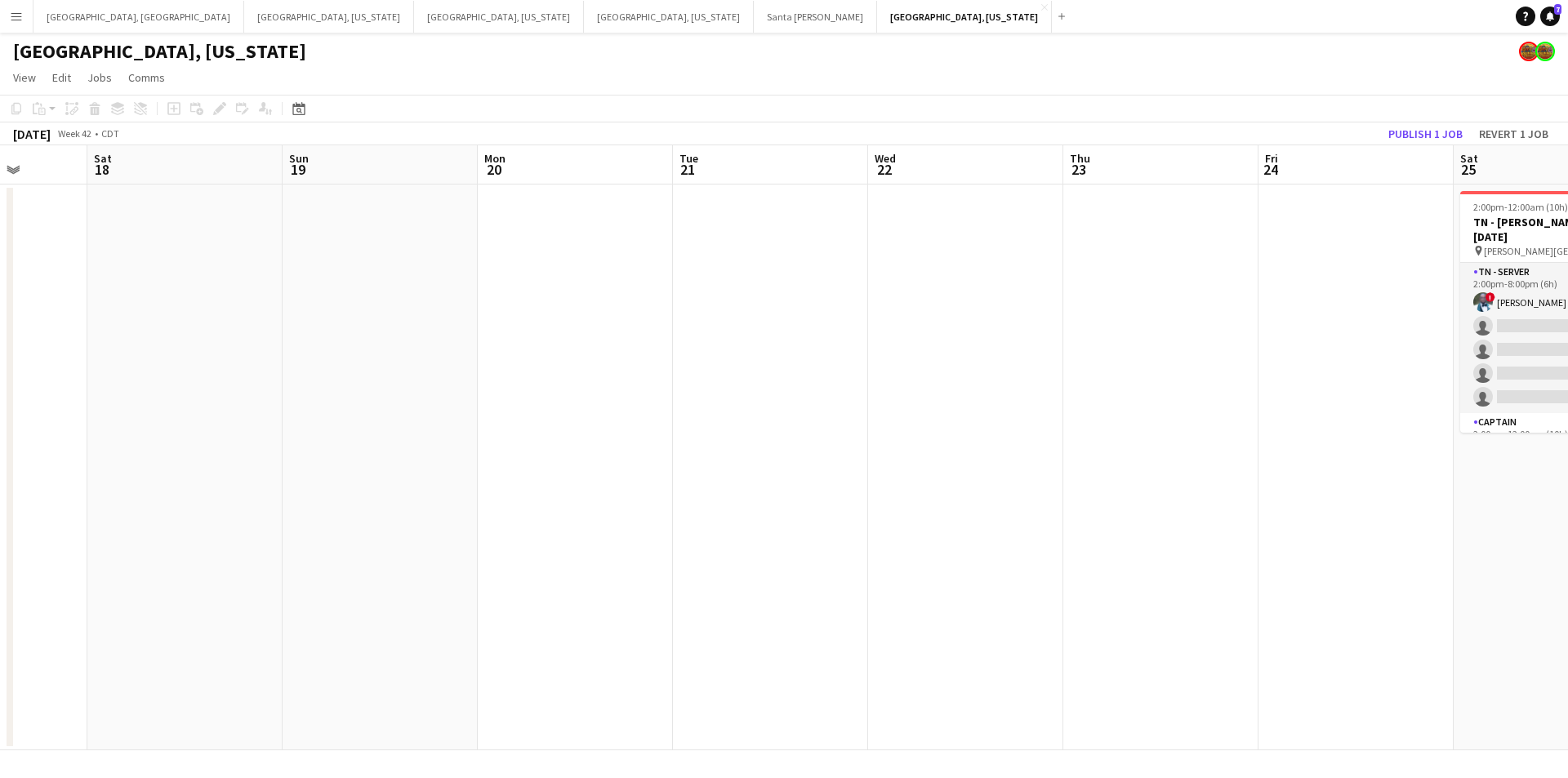
drag, startPoint x: 577, startPoint y: 380, endPoint x: 897, endPoint y: 329, distance: 324.0
click at [897, 329] on app-calendar-viewport "Wed 15 Thu 16 Fri 17 Sat 18 Sun 19 Mon 20 Tue 21 Wed 22 Thu 23 Fri 24 Sat 25 8/…" at bounding box center [784, 448] width 1568 height 606
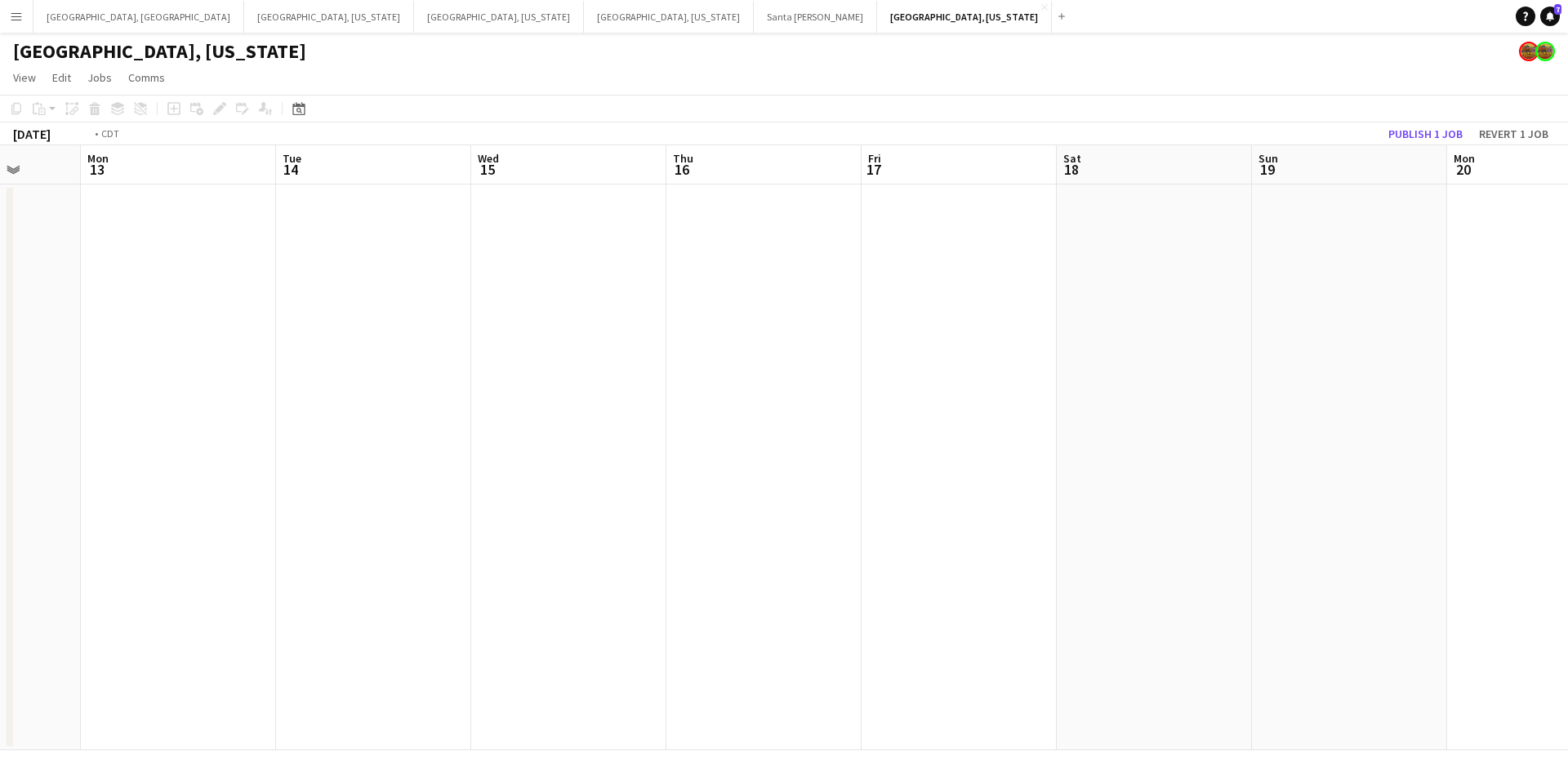
drag, startPoint x: 694, startPoint y: 350, endPoint x: 889, endPoint y: 323, distance: 196.9
click at [916, 317] on app-calendar-viewport "Sat 11 4/4 2 Jobs Sun 12 Mon 13 Tue 14 Wed 15 Thu 16 Fri 17 Sat 18 Sun 19 Mon 2…" at bounding box center [784, 448] width 1568 height 606
click at [849, 328] on app-calendar-viewport "Fri 10 Sat 11 4/4 2 Jobs Sun 12 Mon 13 Tue 14 Wed 15 Thu 16 Fri 17 Sat 18 Sun 1…" at bounding box center [784, 448] width 1568 height 606
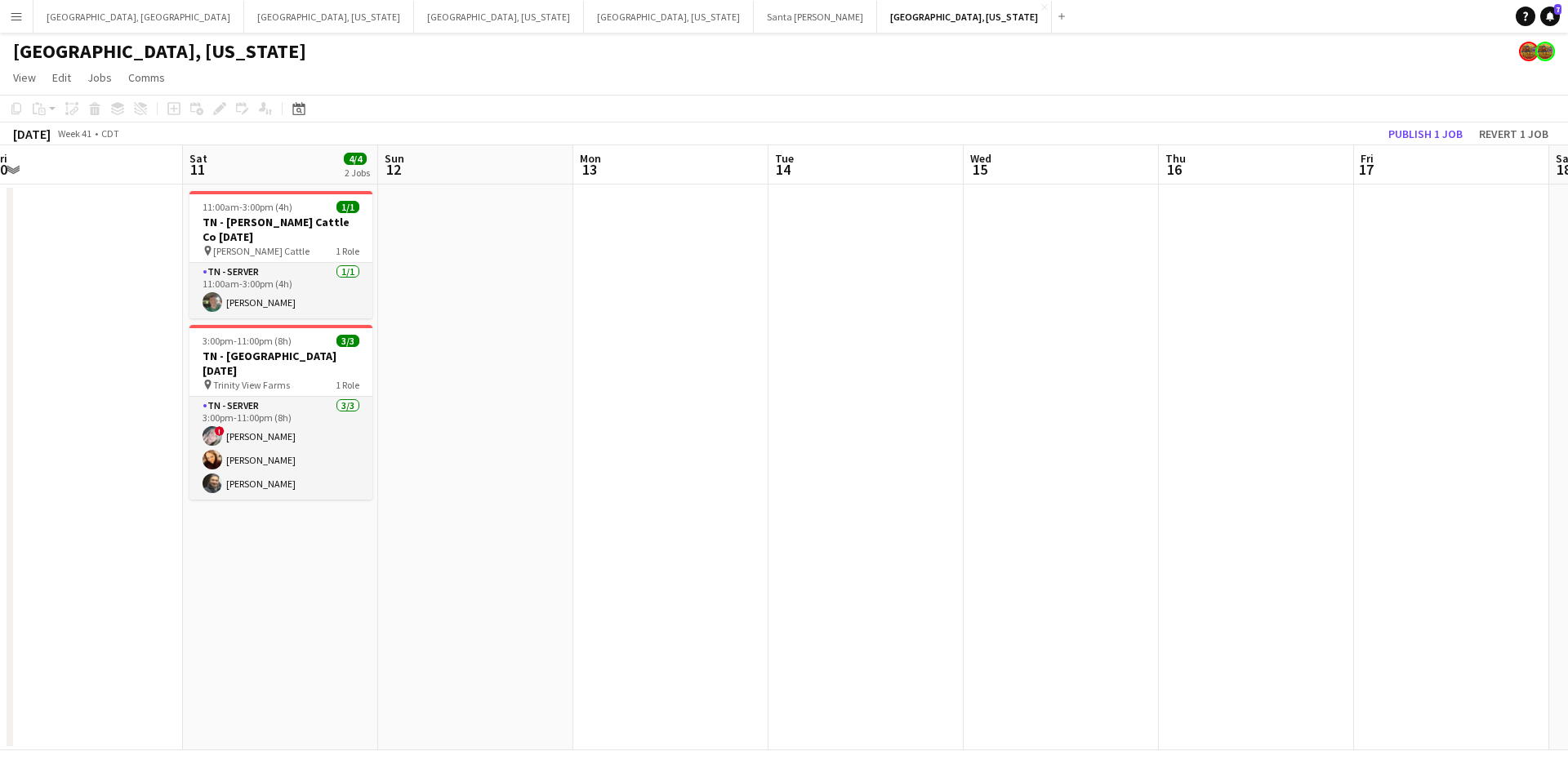
drag, startPoint x: 571, startPoint y: 379, endPoint x: 895, endPoint y: 328, distance: 328.0
click at [915, 324] on app-calendar-viewport "Wed 8 Thu 9 Fri 10 Sat 11 4/4 2 Jobs Sun 12 Mon 13 Tue 14 Wed 15 Thu 16 Fri 17 …" at bounding box center [784, 448] width 1568 height 606
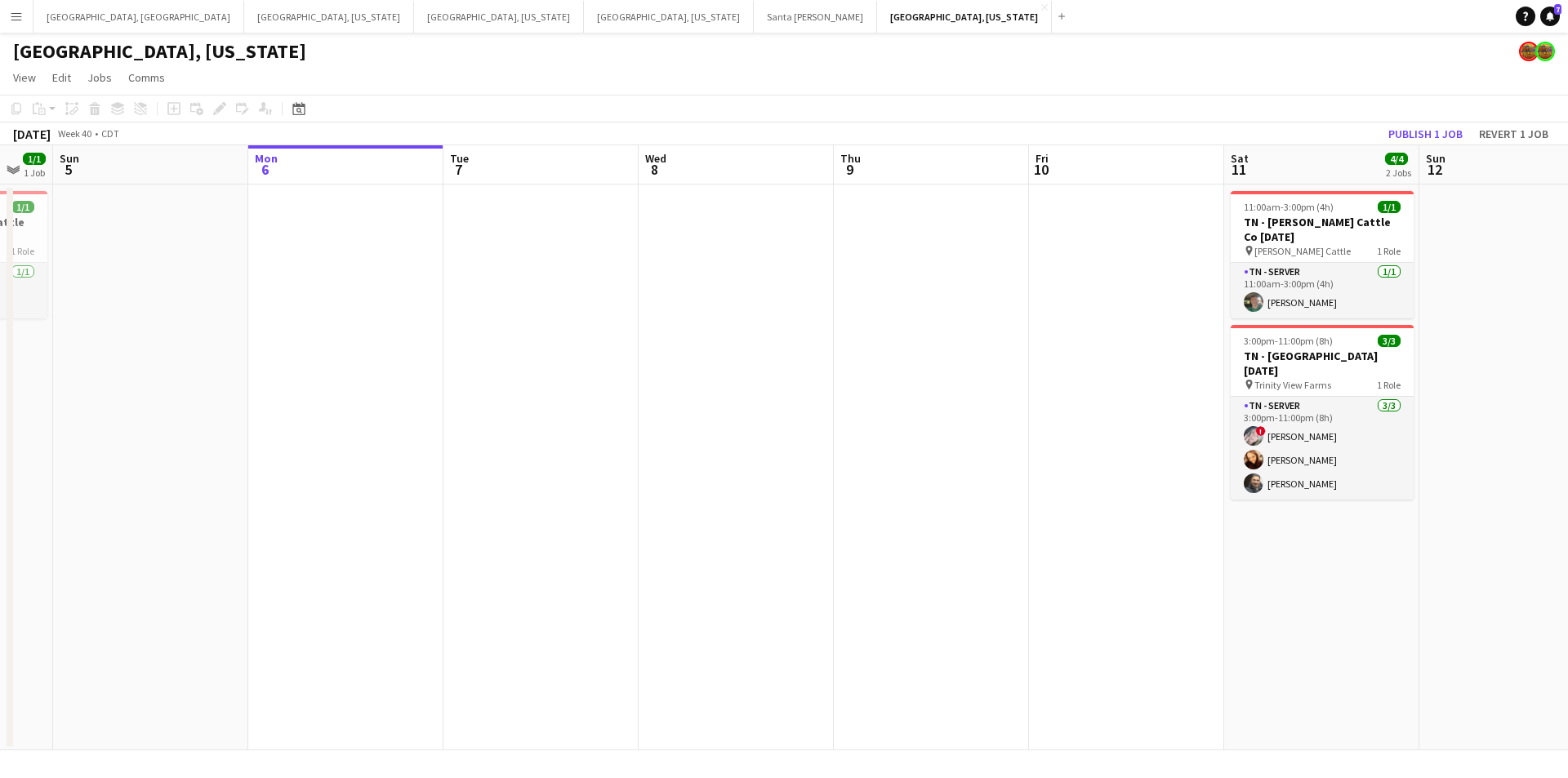
scroll to position [0, 412]
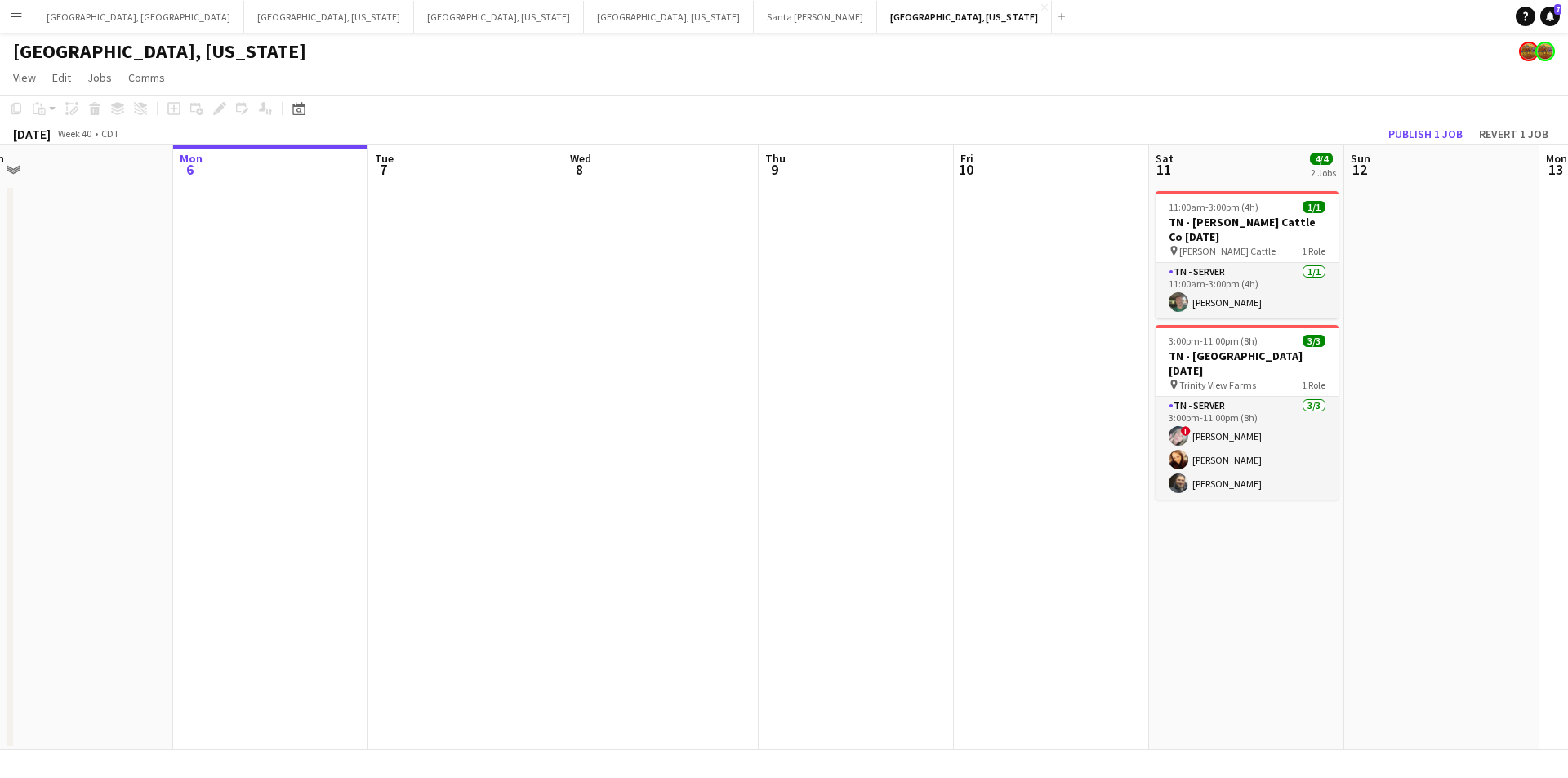
drag, startPoint x: 455, startPoint y: 442, endPoint x: 1016, endPoint y: 372, distance: 565.4
click at [1016, 372] on app-calendar-viewport "Fri 3 Sat 4 1/1 1 Job Sun 5 Mon 6 Tue 7 Wed 8 Thu 9 Fri 10 Sat 11 4/4 2 Jobs Su…" at bounding box center [784, 448] width 1568 height 606
click at [67, 21] on button "Los Angeles, CA Close" at bounding box center [138, 17] width 211 height 32
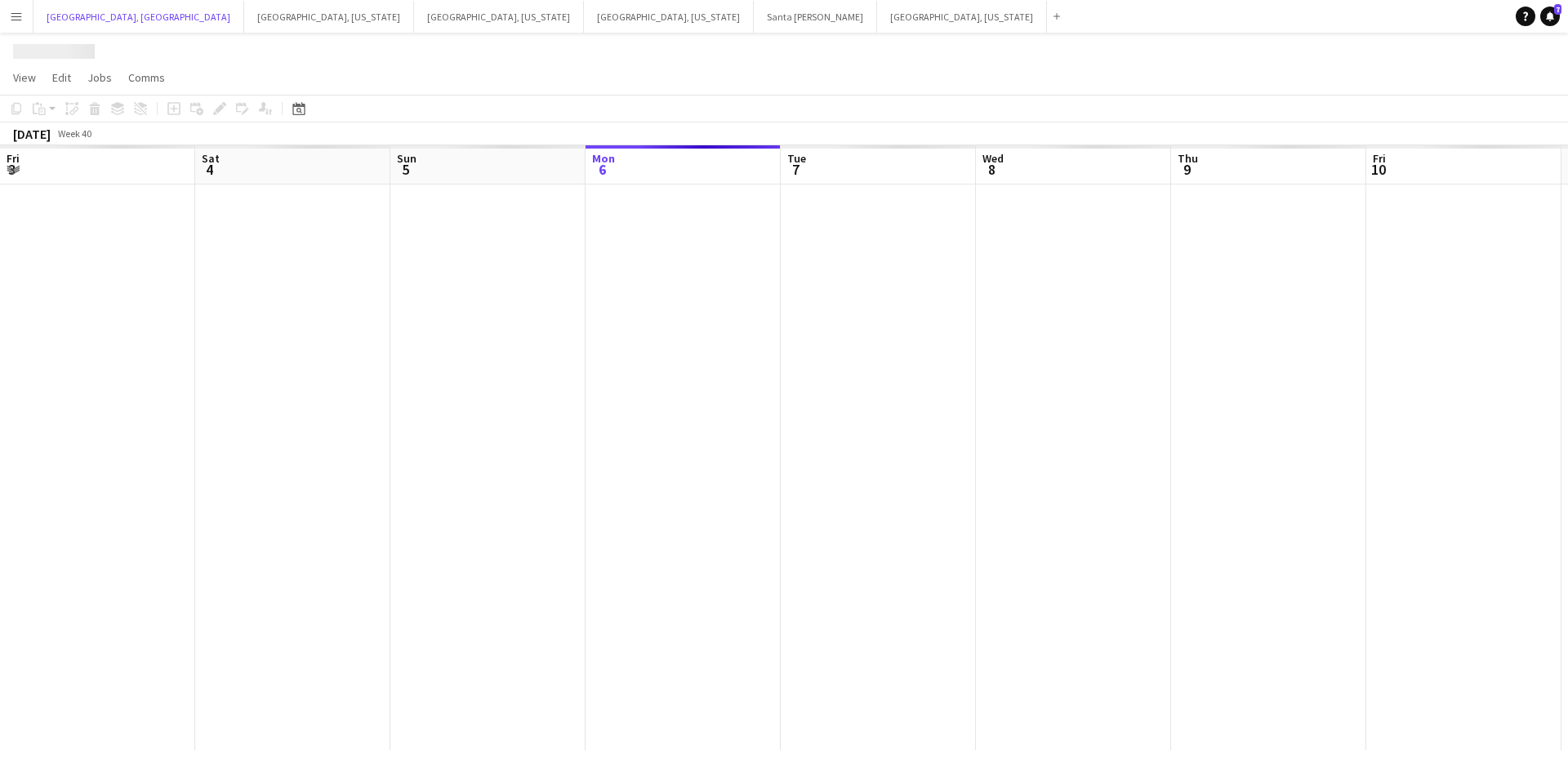
scroll to position [0, 391]
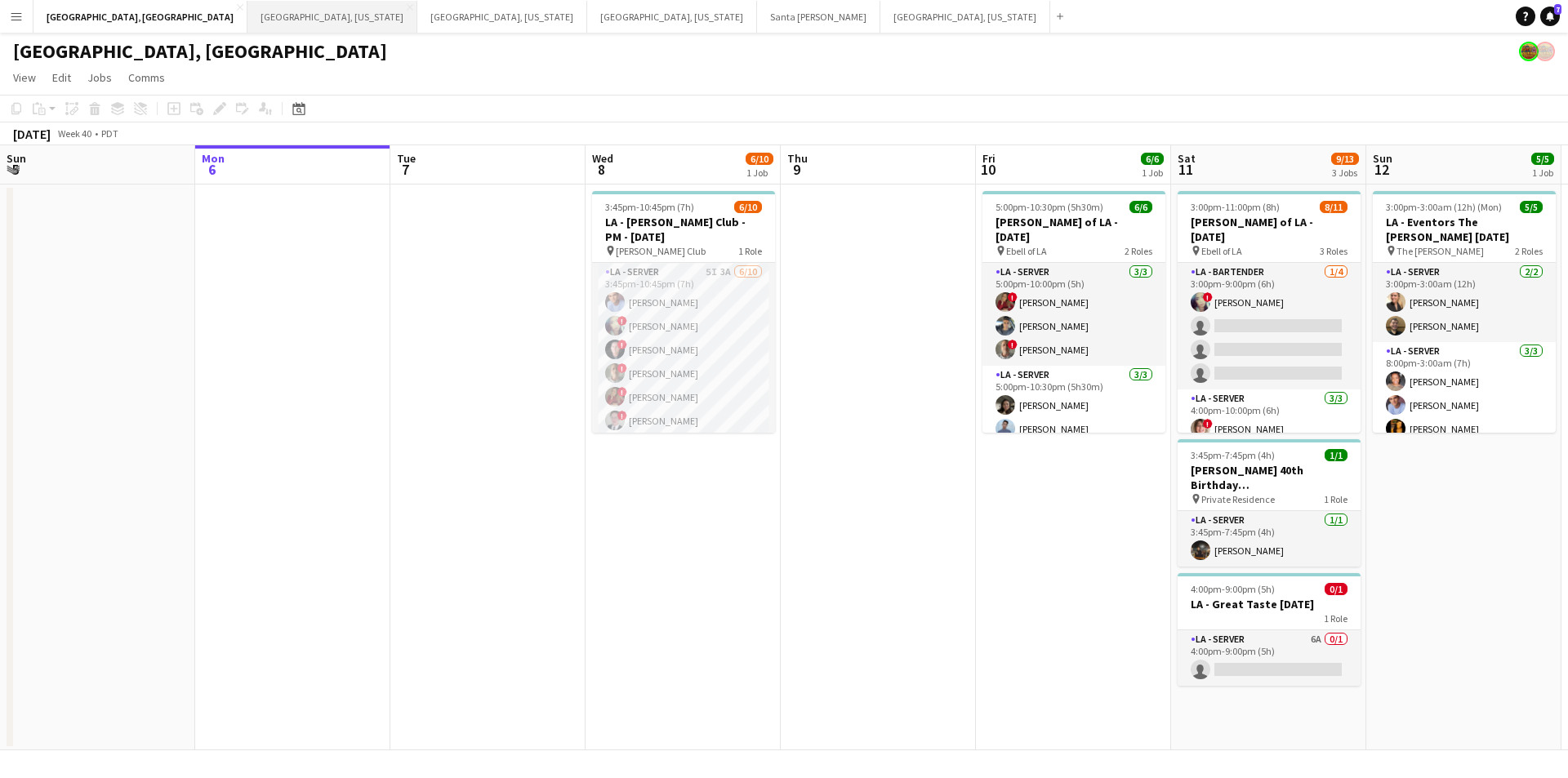
click at [247, 20] on button "Dallas, Texas Close" at bounding box center [332, 17] width 170 height 32
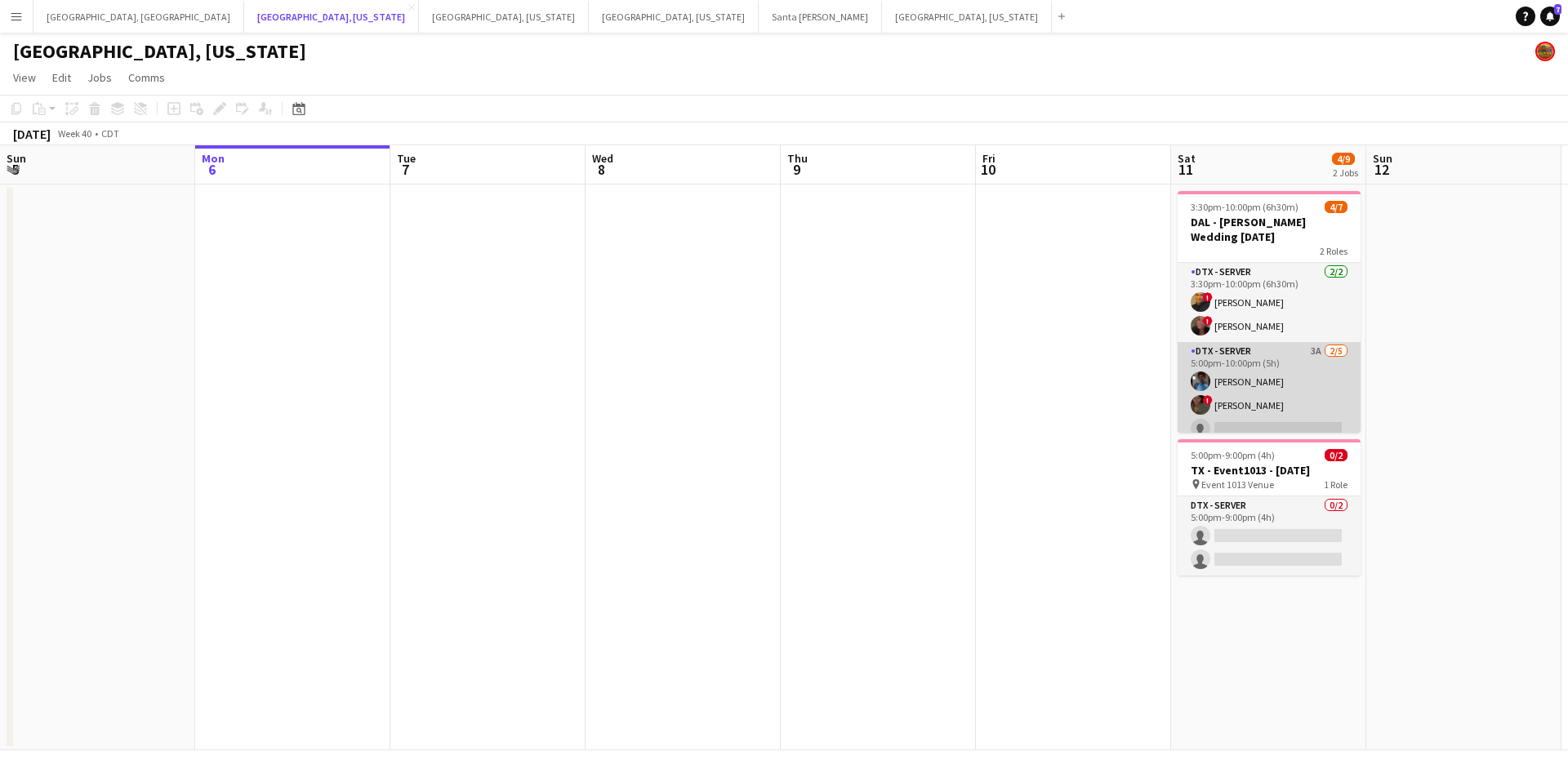
scroll to position [45, 0]
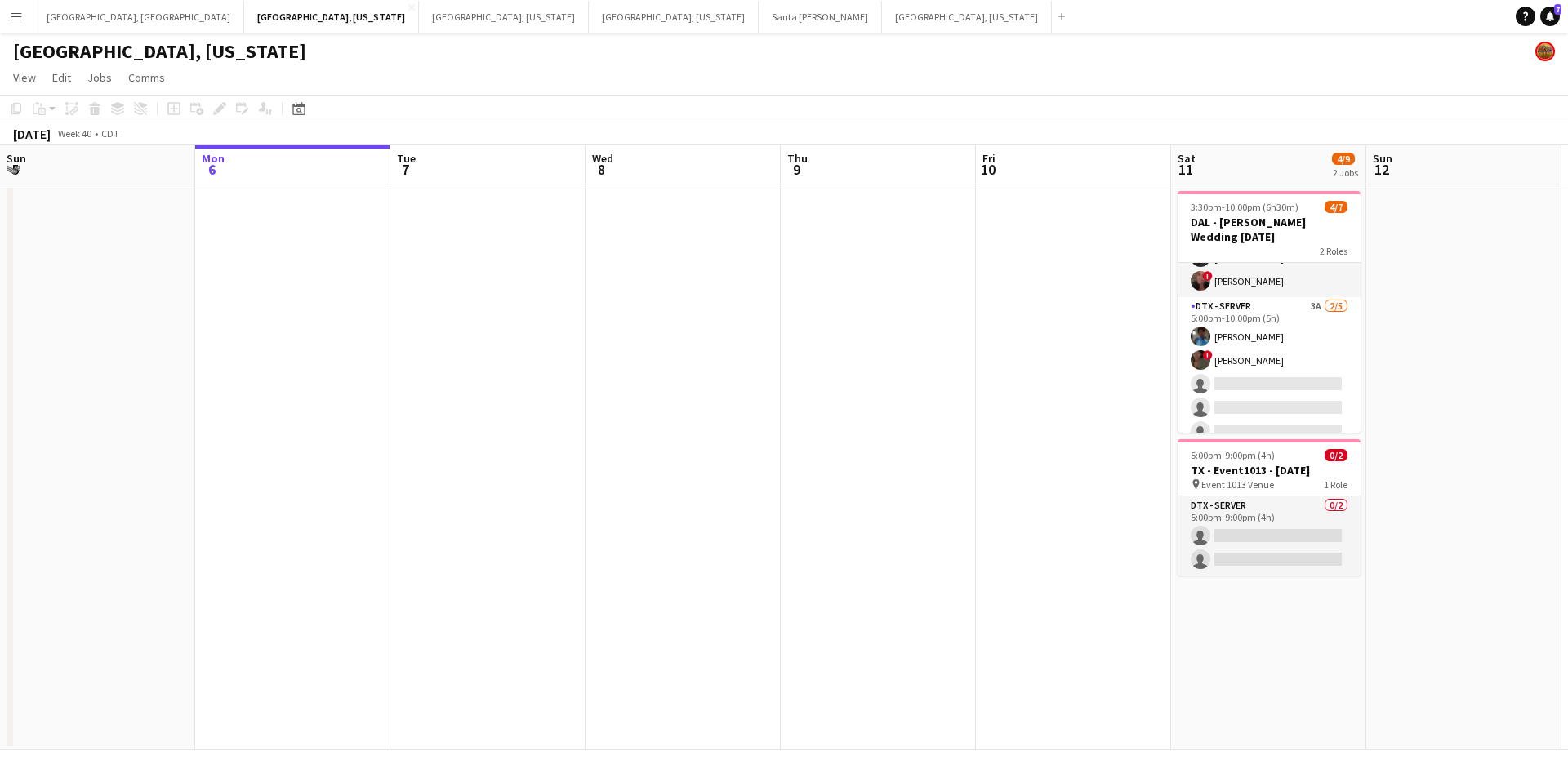
click at [4, 17] on button "Menu" at bounding box center [16, 16] width 32 height 32
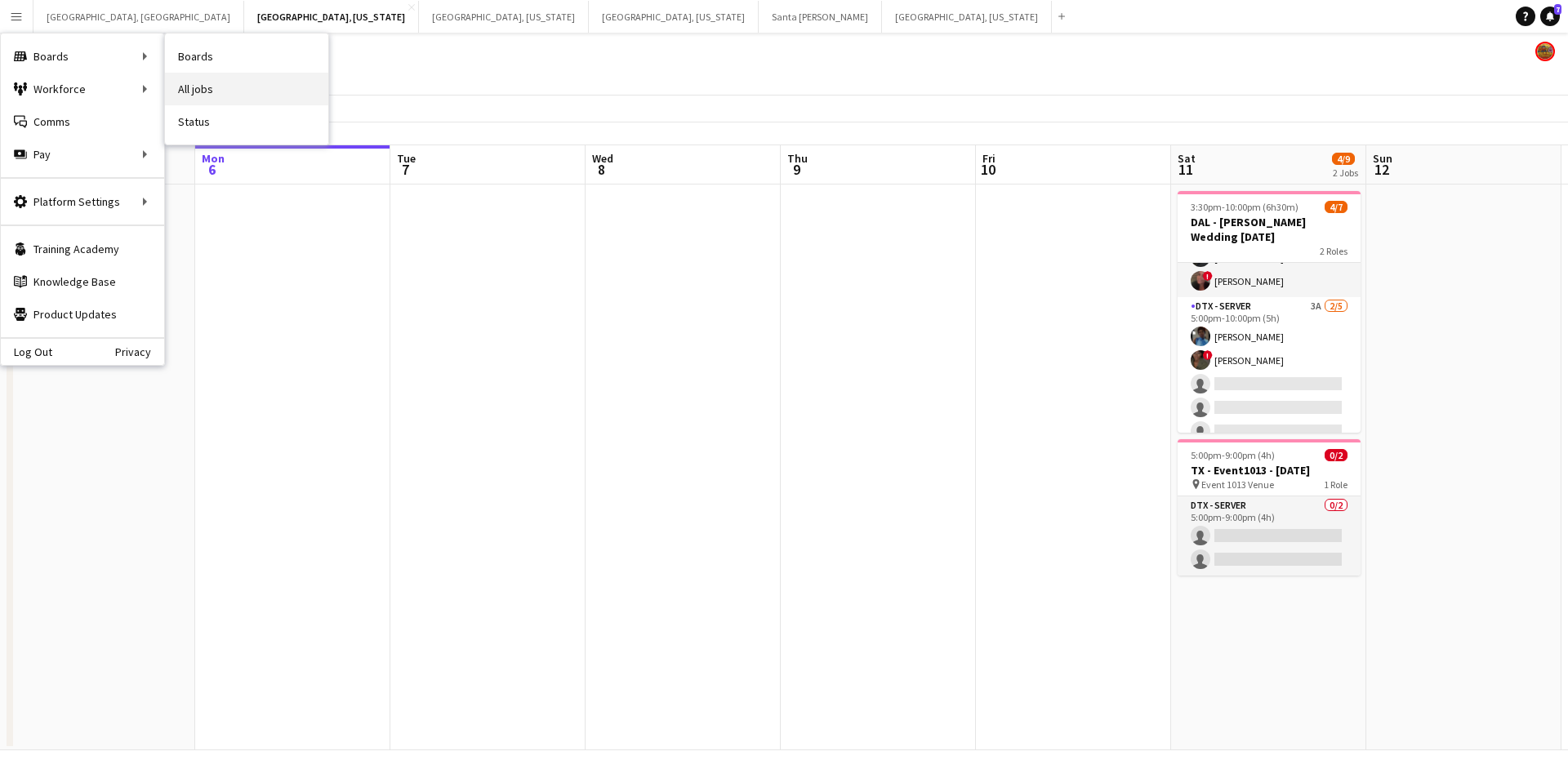
click at [255, 88] on link "All jobs" at bounding box center [247, 88] width 163 height 32
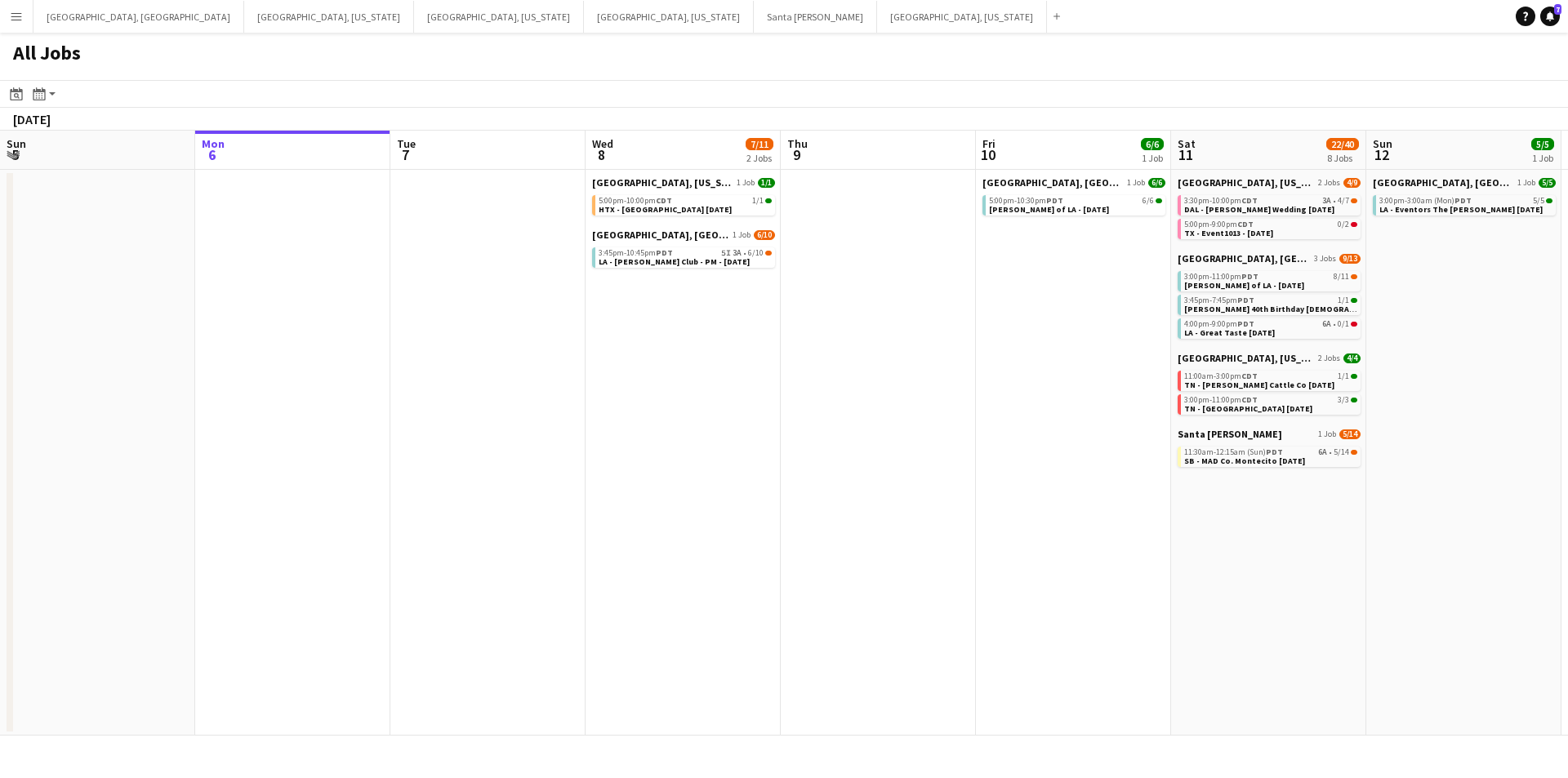
scroll to position [0, 703]
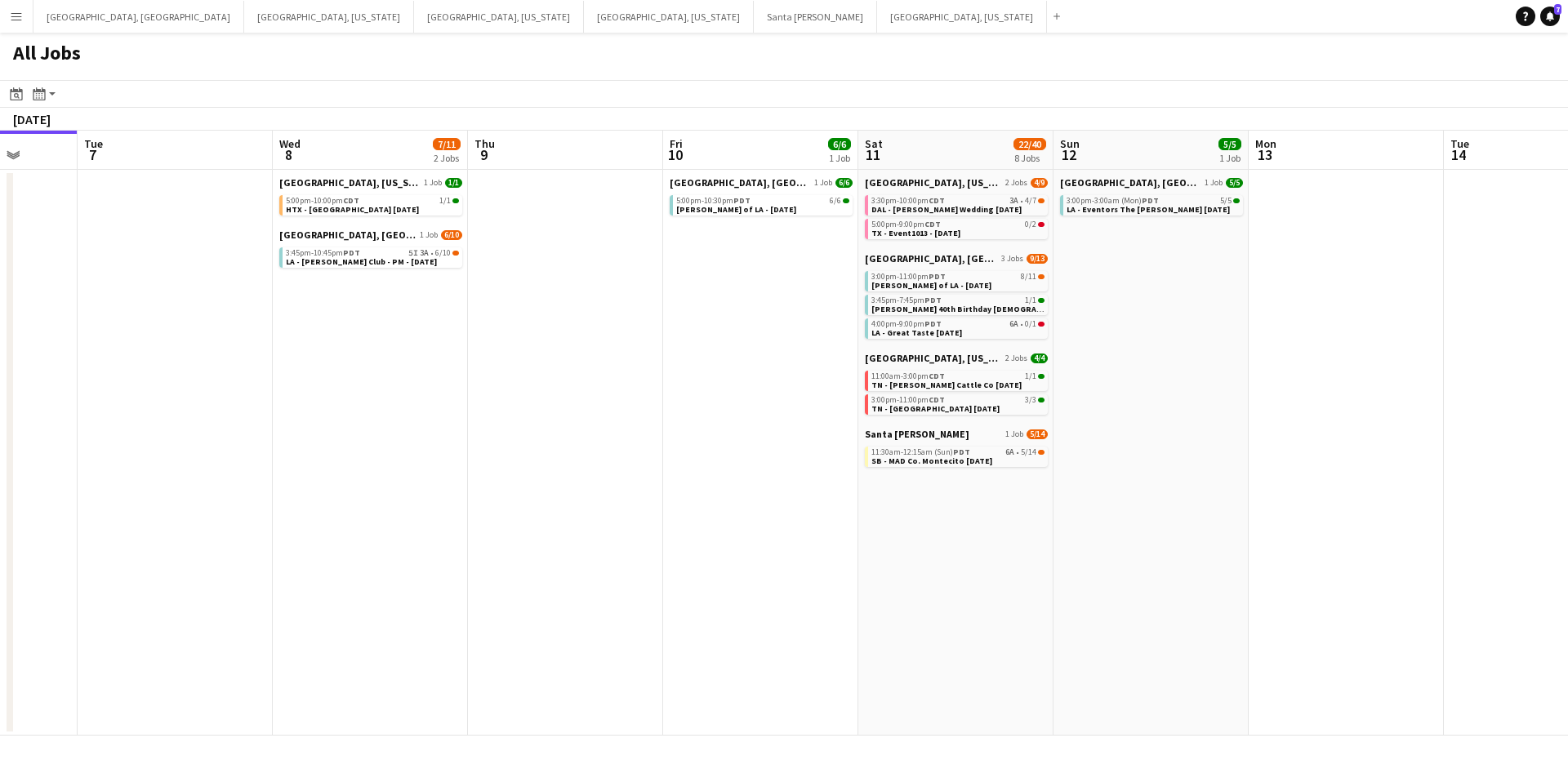
drag, startPoint x: 1106, startPoint y: 452, endPoint x: 794, endPoint y: 461, distance: 312.1
click at [794, 461] on app-calendar-viewport "Fri 3 8/8 1 Job Sat 4 9/9 4 Jobs Sun 5 Mon 6 Tue 7 Wed 8 7/11 2 Jobs Thu 9 Fri …" at bounding box center [784, 433] width 1568 height 606
click at [956, 464] on span "SB - MAD Co. Montecito [DATE]" at bounding box center [931, 461] width 121 height 11
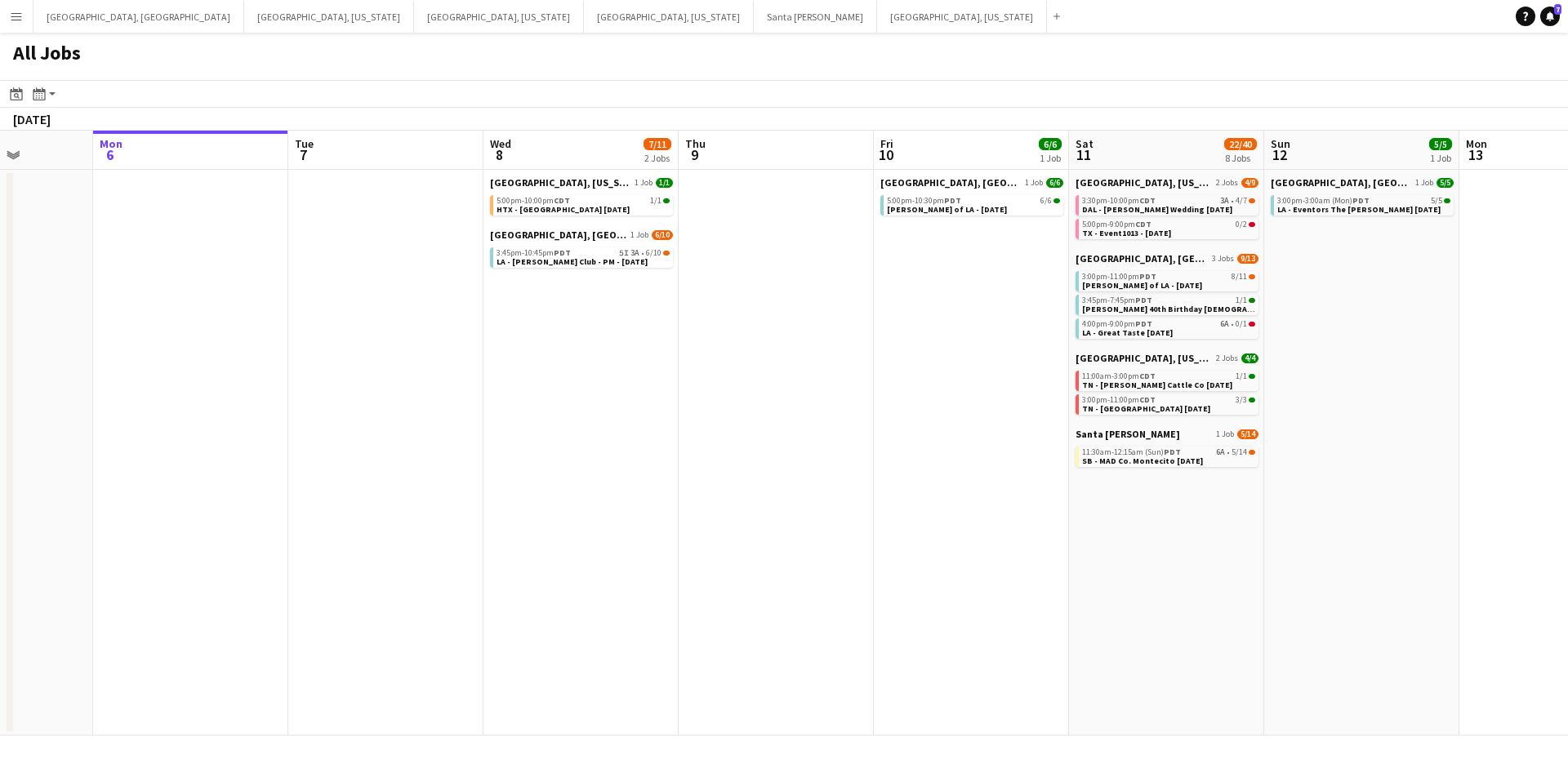
drag, startPoint x: 511, startPoint y: 367, endPoint x: 632, endPoint y: 360, distance: 121.2
click at [632, 360] on app-calendar-viewport "Fri 3 8/8 1 Job Sat 4 9/9 4 Jobs Sun 5 Mon 6 Tue 7 Wed 8 7/11 2 Jobs Thu 9 Fri …" at bounding box center [784, 433] width 1568 height 606
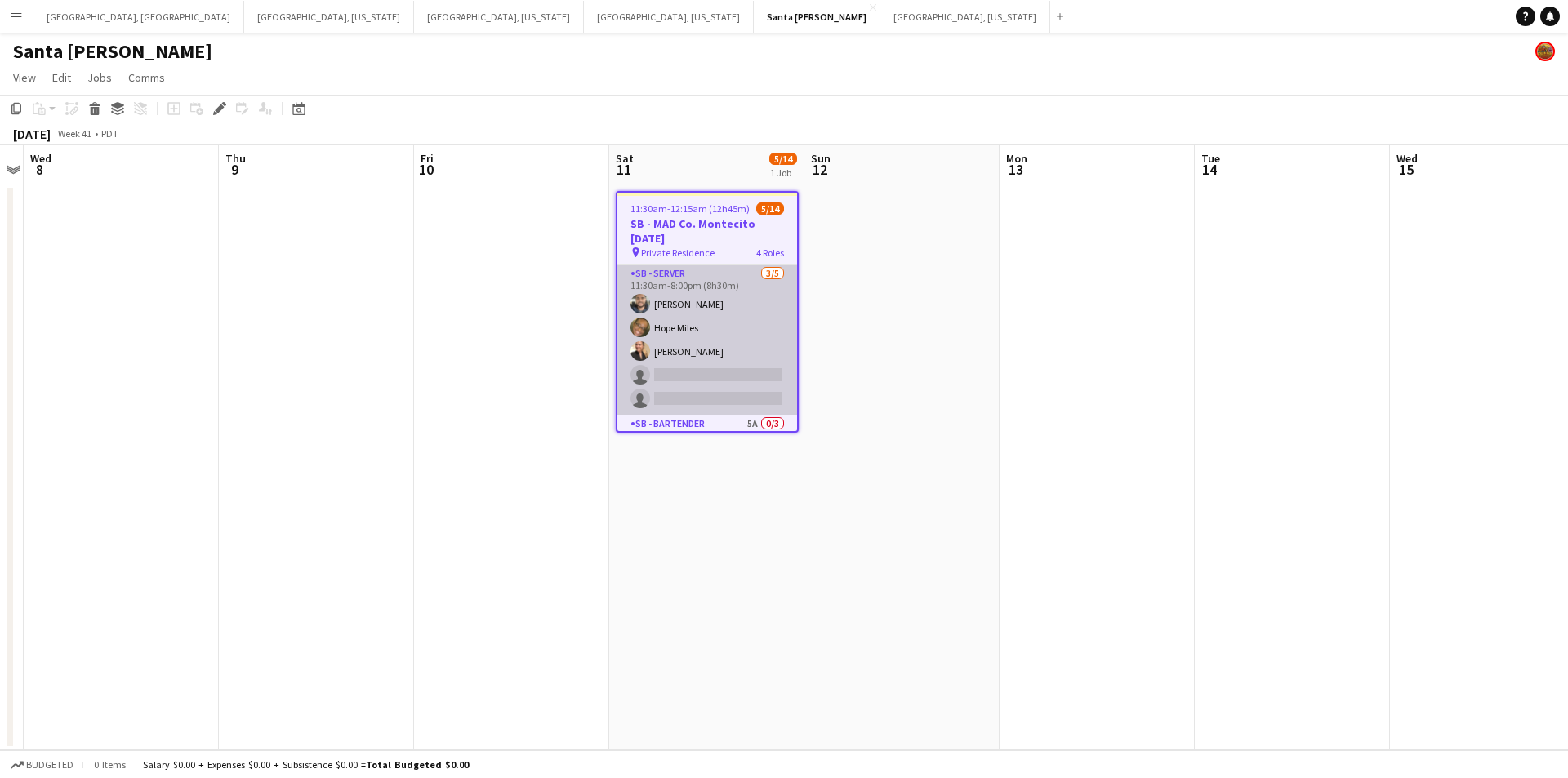
click at [737, 368] on app-card-role "SB - Server 3/5 11:30am-8:00pm (8h30m) Gerardo Mejia Hope Miles Trinity Hardy s…" at bounding box center [707, 340] width 180 height 150
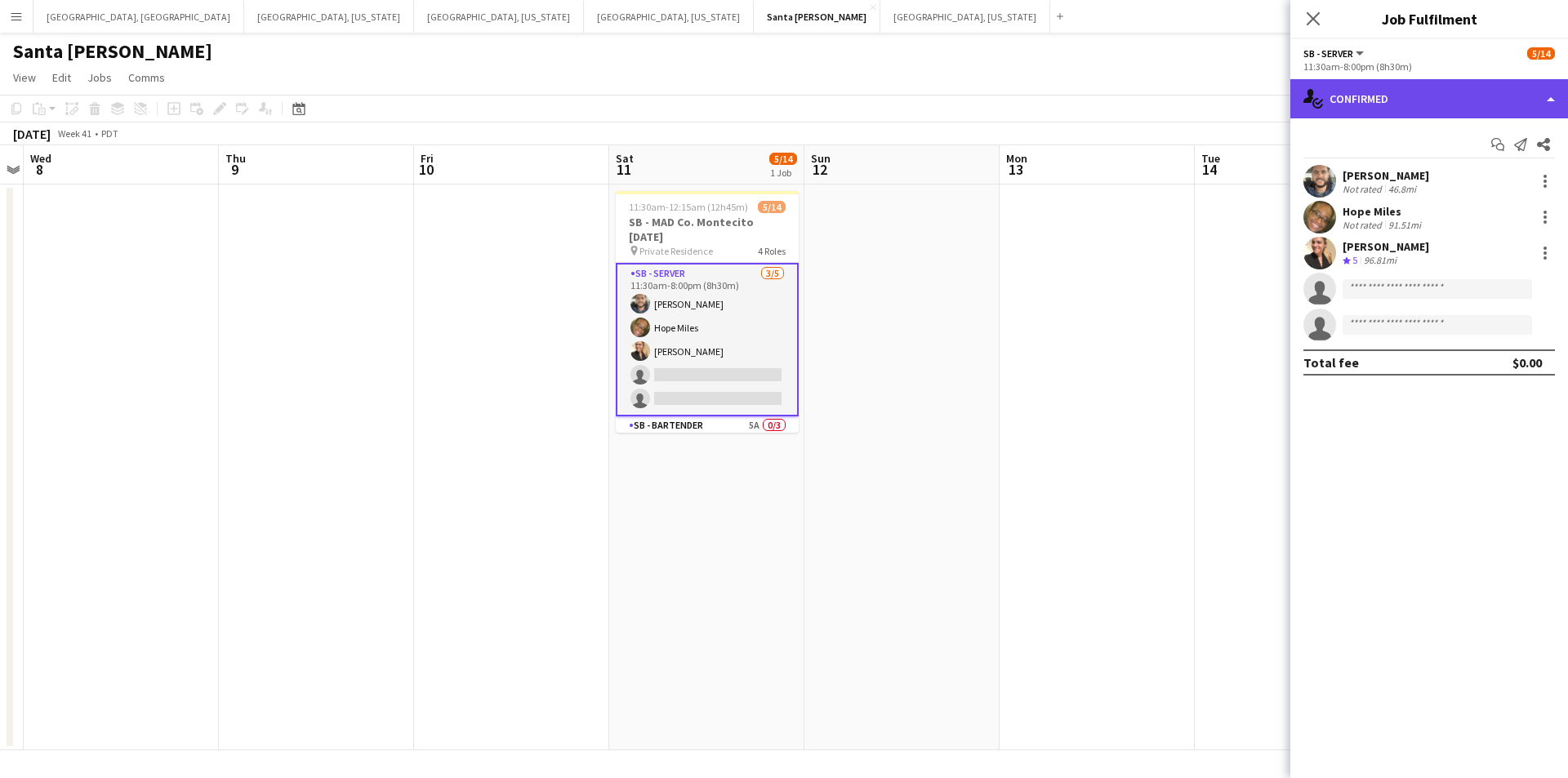
click at [1567, 92] on div "single-neutral-actions-check-2 Confirmed" at bounding box center [1429, 98] width 277 height 39
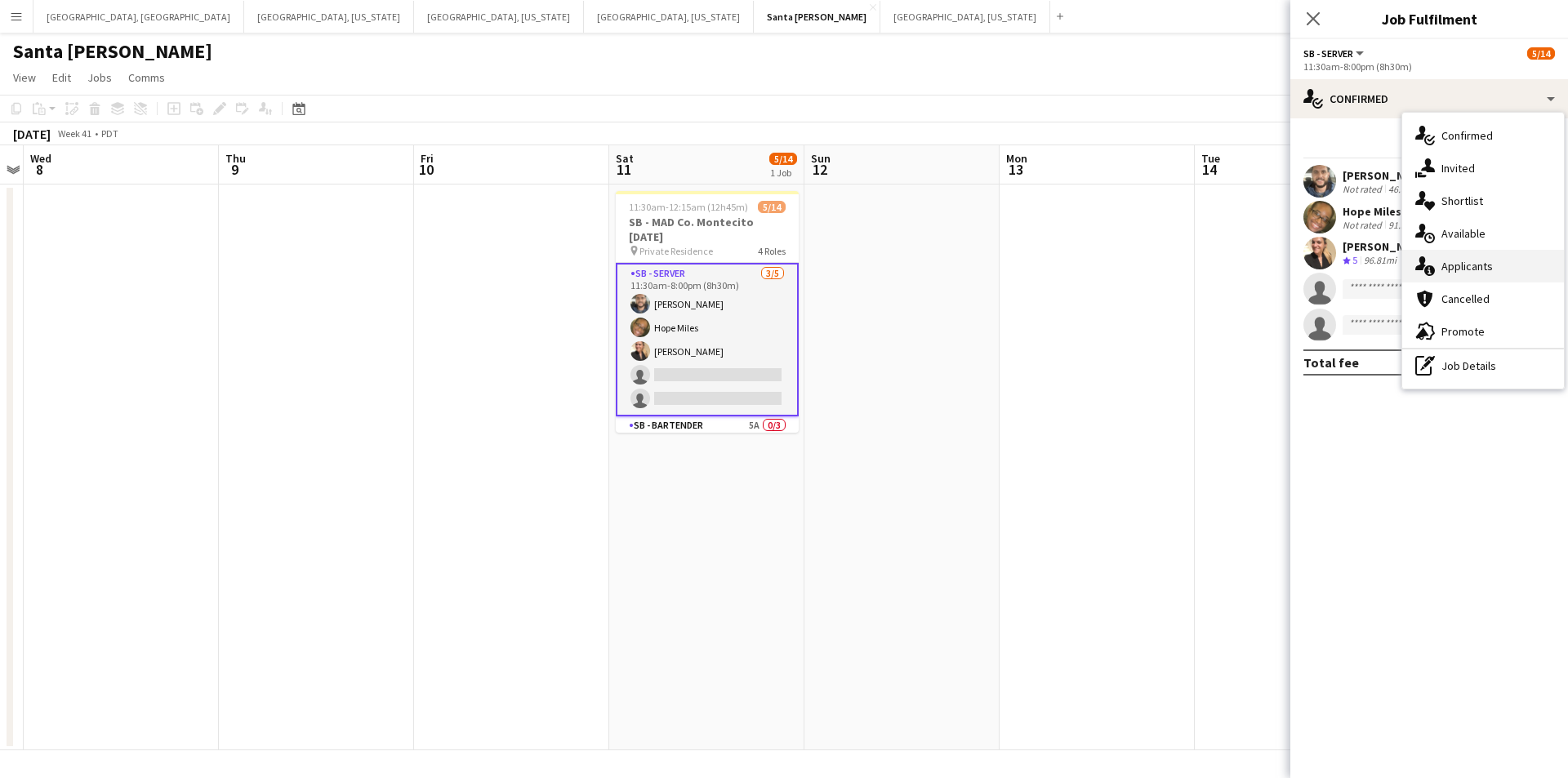
click at [1495, 268] on div "single-neutral-actions-information Applicants" at bounding box center [1483, 266] width 162 height 32
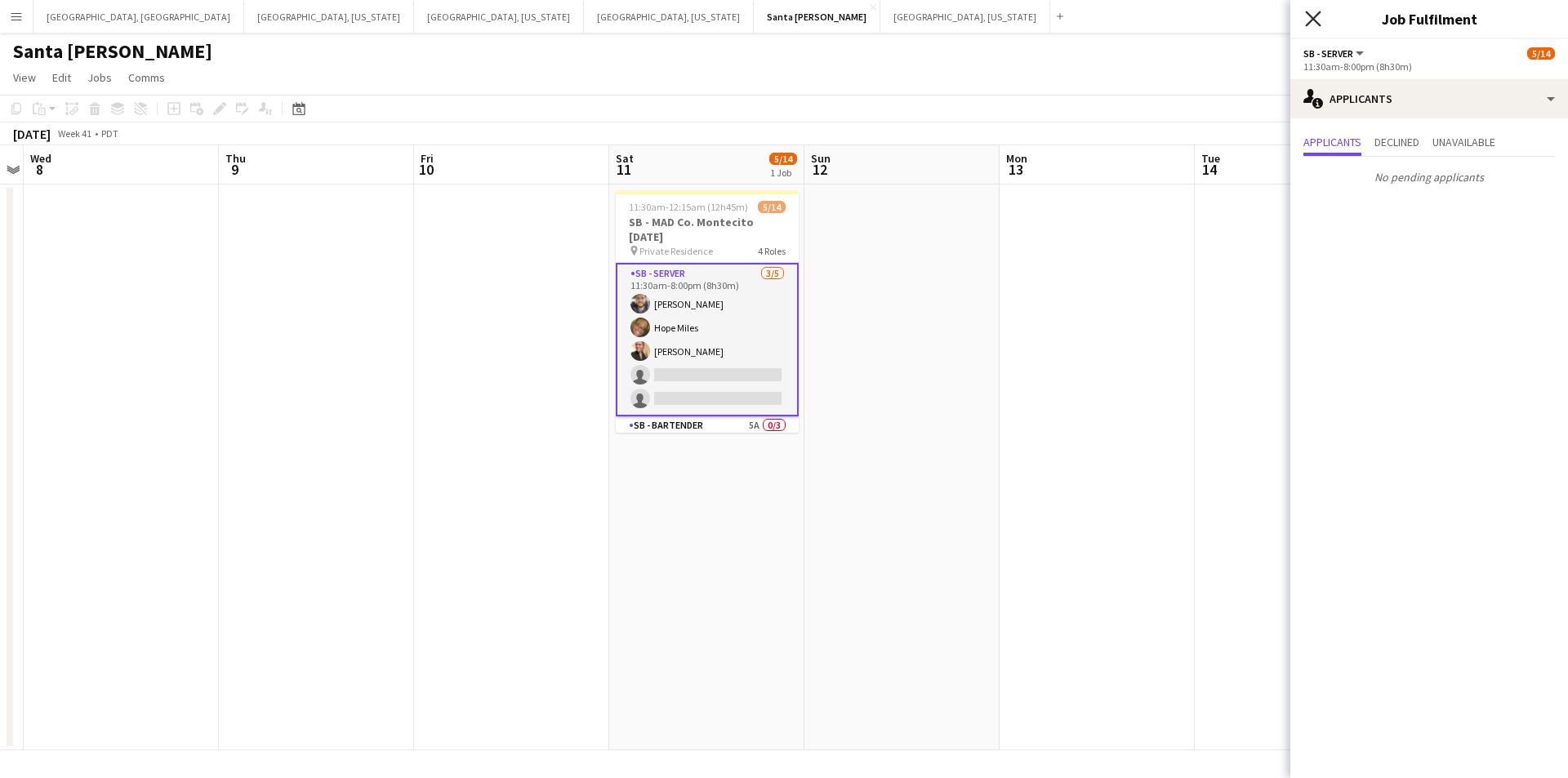
click at [1315, 22] on icon "Close pop-in" at bounding box center [1313, 18] width 16 height 16
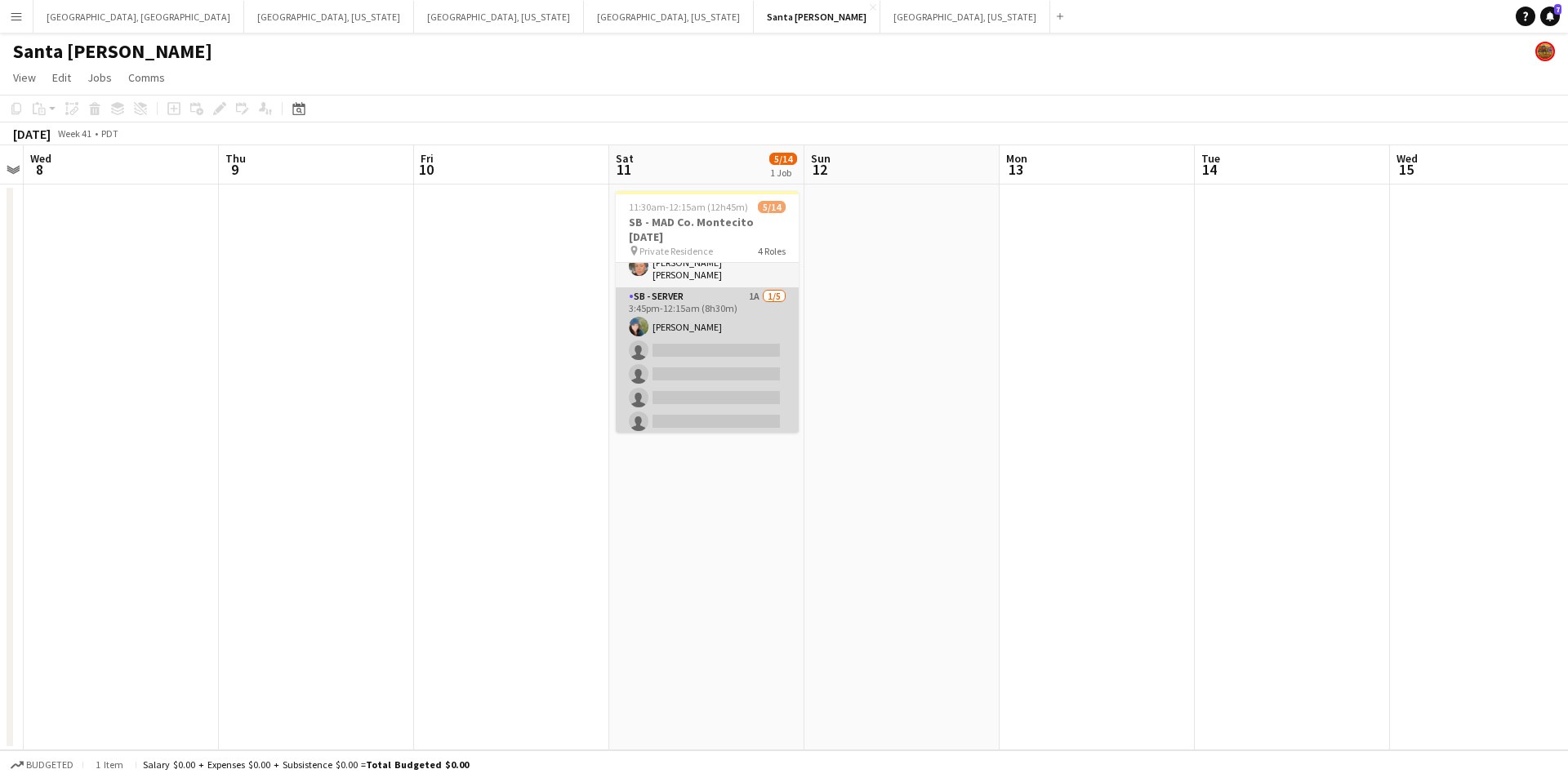
click at [734, 362] on app-card-role "SB - Server 1A 1/5 3:45pm-12:15am (8h30m) Camlyn Bowen single-neutral-actions s…" at bounding box center [707, 362] width 183 height 150
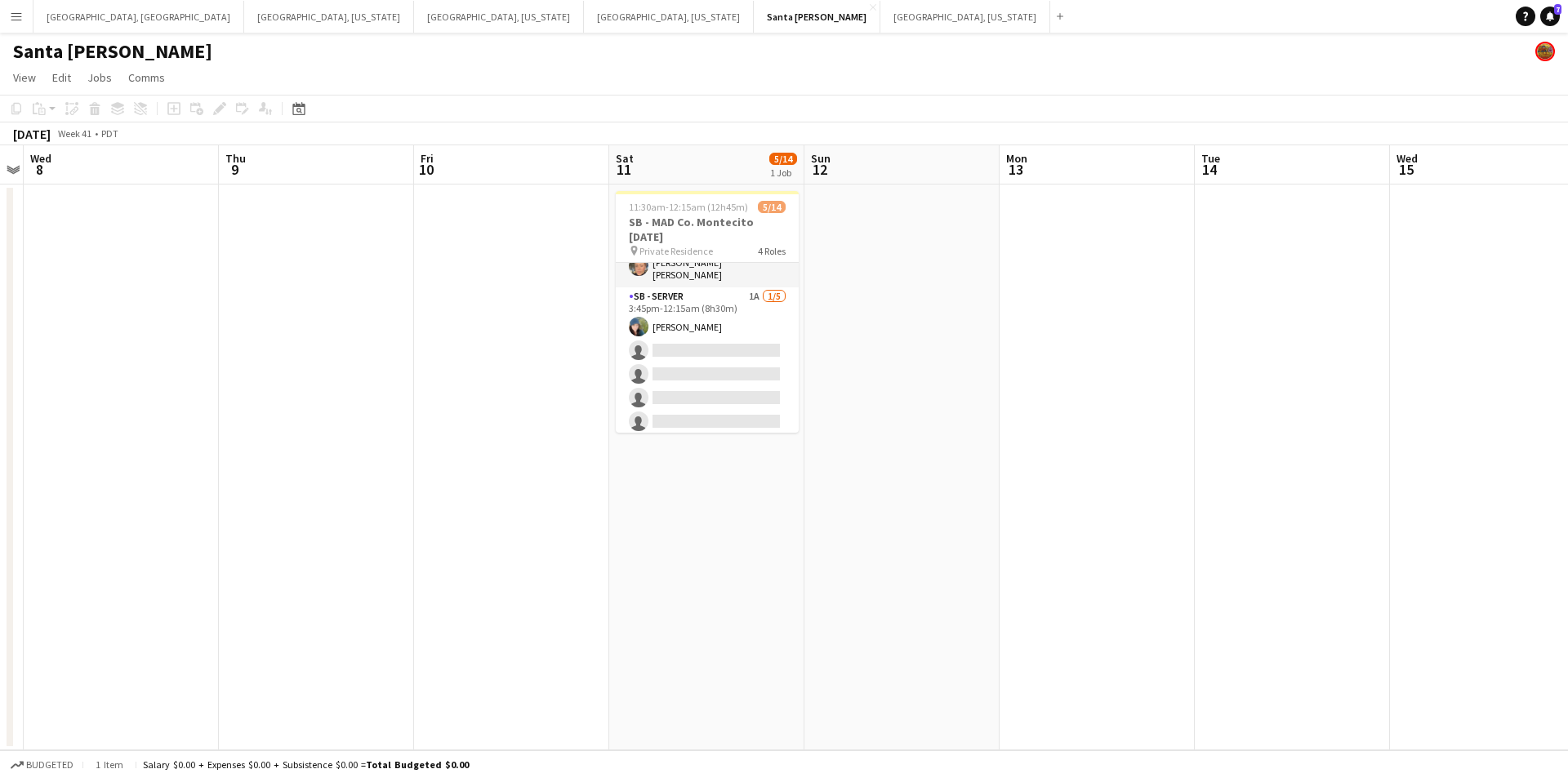
scroll to position [289, 0]
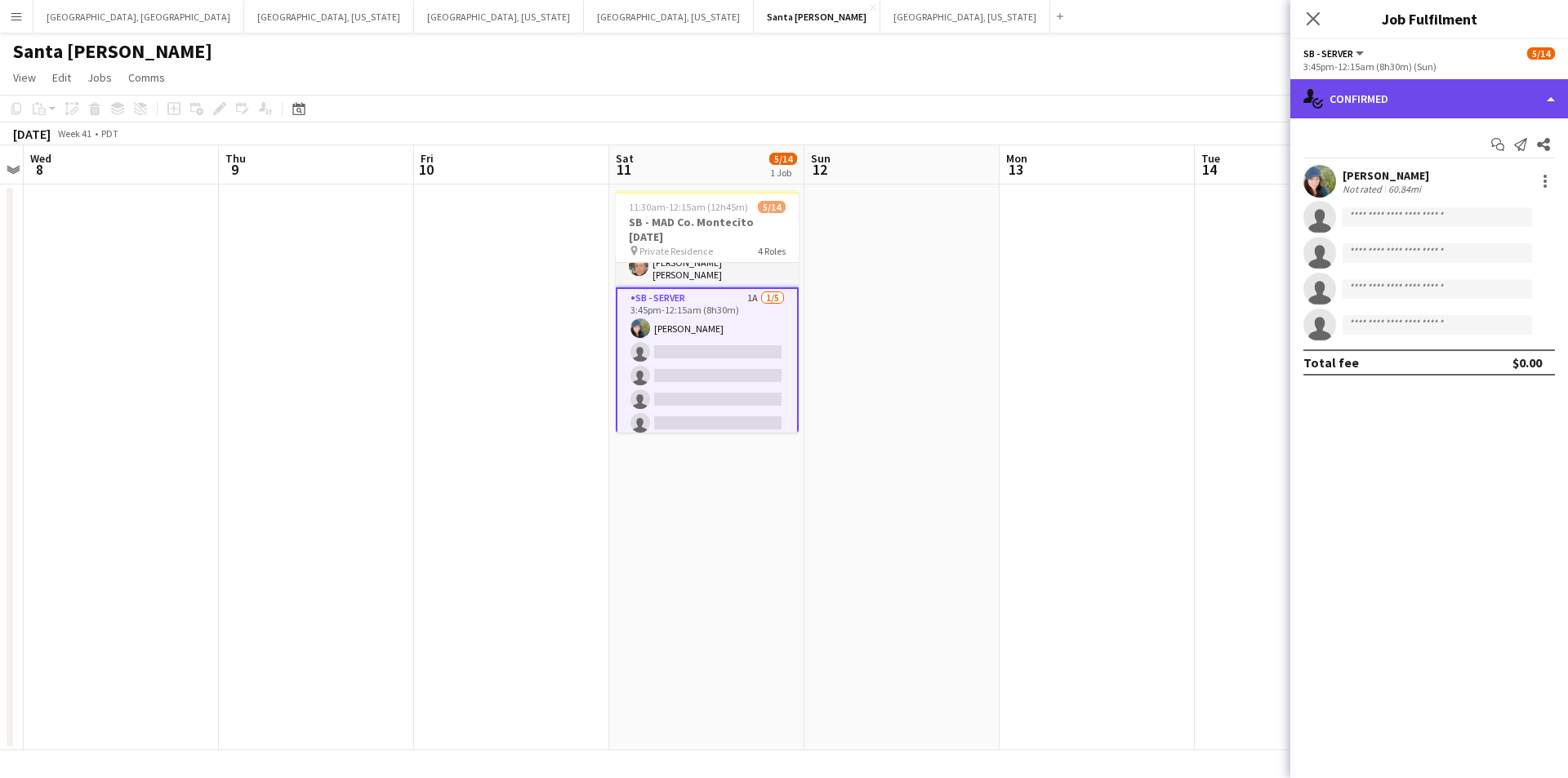
click at [1544, 90] on div "single-neutral-actions-check-2 Confirmed" at bounding box center [1429, 98] width 277 height 39
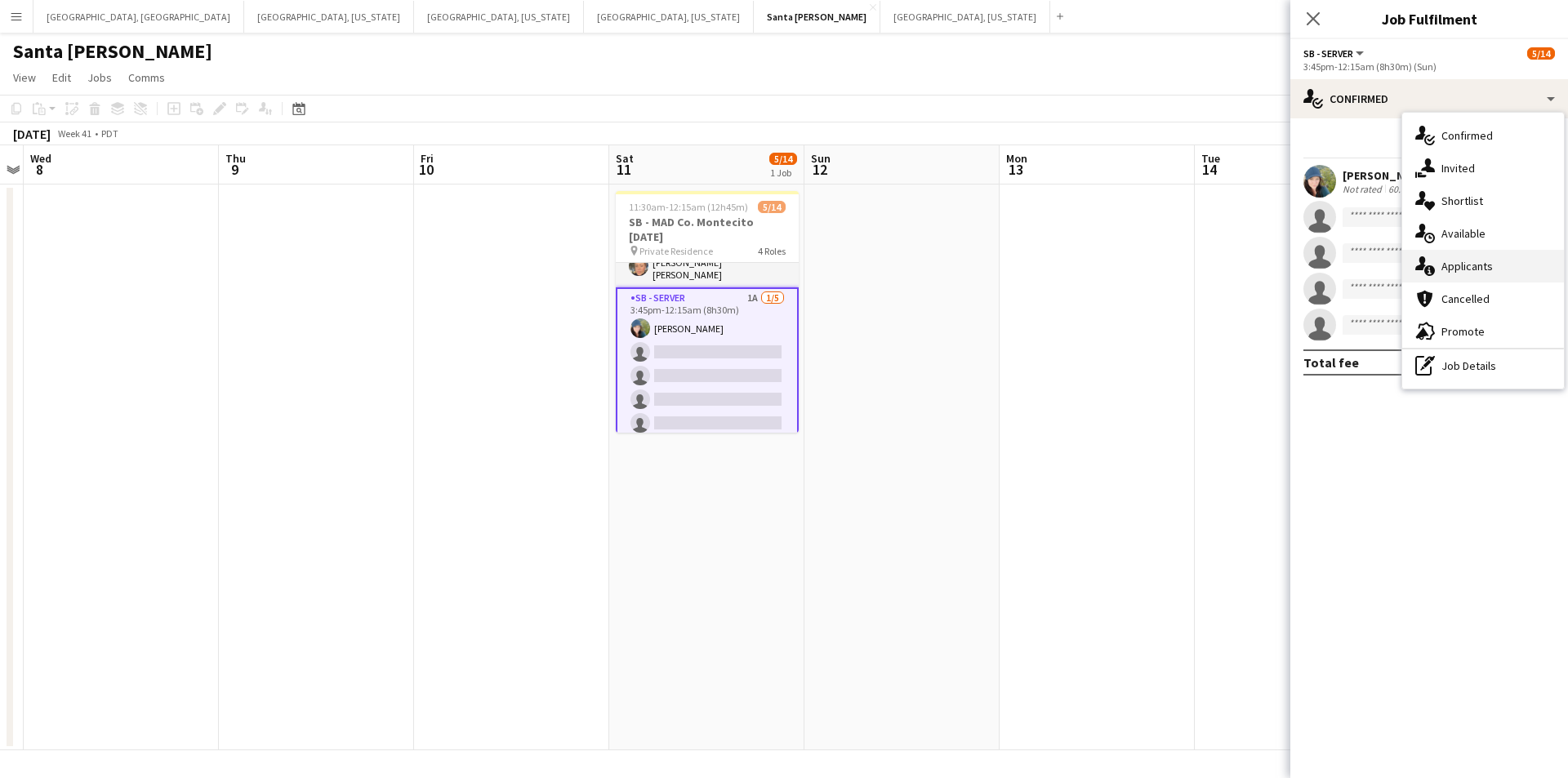
click at [1470, 262] on span "Applicants" at bounding box center [1467, 267] width 52 height 15
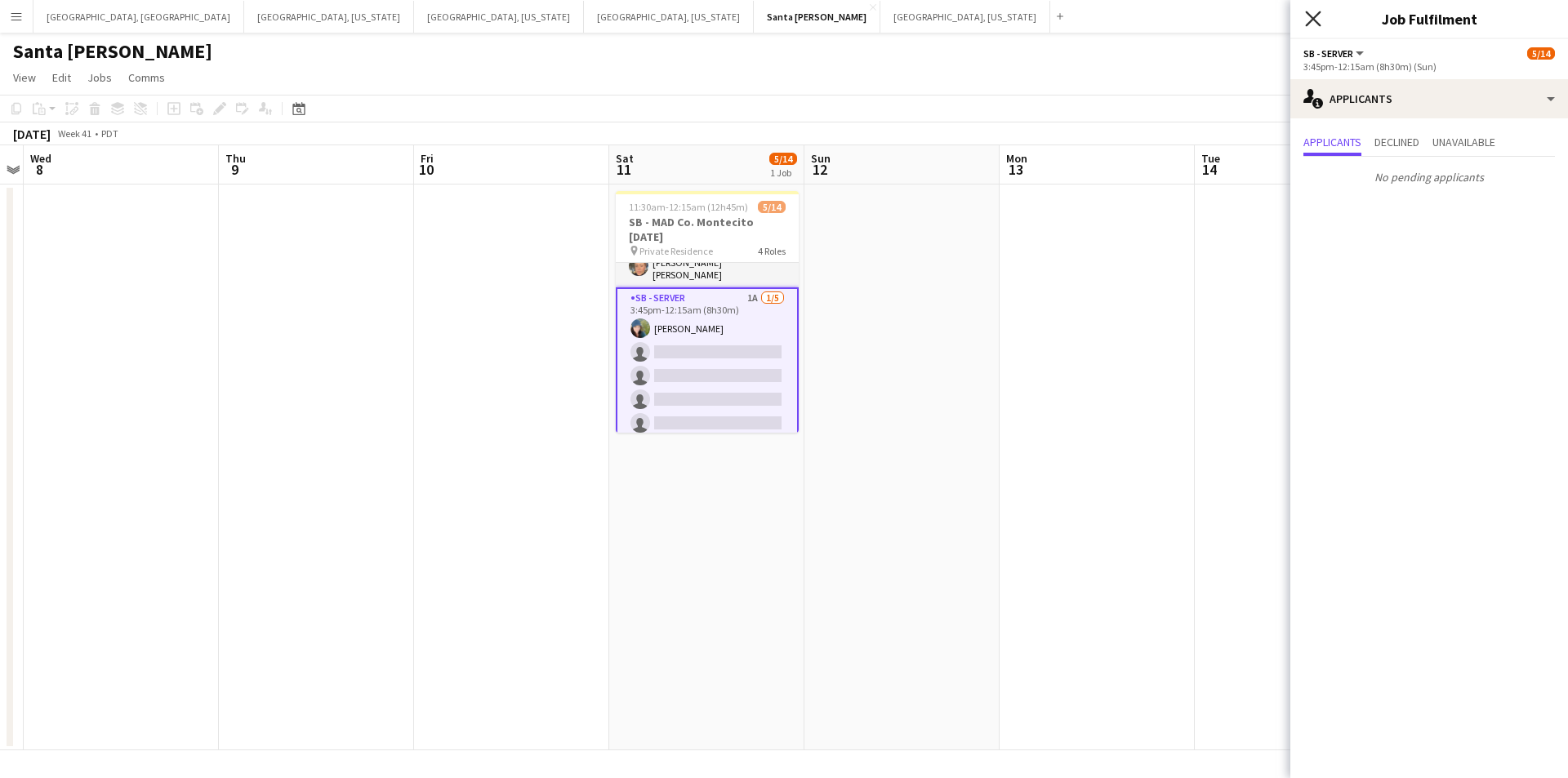
click at [1313, 19] on icon at bounding box center [1313, 18] width 16 height 16
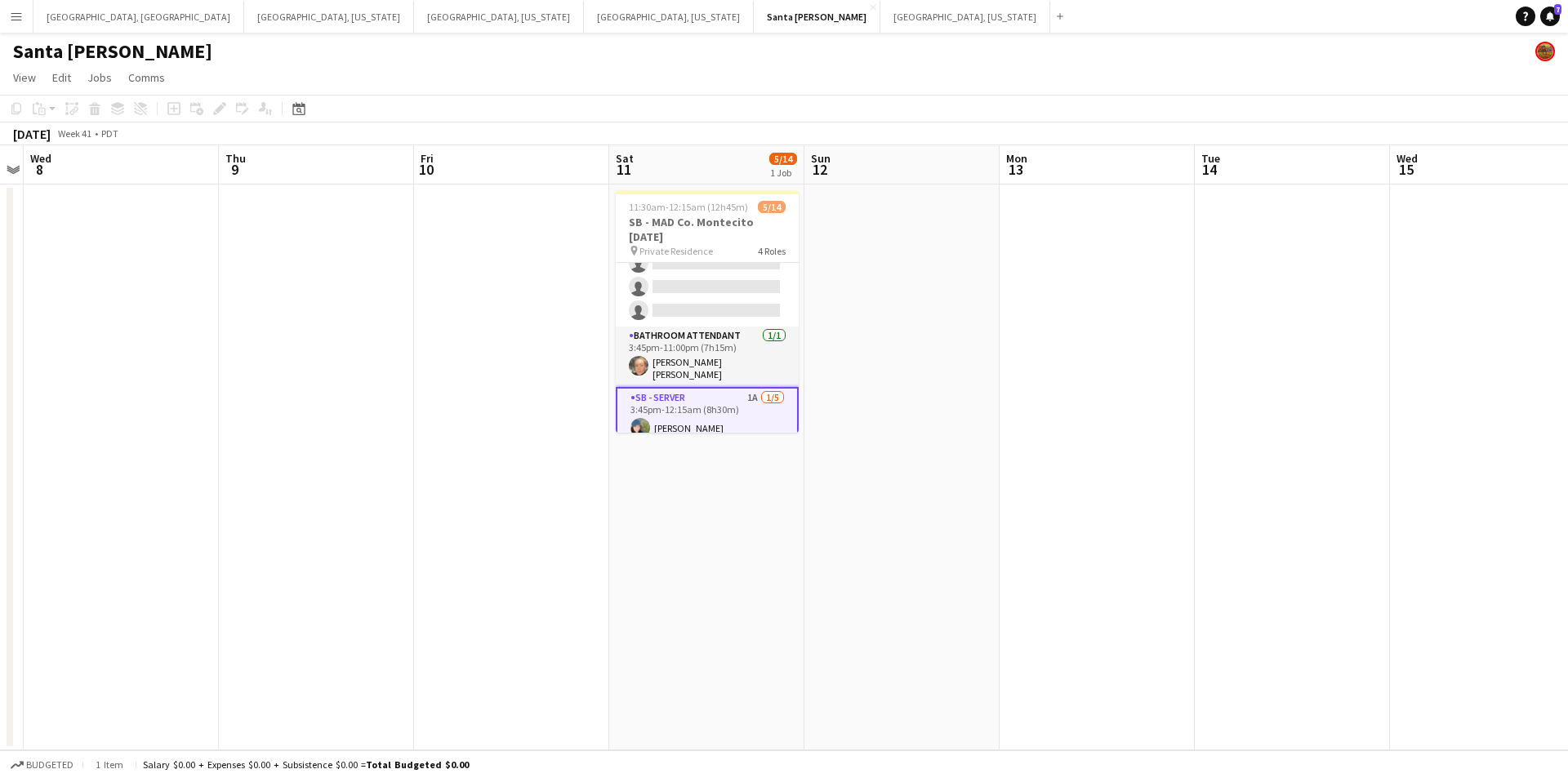
scroll to position [0, 0]
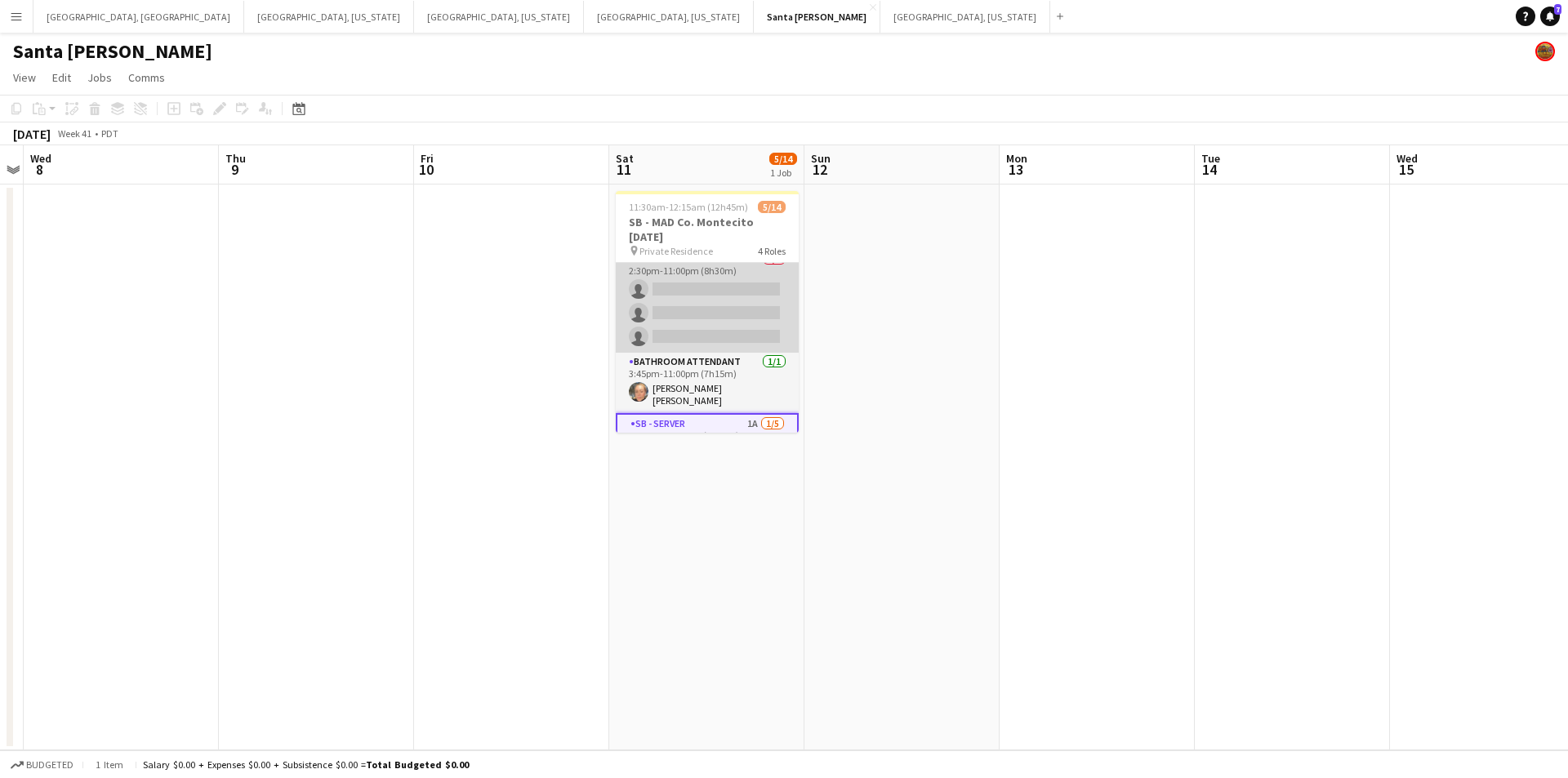
click at [719, 324] on app-card-role "SB - Bartender 5A 0/3 2:30pm-11:00pm (8h30m) single-neutral-actions single-neut…" at bounding box center [707, 302] width 183 height 103
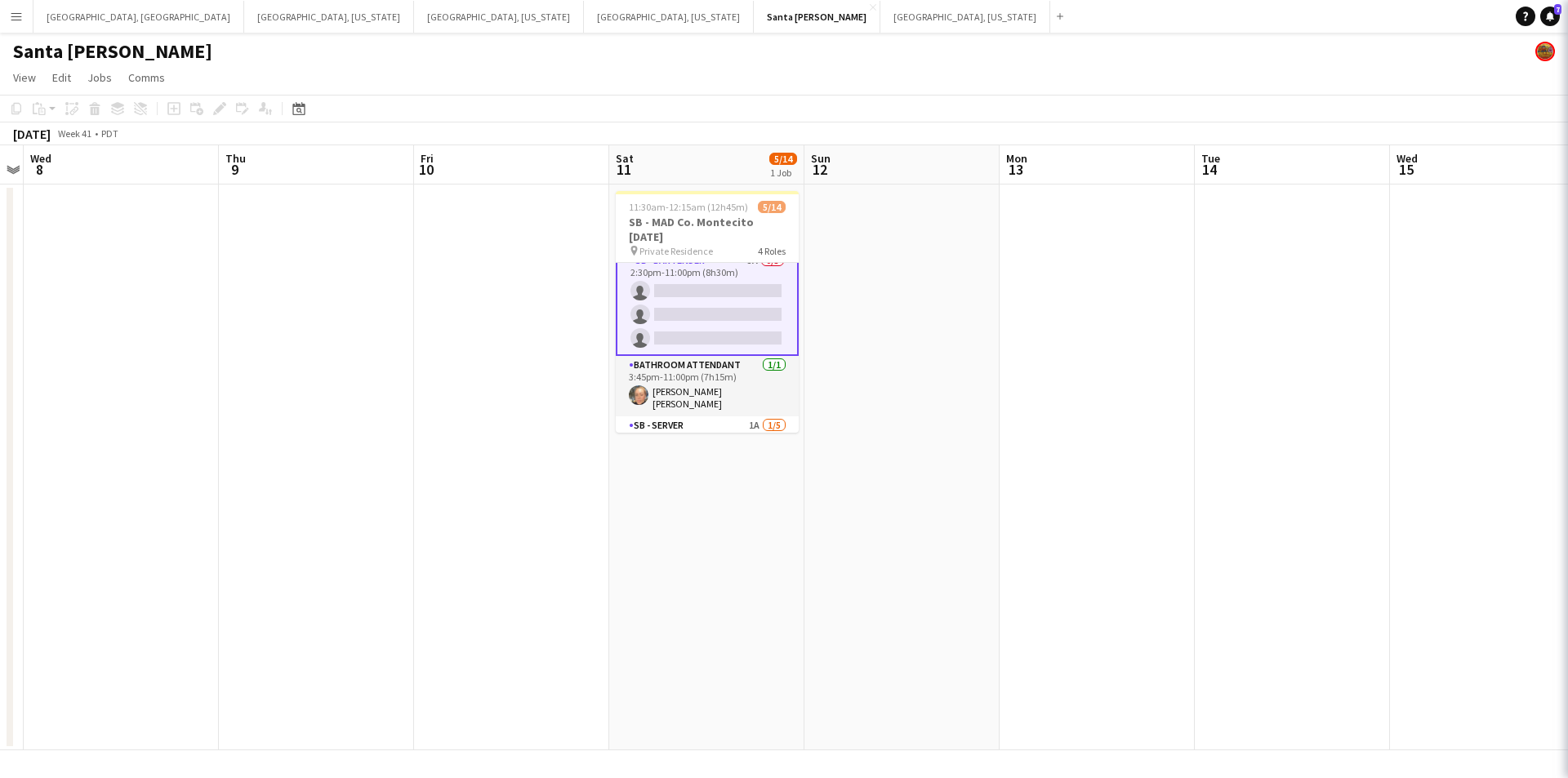
scroll to position [165, 0]
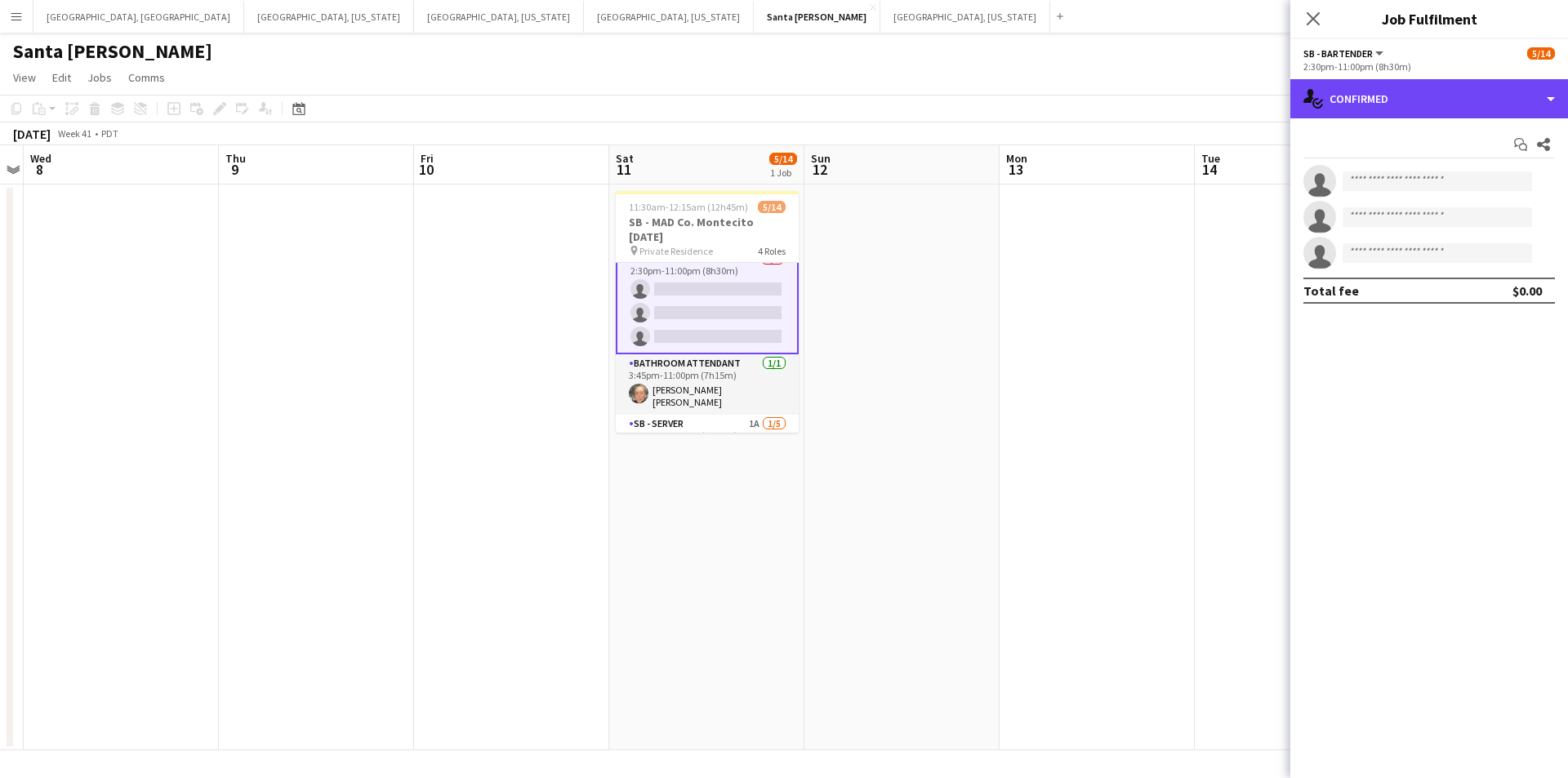
drag, startPoint x: 1554, startPoint y: 97, endPoint x: 1524, endPoint y: 124, distance: 40.4
click at [1554, 97] on div "single-neutral-actions-check-2 Confirmed" at bounding box center [1429, 98] width 277 height 39
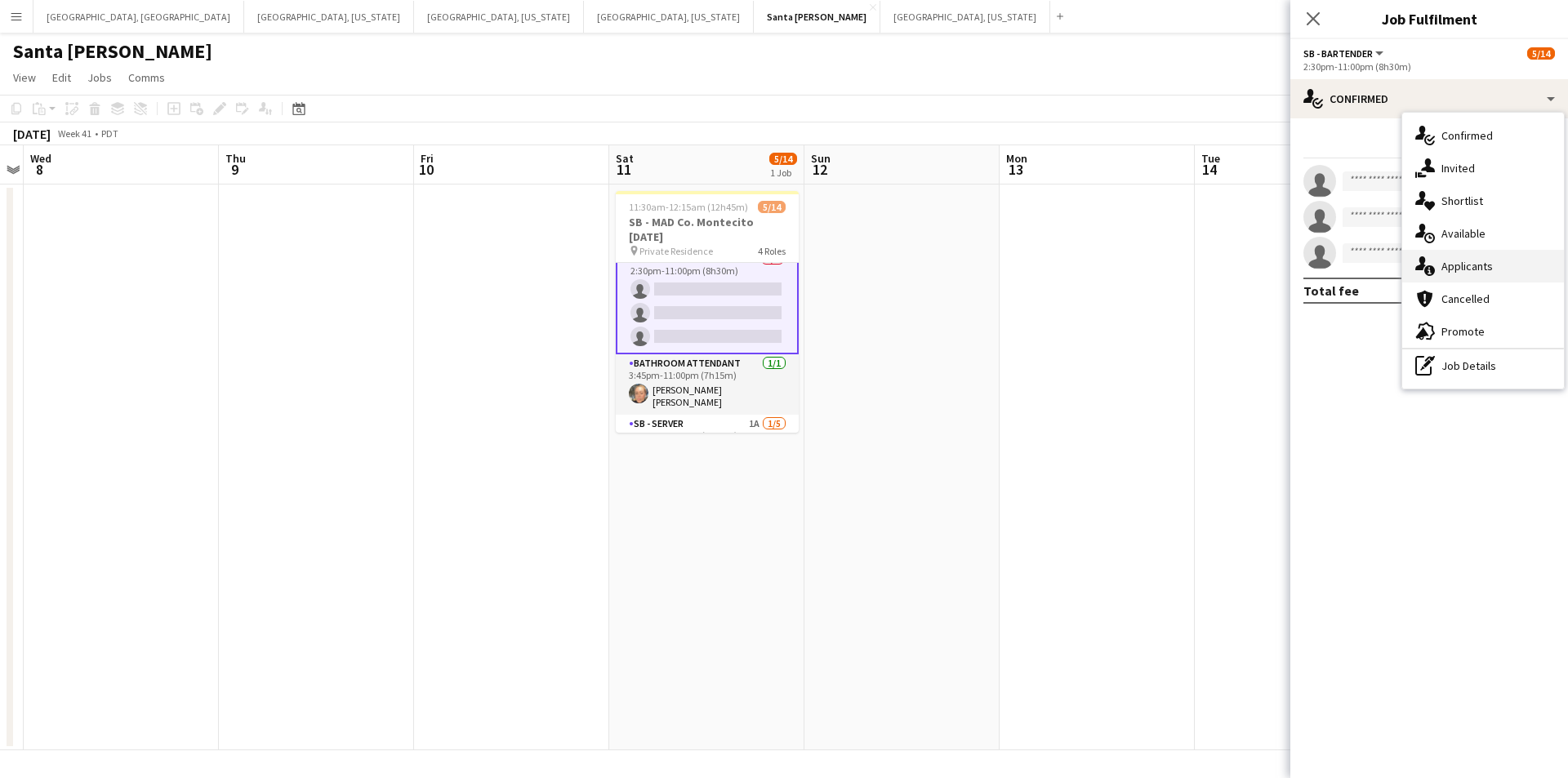
click at [1476, 272] on span "Applicants" at bounding box center [1467, 267] width 52 height 15
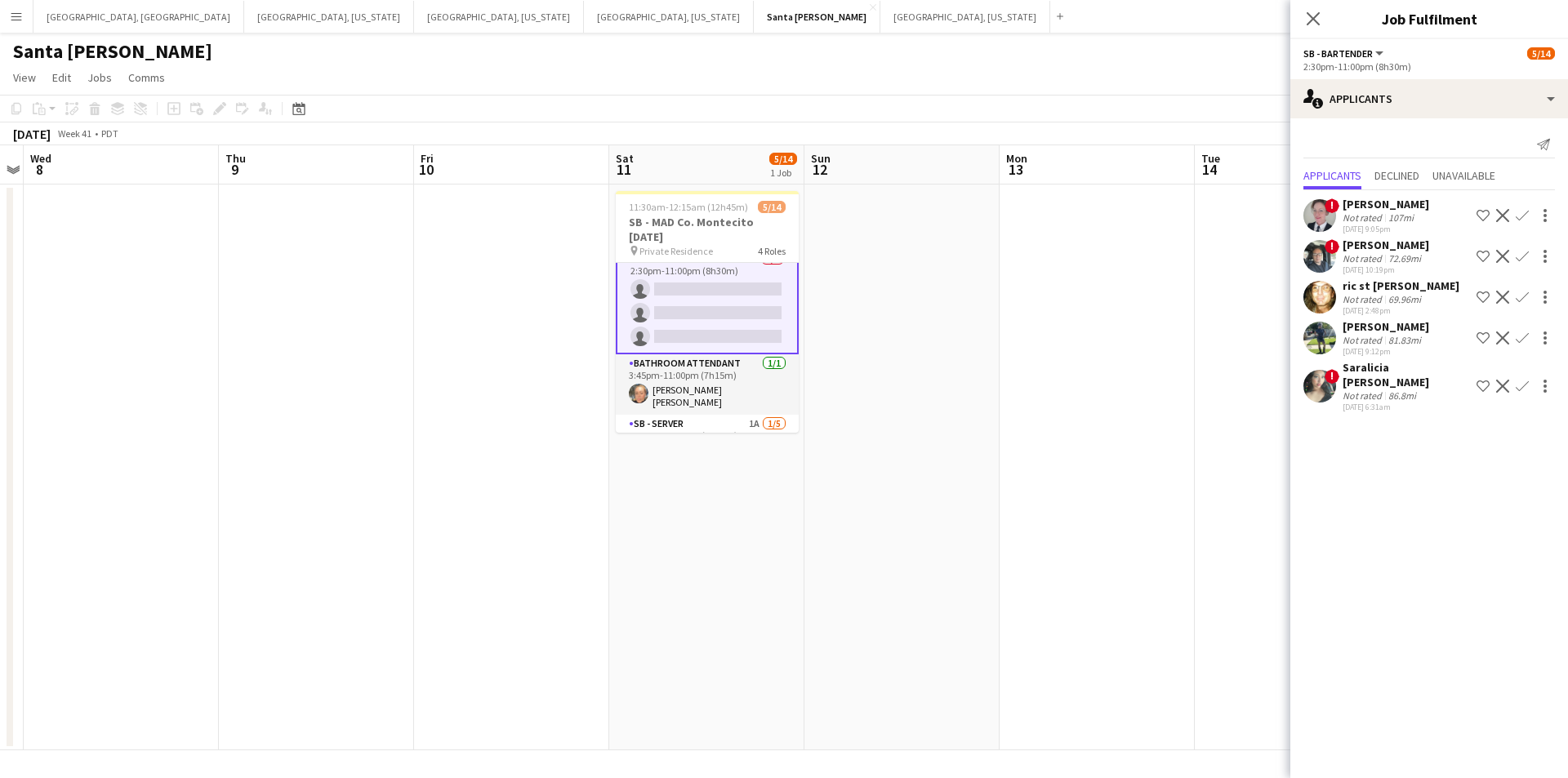
click at [1366, 297] on div "Not rated" at bounding box center [1364, 299] width 42 height 12
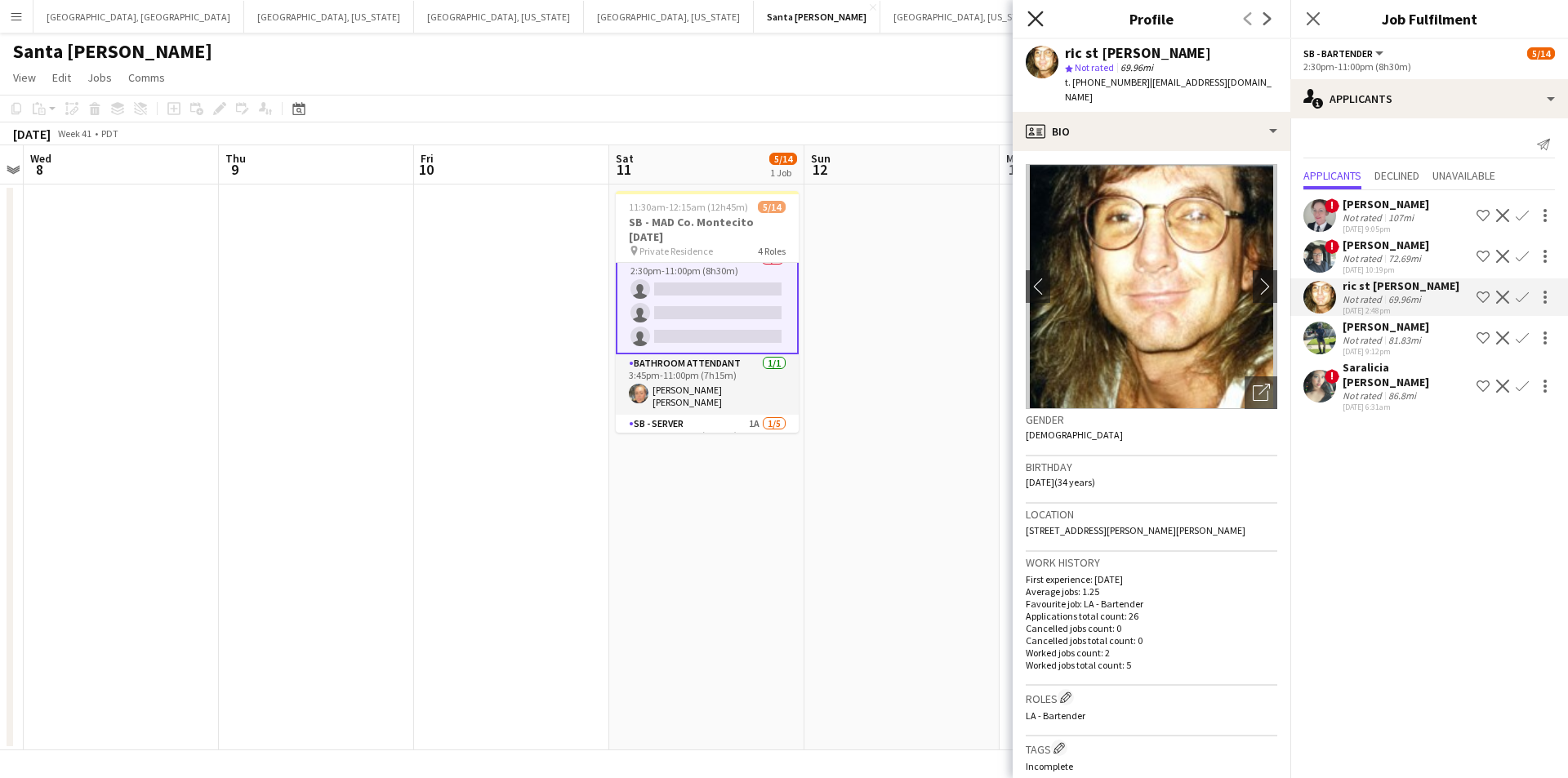
click at [1034, 23] on icon "Close pop-in" at bounding box center [1035, 18] width 16 height 16
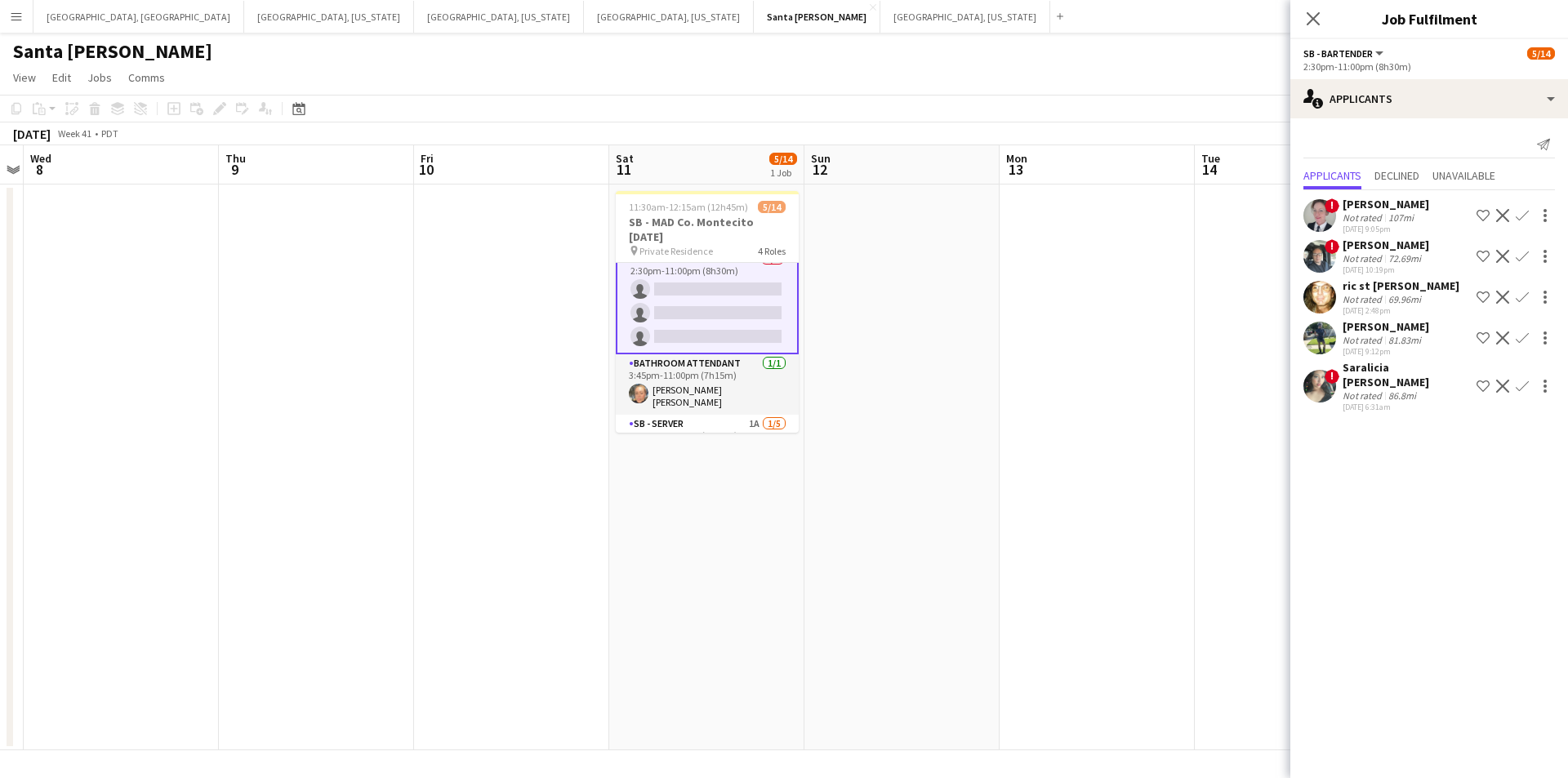
click at [1354, 329] on div "Carol Mauldin" at bounding box center [1386, 327] width 87 height 15
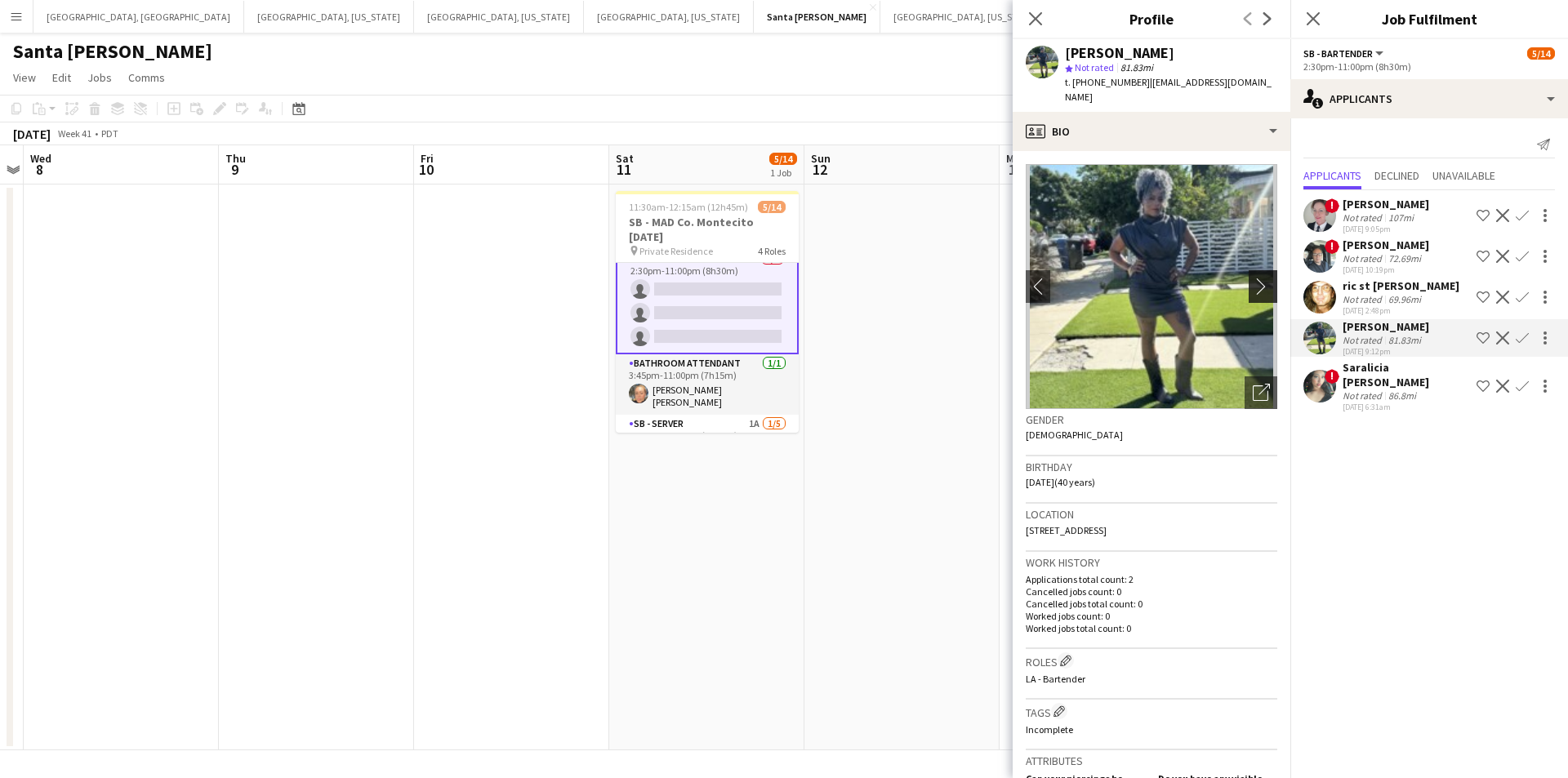
click at [1256, 277] on app-icon "chevron-right" at bounding box center [1266, 286] width 25 height 17
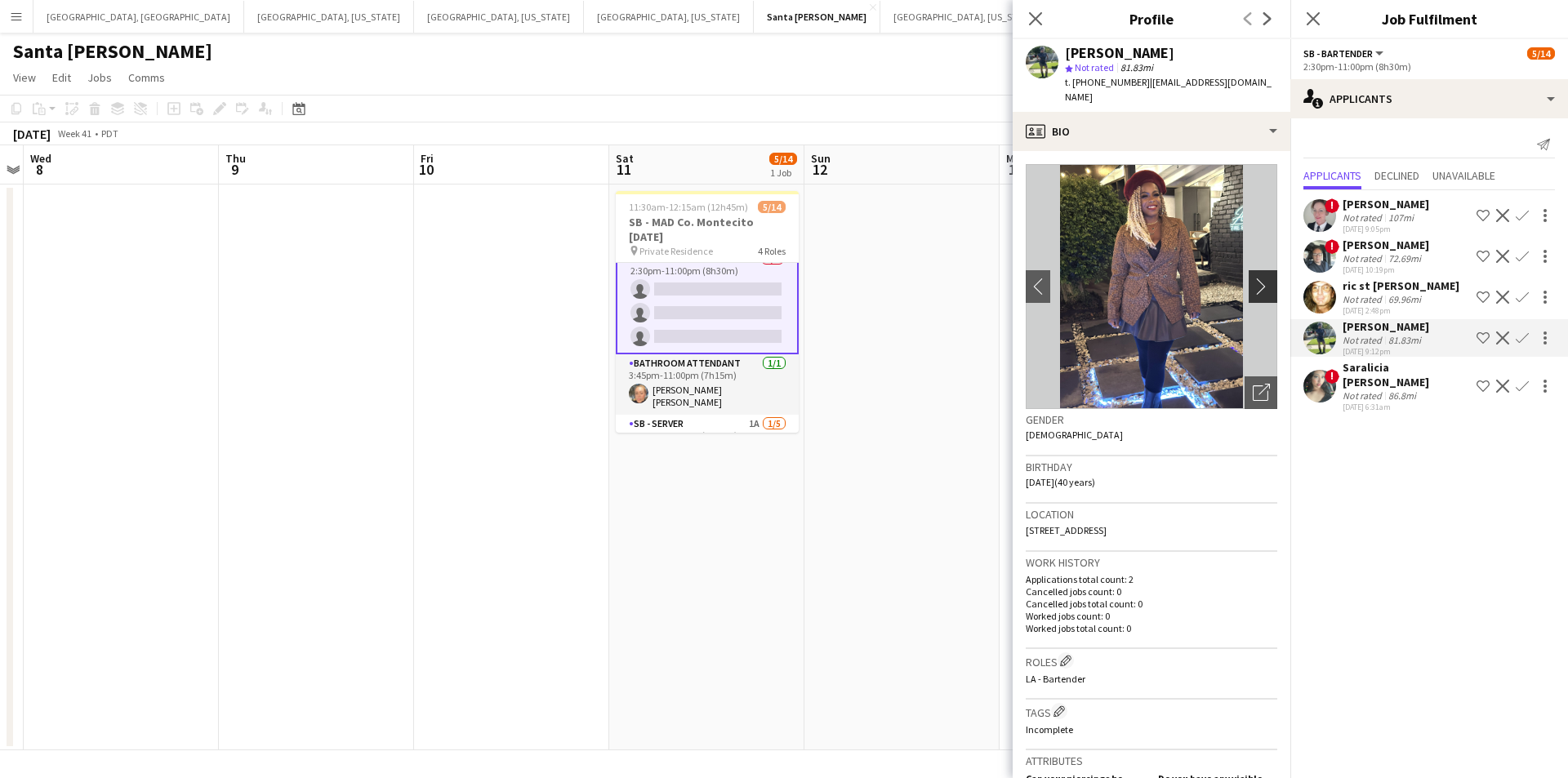
click at [1253, 277] on app-icon "chevron-right" at bounding box center [1266, 286] width 25 height 17
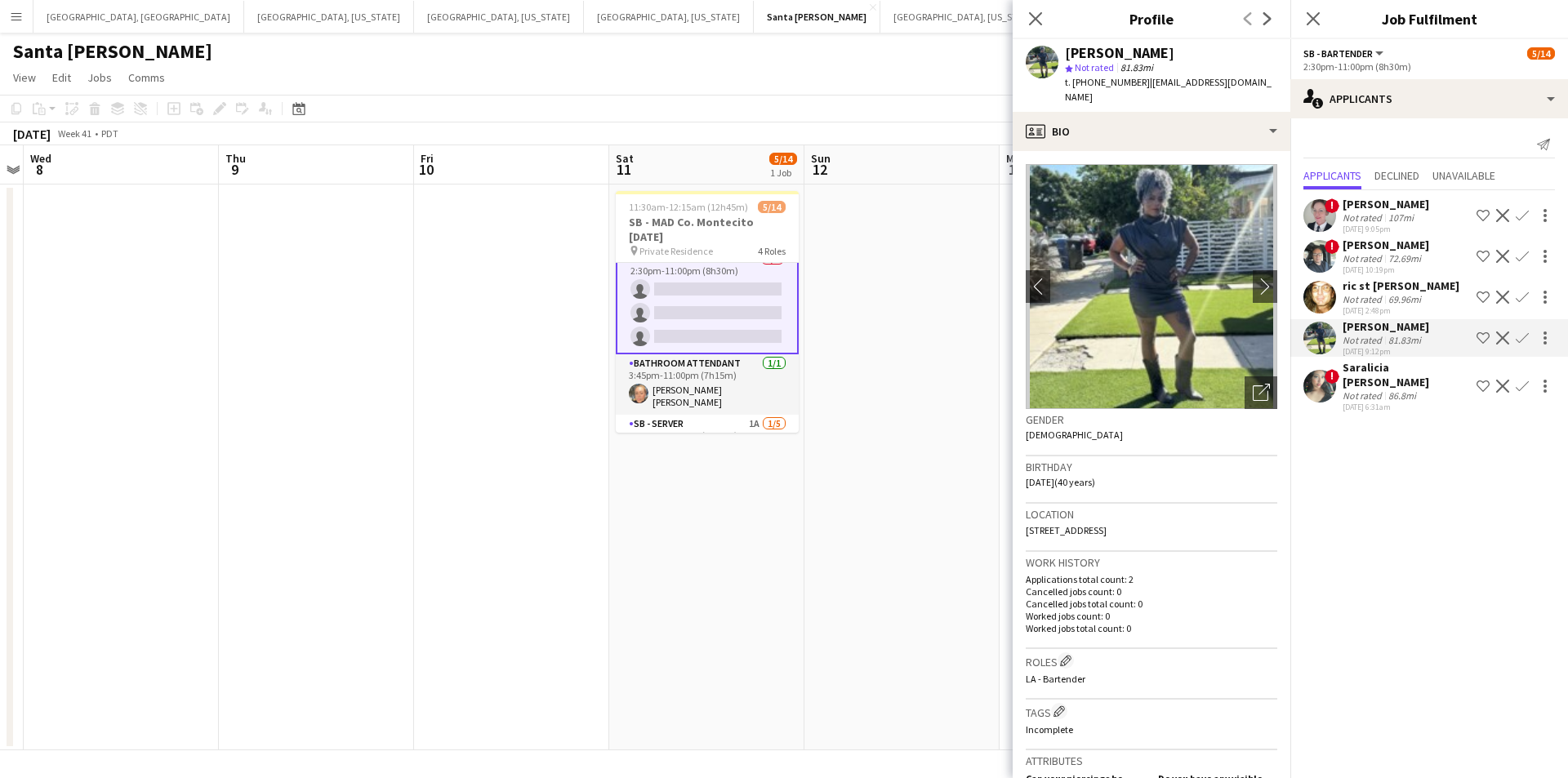
click at [1369, 390] on div "Not rated" at bounding box center [1364, 396] width 42 height 12
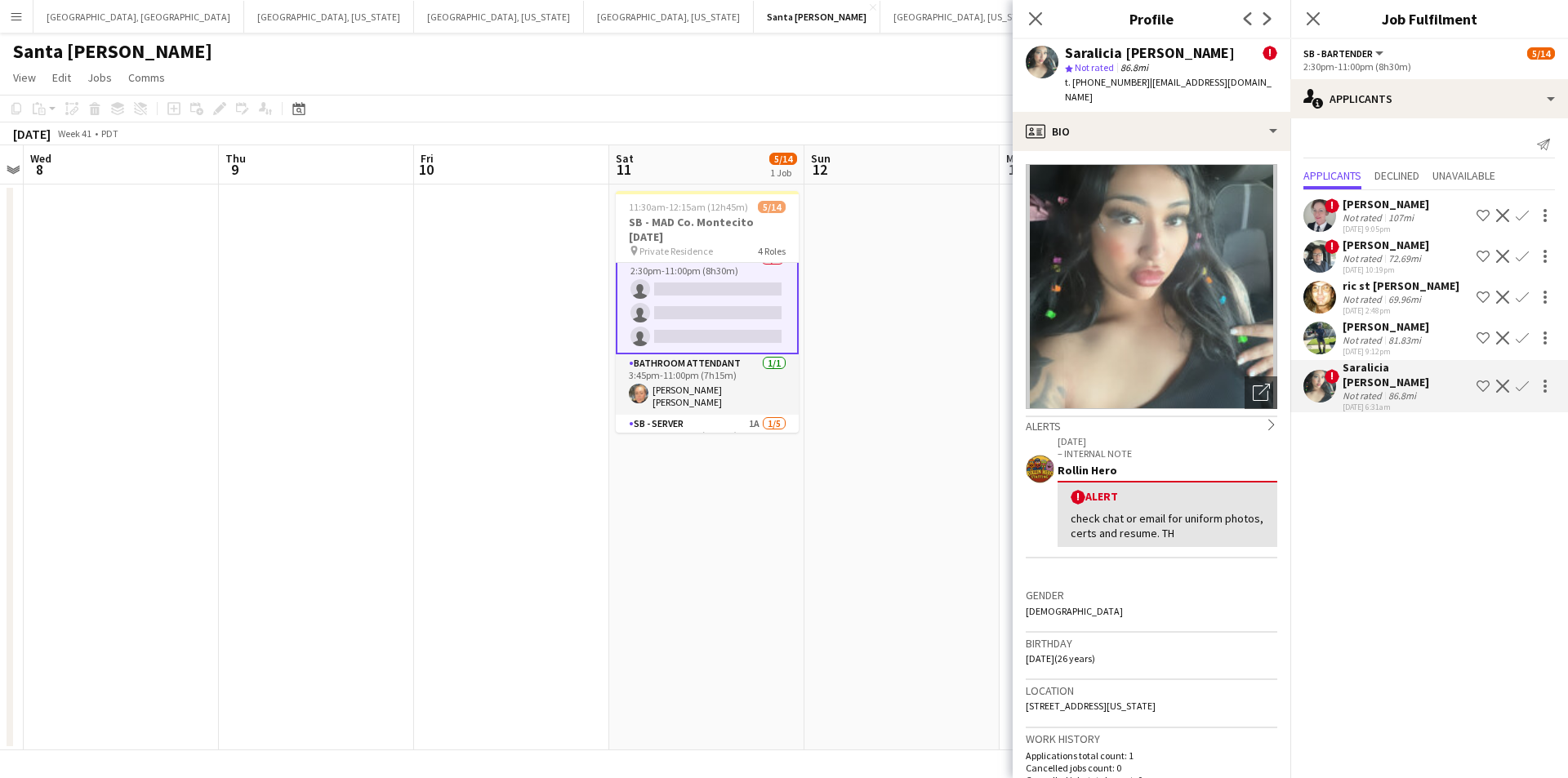
click at [1394, 237] on div "Stephen Benavides" at bounding box center [1386, 245] width 87 height 15
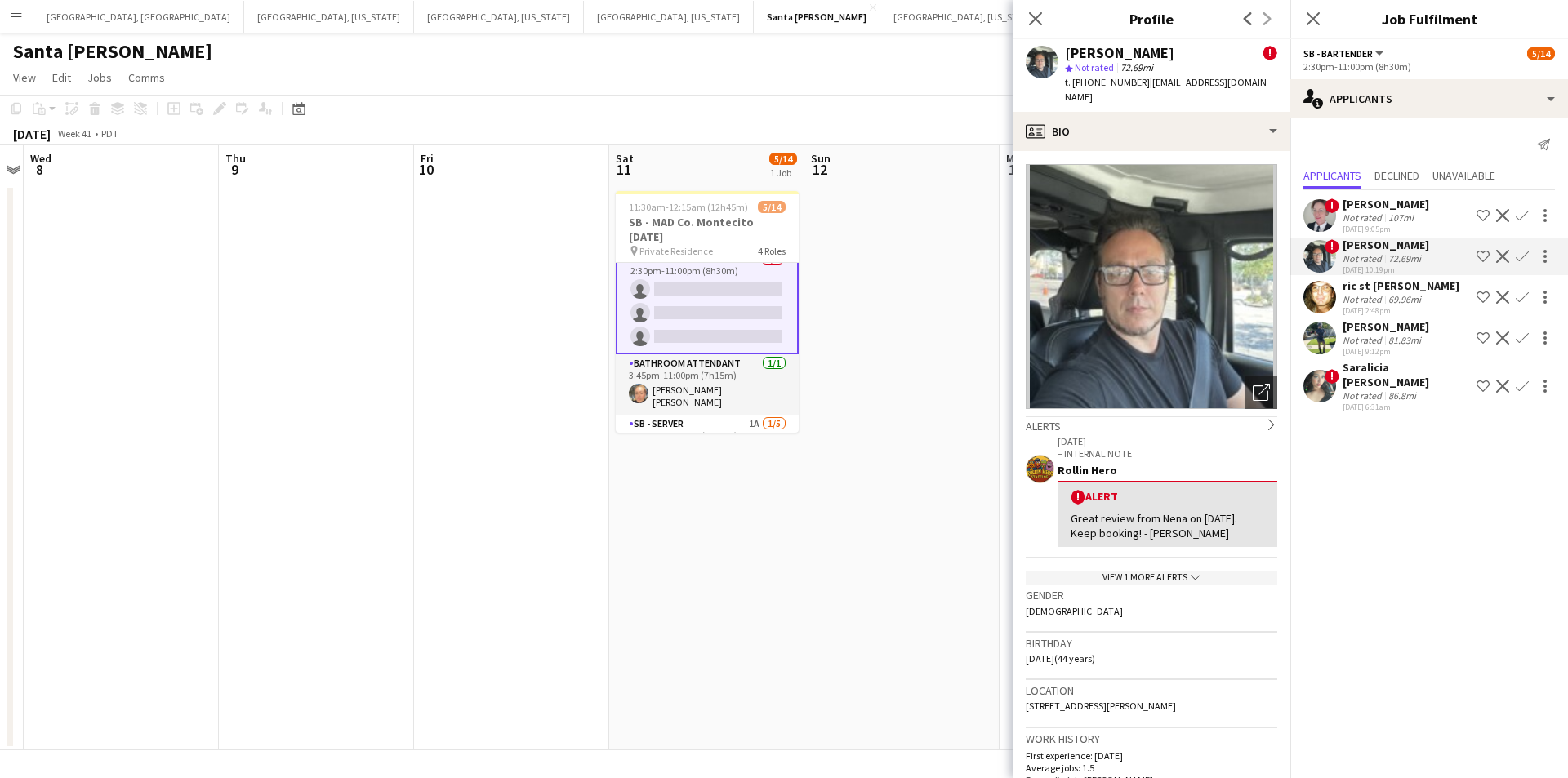
click at [1355, 215] on div "Not rated" at bounding box center [1364, 217] width 42 height 12
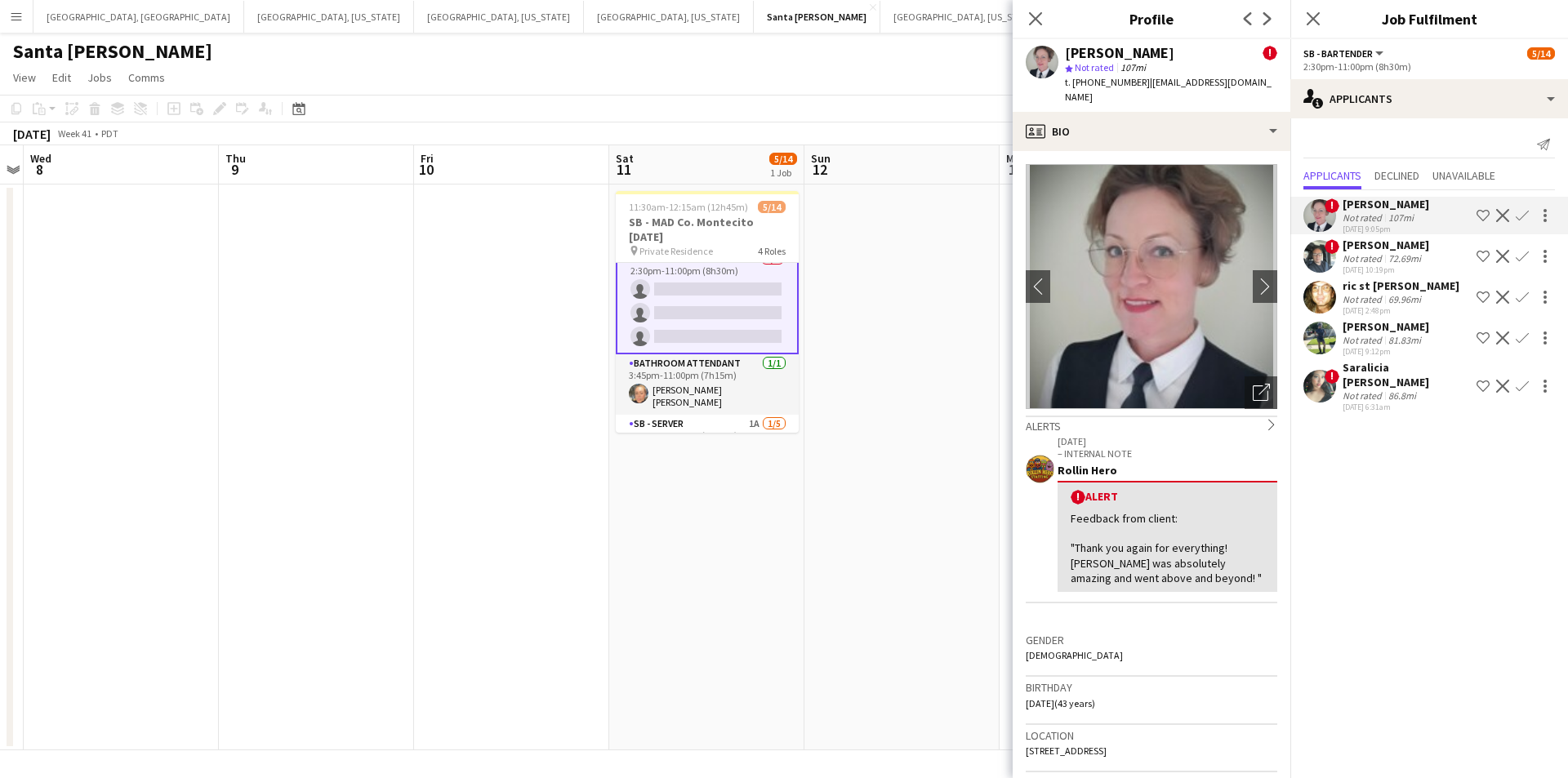
click at [1389, 250] on div "Stephen Benavides" at bounding box center [1386, 245] width 87 height 15
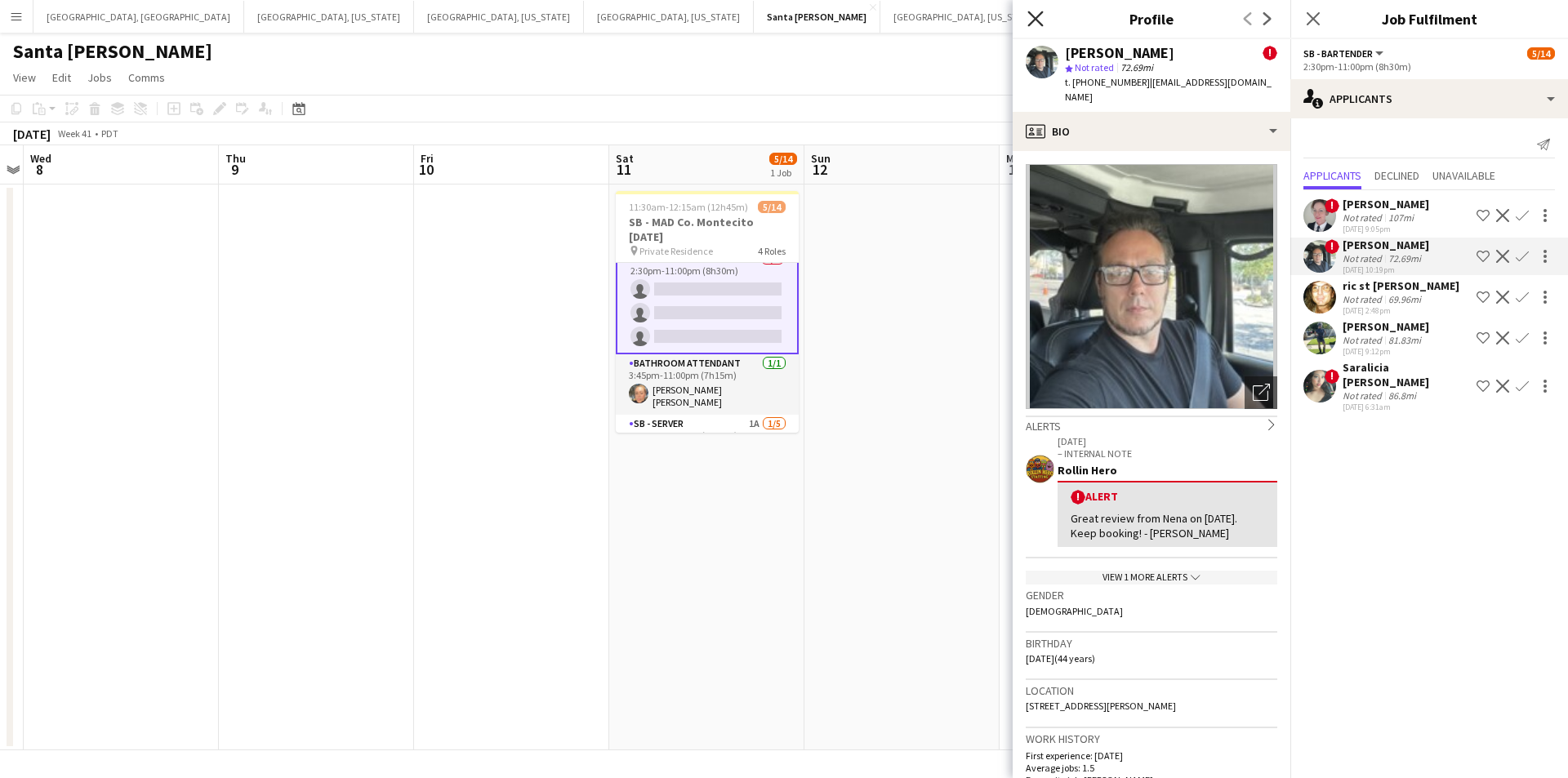
click at [1041, 24] on icon at bounding box center [1035, 18] width 16 height 16
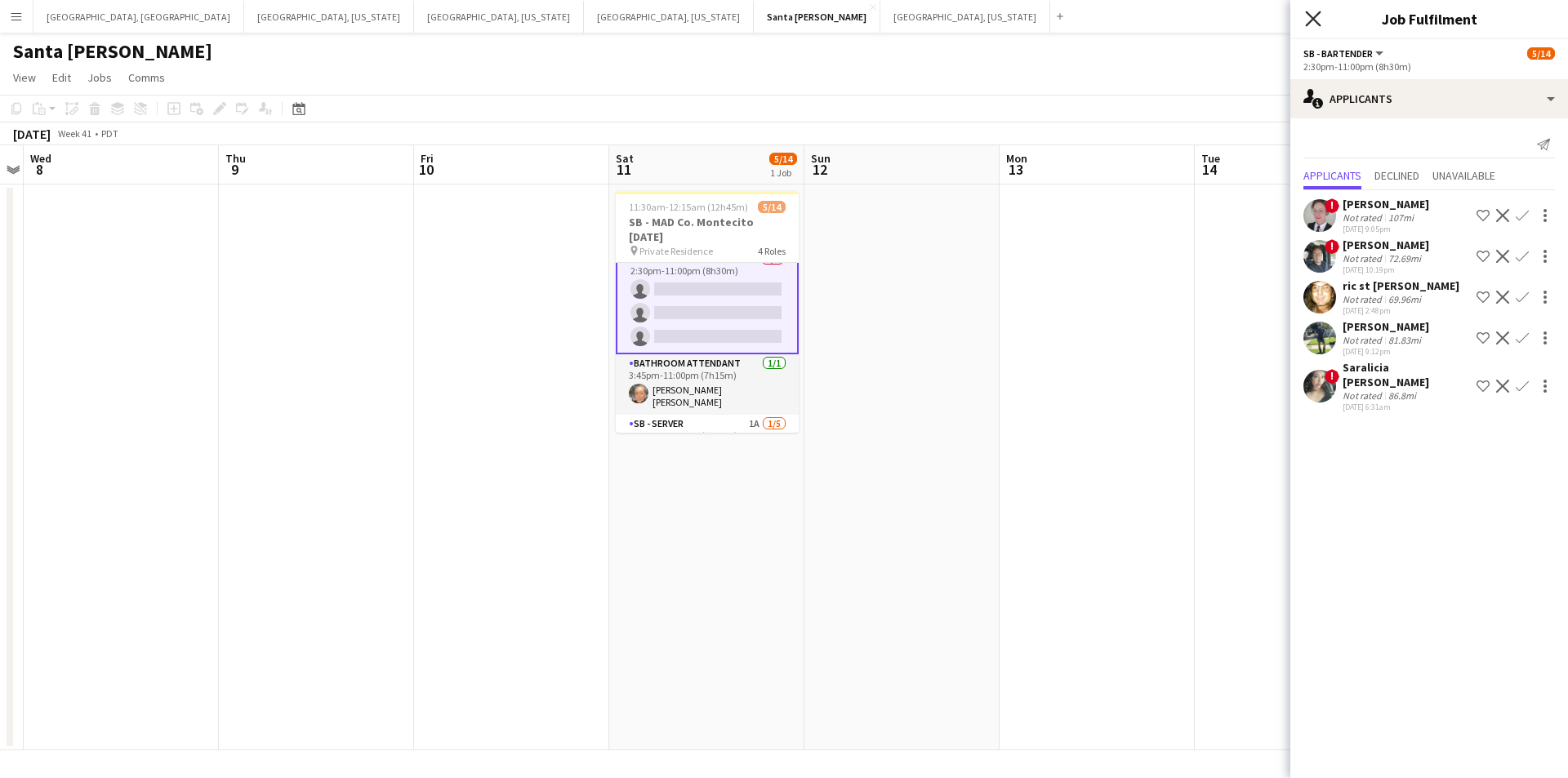
click at [1306, 17] on icon "Close pop-in" at bounding box center [1313, 18] width 16 height 16
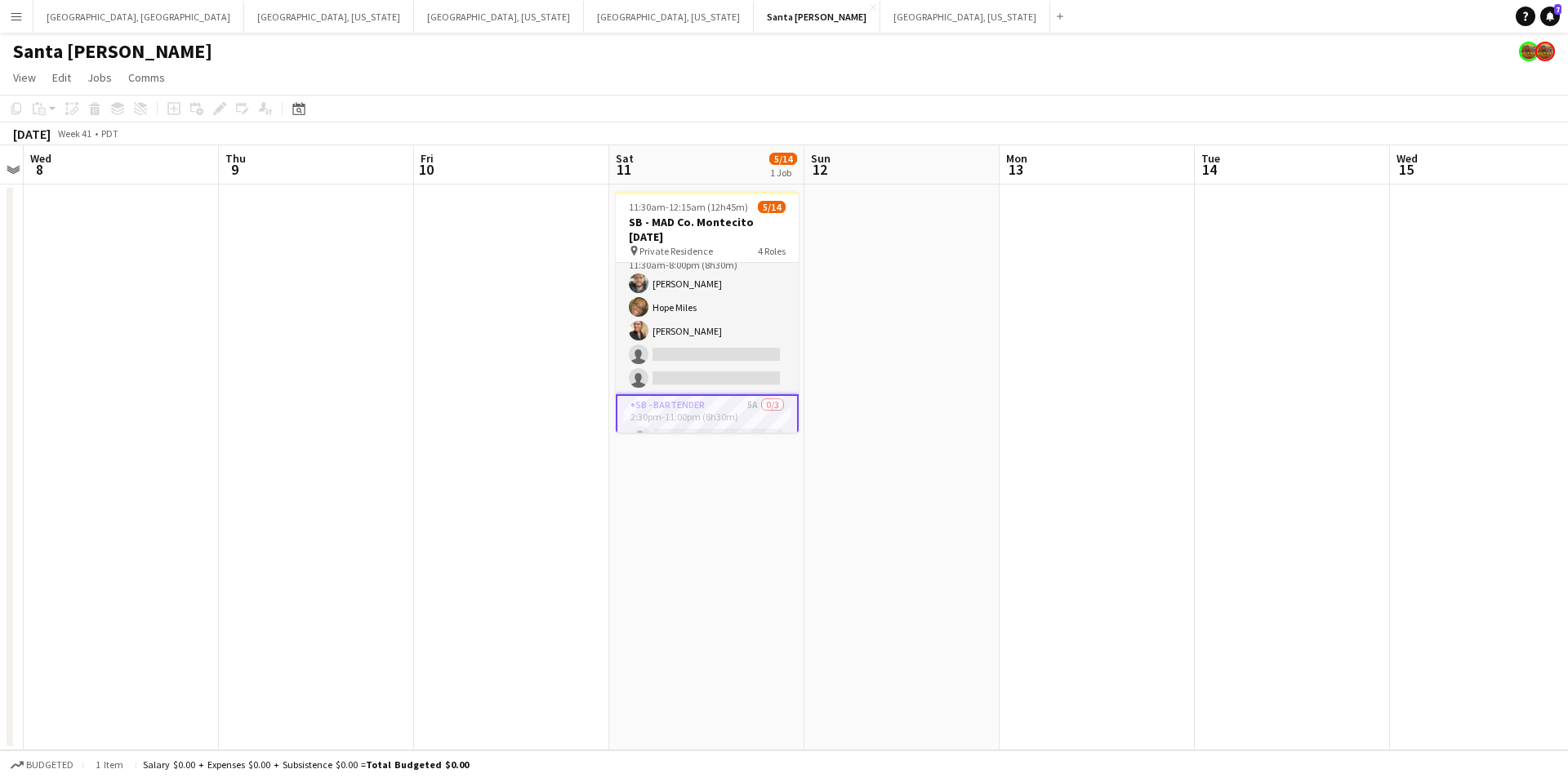
scroll to position [0, 0]
